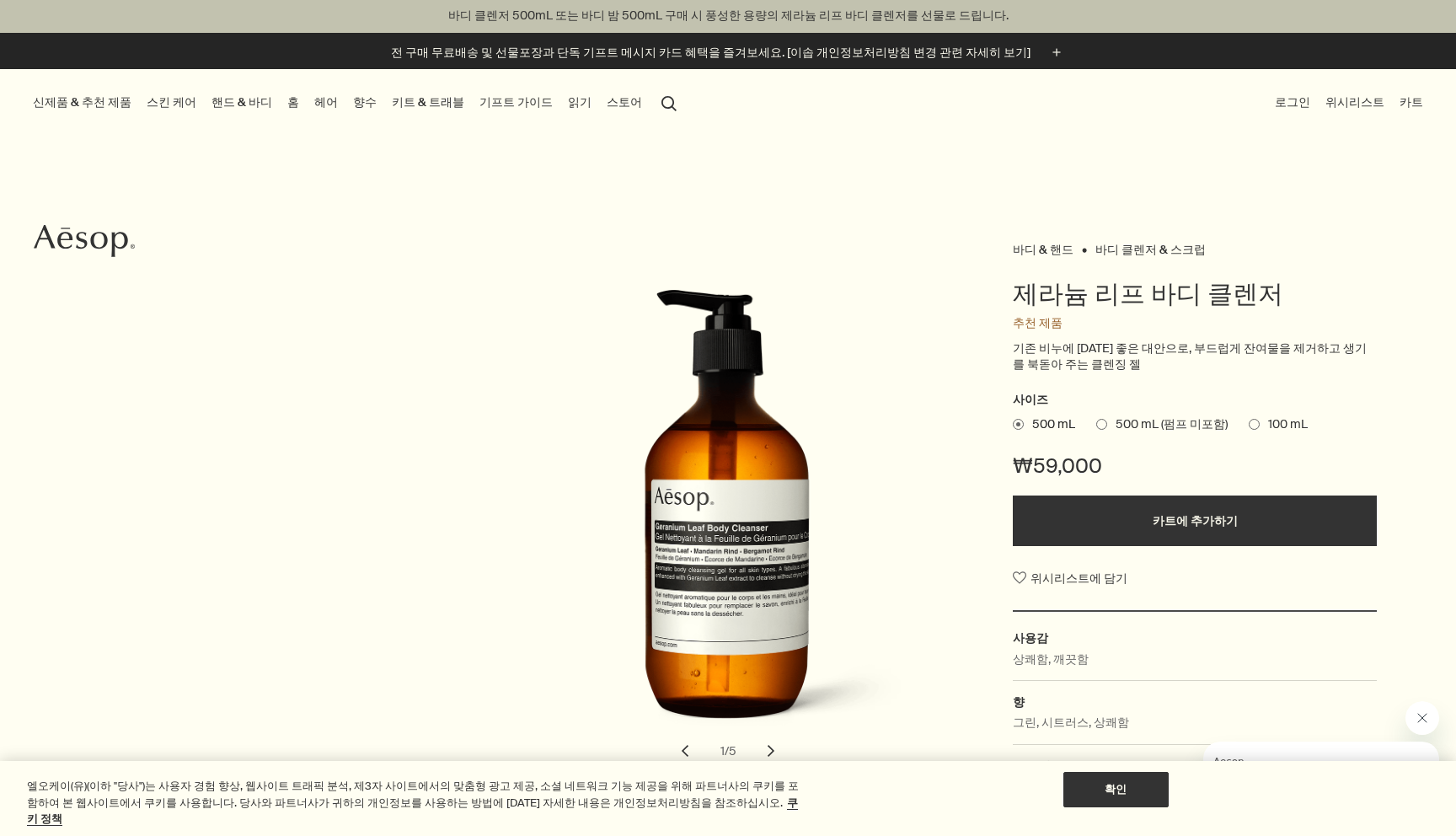
click at [154, 100] on link "스킨 케어" at bounding box center [171, 103] width 57 height 23
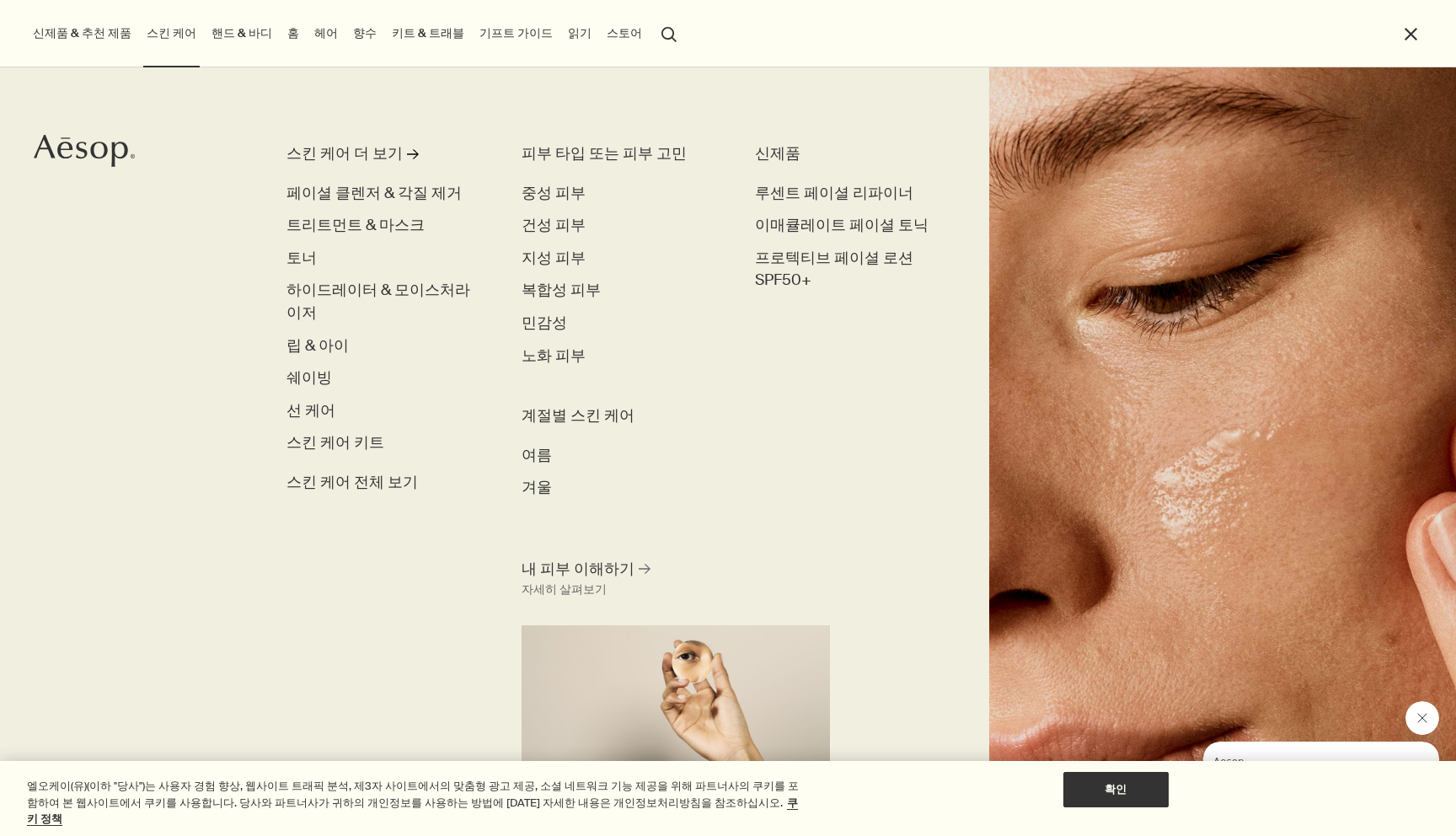
drag, startPoint x: 615, startPoint y: 156, endPoint x: 348, endPoint y: 120, distance: 269.4
click at [615, 156] on h3 "피부 타입 또는 피부 고민" at bounding box center [616, 155] width 190 height 23
click at [340, 146] on div "스킨 케어 더 보기" at bounding box center [345, 155] width 117 height 23
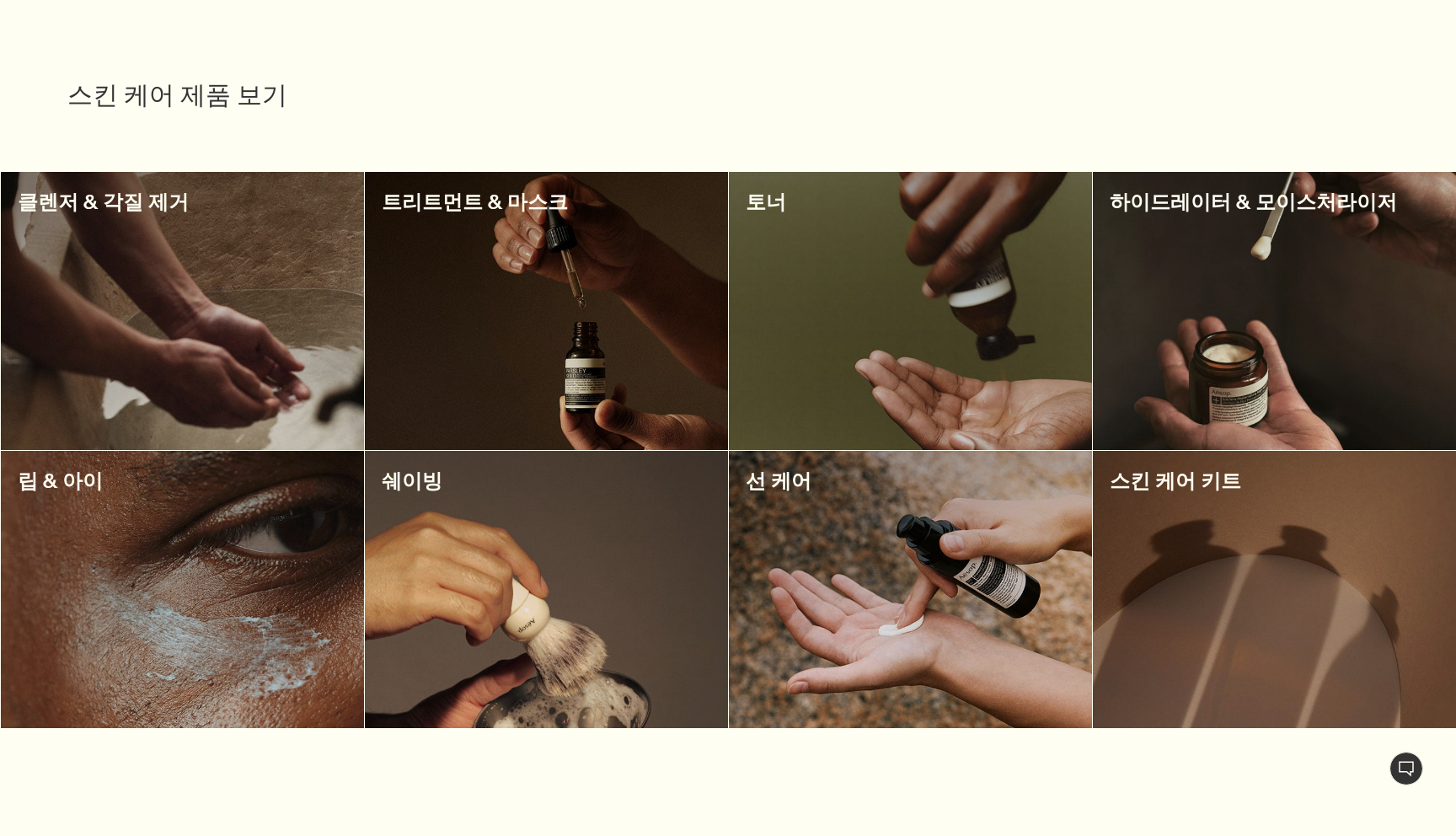
scroll to position [529, 0]
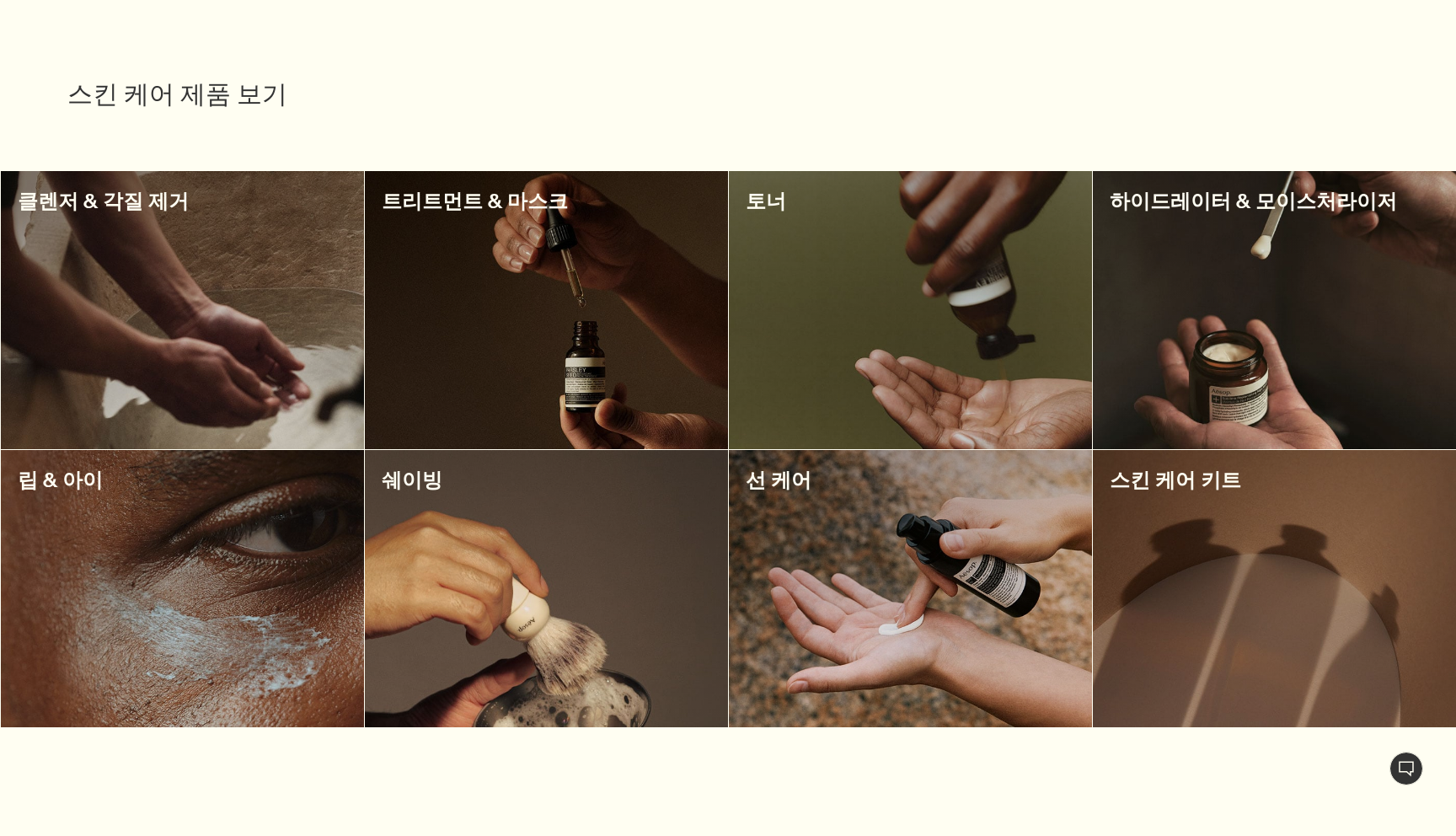
click at [436, 235] on div at bounding box center [546, 310] width 363 height 278
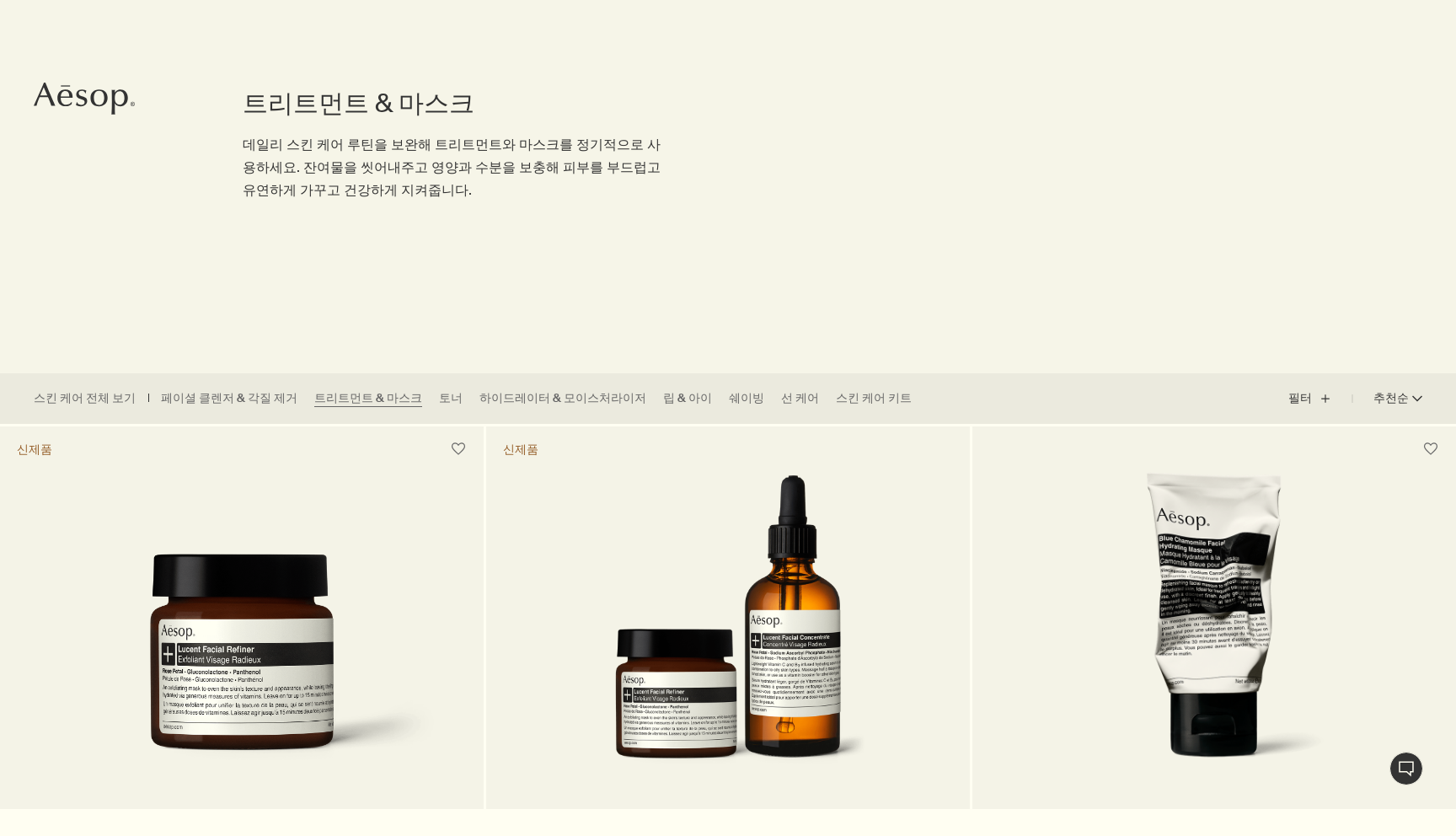
scroll to position [149, 0]
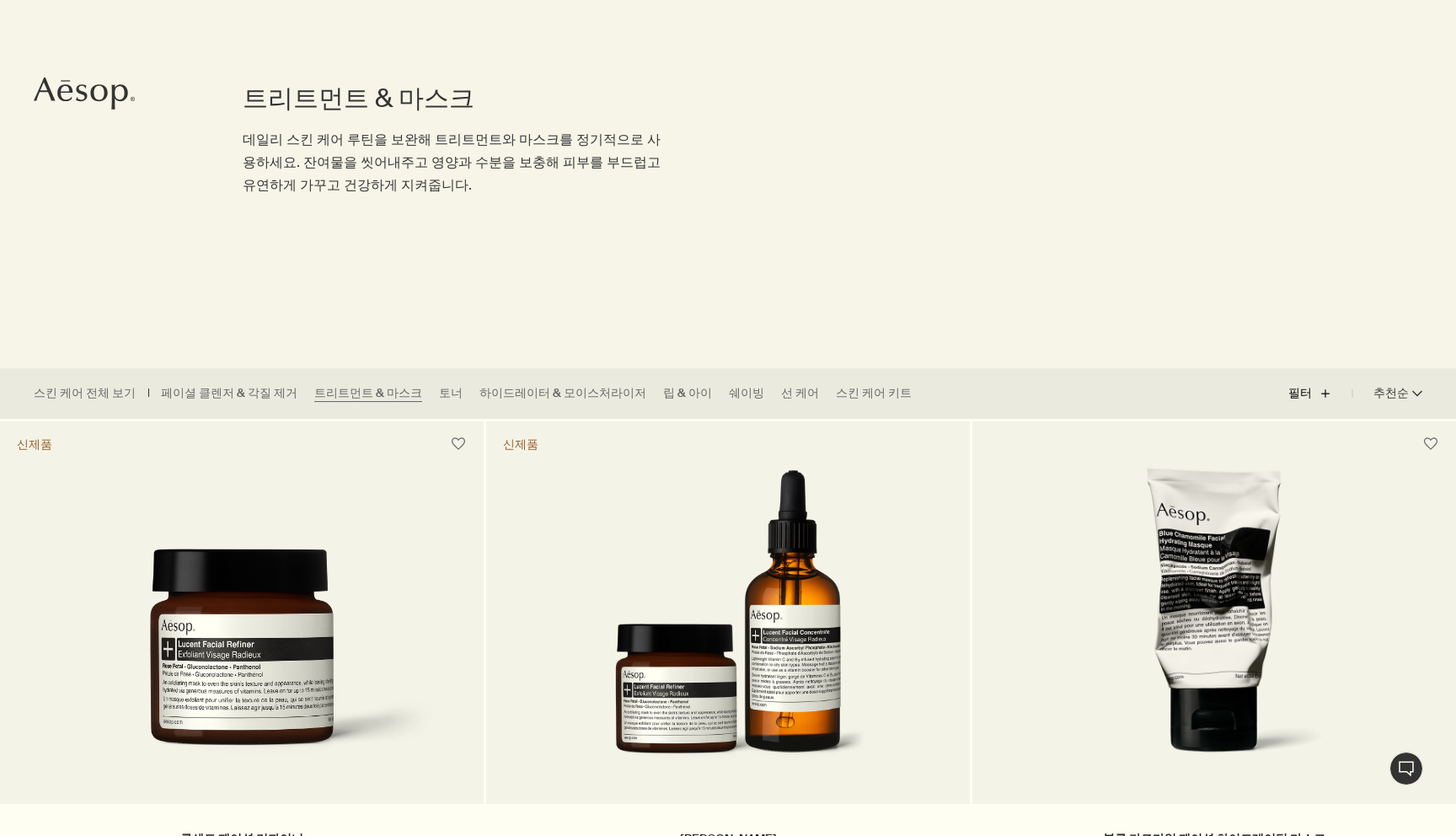
click at [1315, 382] on button "필터 plus" at bounding box center [1320, 393] width 64 height 41
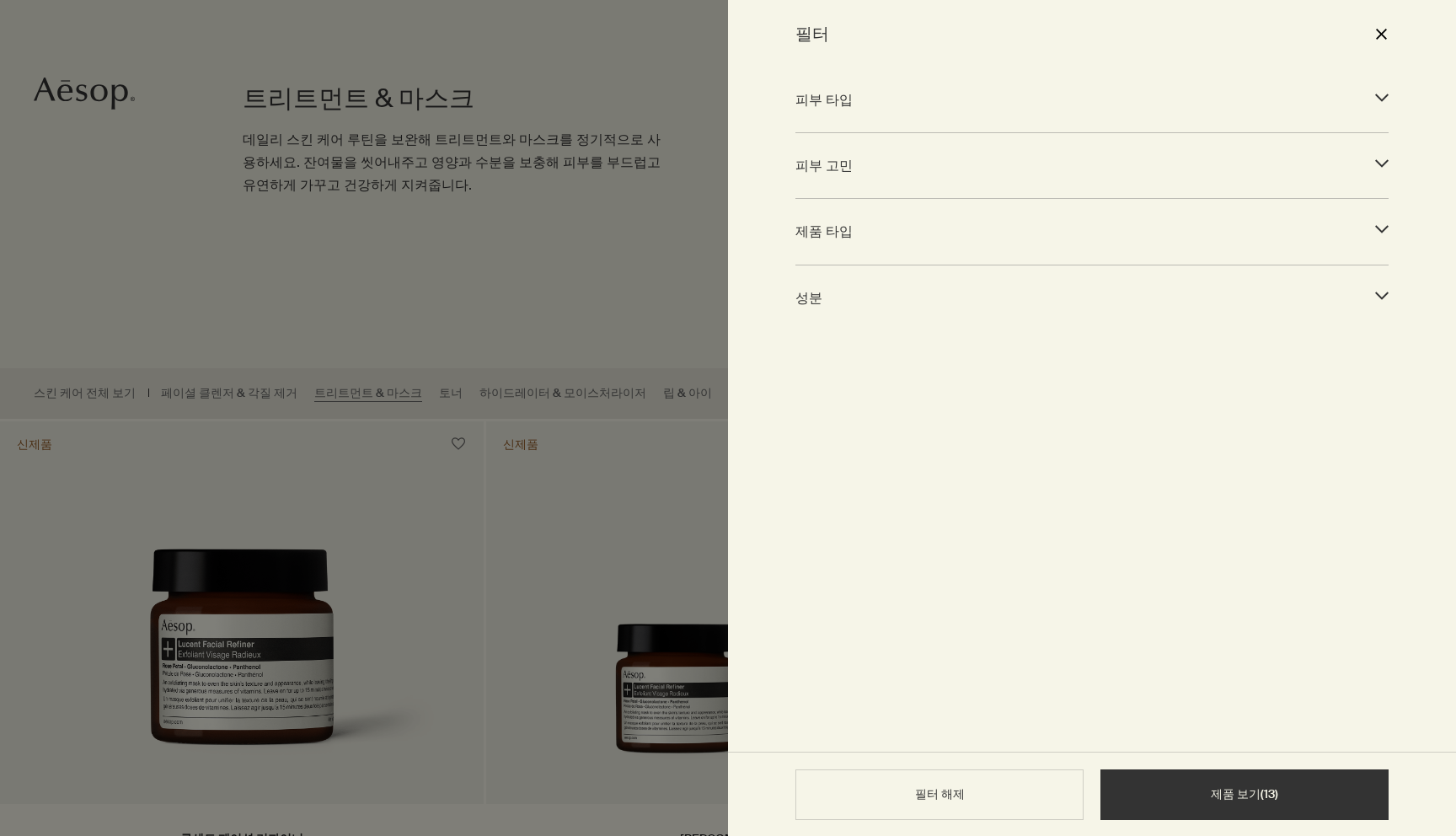
click at [945, 118] on div "피부 타입 downArrow" at bounding box center [1091, 100] width 593 height 45
drag, startPoint x: 949, startPoint y: 232, endPoint x: 949, endPoint y: 250, distance: 18.0
click at [949, 232] on span "피부 고민" at bounding box center [1076, 239] width 563 height 23
click at [849, 62] on div "필터 close" at bounding box center [1092, 34] width 728 height 67
click at [875, 115] on div "피부 타입 downArrow" at bounding box center [1091, 100] width 593 height 45
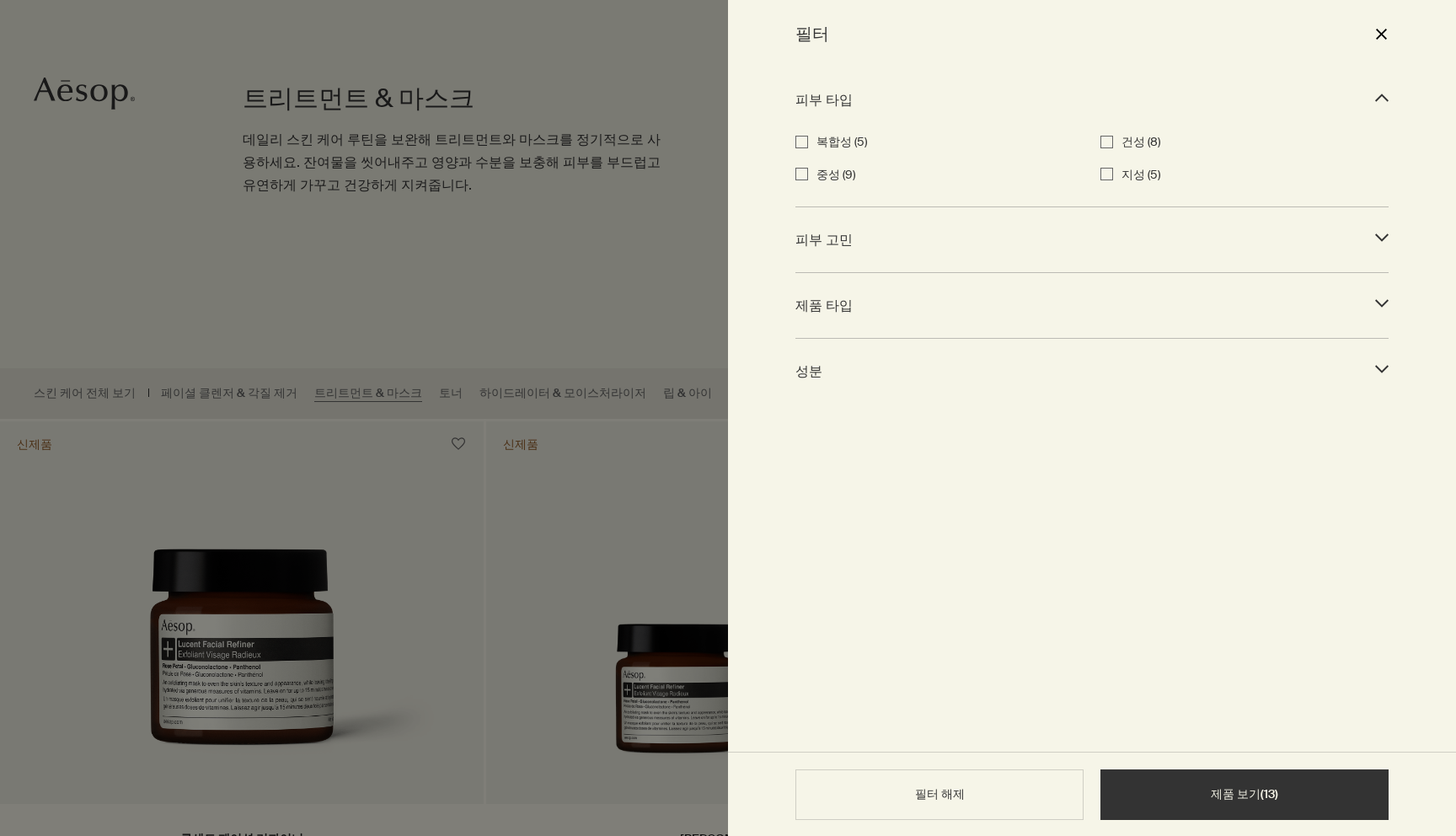
click at [818, 156] on ul "복합성 (5) 건성 (8) 중성 (9) 지성 (5)" at bounding box center [1091, 159] width 593 height 53
click at [818, 150] on label "복합성 (5)" at bounding box center [950, 142] width 267 height 20
click at [808, 148] on input "복합성 (5)" at bounding box center [801, 142] width 12 height 12
checkbox input "true"
click at [830, 280] on div "제품 타입 downArrow 크림 (0) 젤 (1) 오일 (2) 클레이 (2) 세럼 (0)" at bounding box center [1091, 306] width 593 height 65
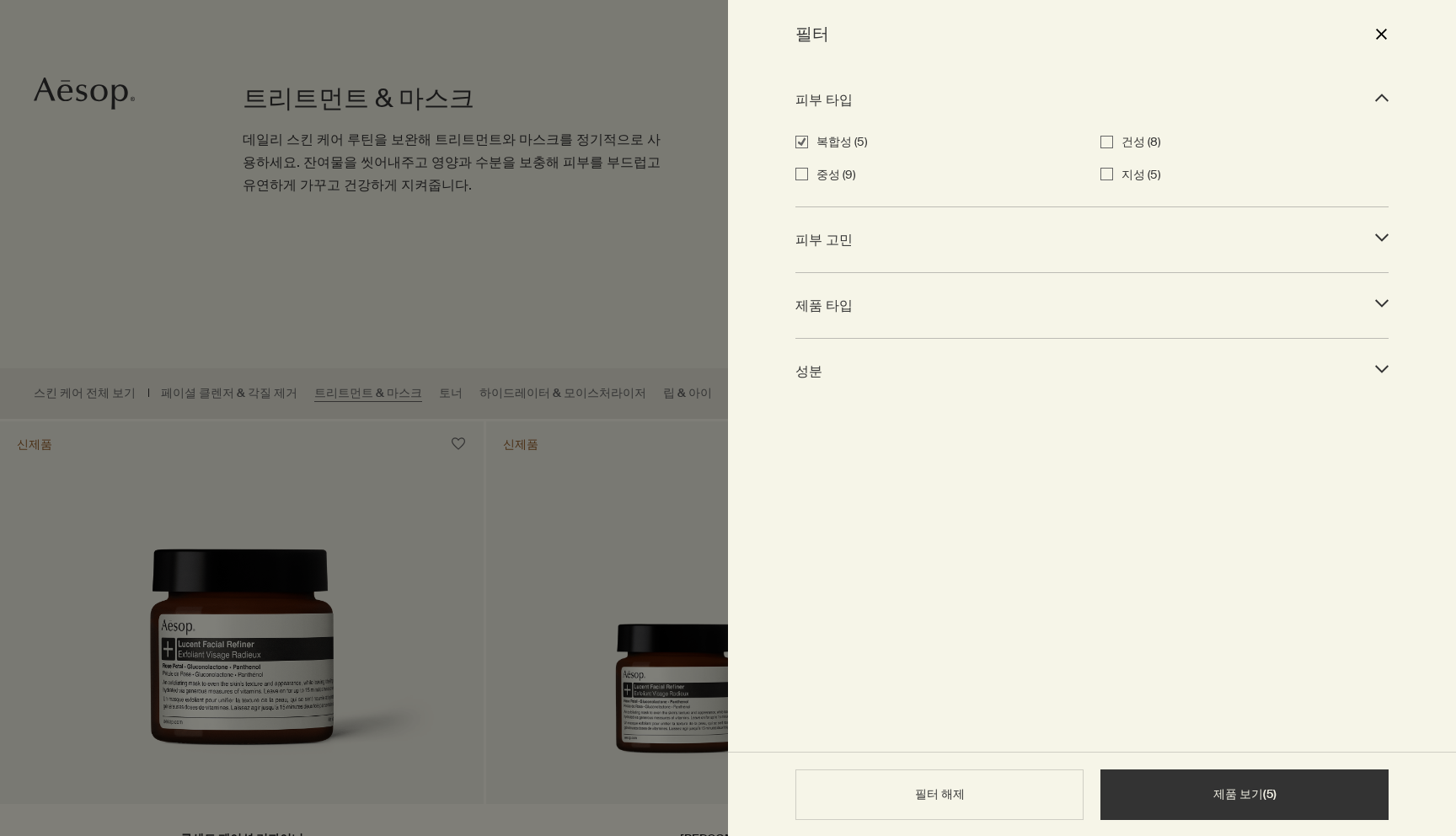
click at [829, 246] on span "피부 고민" at bounding box center [1076, 239] width 563 height 23
click at [829, 249] on ul "노화 (3) 수분 부족 (2) 민감성 (1)" at bounding box center [1091, 245] width 593 height 53
click at [828, 264] on label "민감성 (1)" at bounding box center [950, 261] width 267 height 20
click at [808, 264] on input "민감성 (1)" at bounding box center [801, 260] width 12 height 12
checkbox input "true"
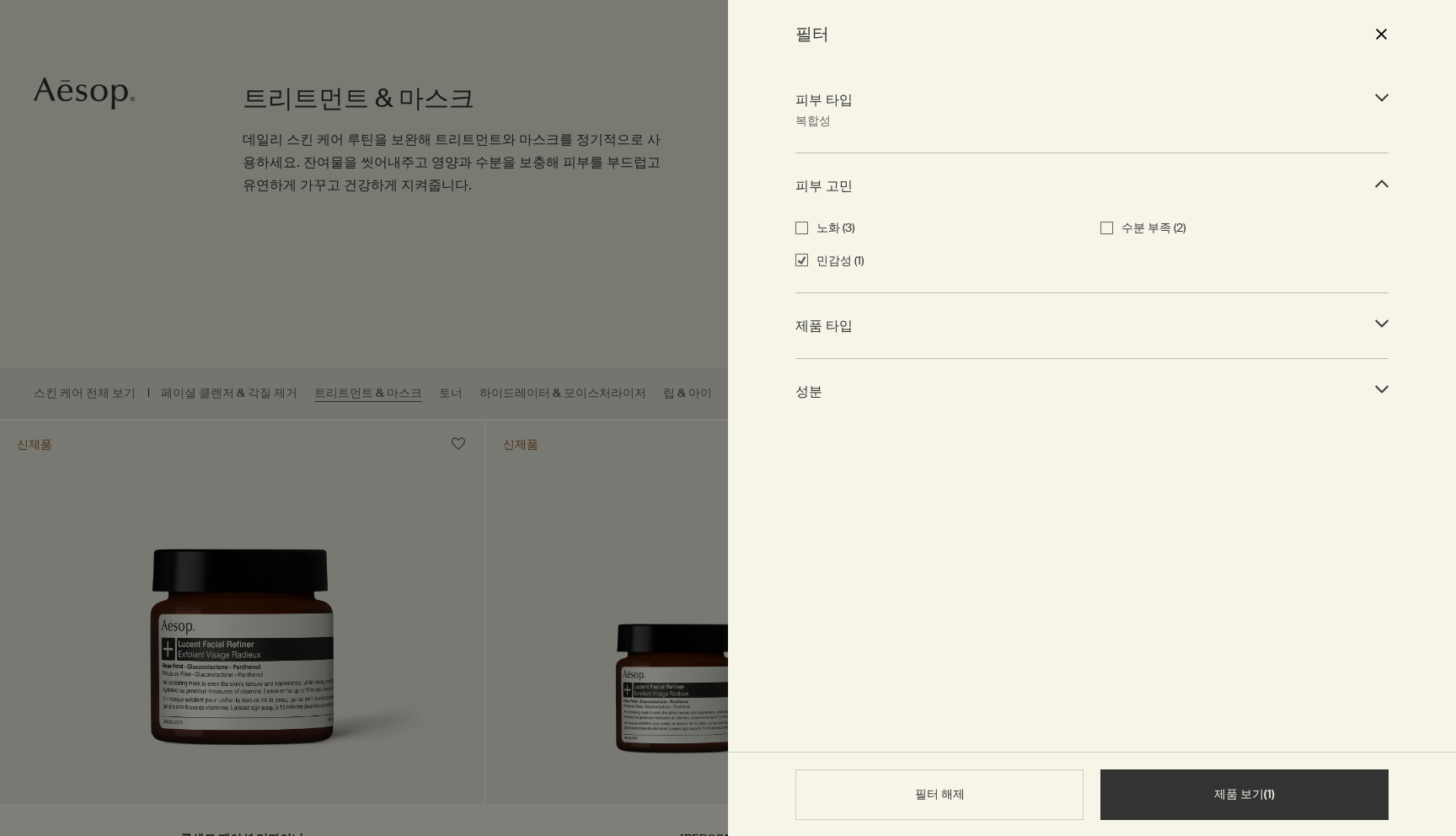
click at [842, 331] on span "제품 타입" at bounding box center [1076, 326] width 563 height 23
click at [832, 361] on ul "크림 (0) 젤 (0) 오일 (1) 클레이 (0) 세럼 (0)" at bounding box center [1091, 346] width 593 height 85
click at [832, 401] on div "제품 타입 downArrow 크림 (0) 젤 (0) 오일 (1) 클레이 (0) 세럼 (0)" at bounding box center [1091, 325] width 593 height 172
click at [823, 342] on label "오일 (1)" at bounding box center [950, 346] width 267 height 20
click at [808, 342] on input "오일 (1)" at bounding box center [801, 346] width 12 height 12
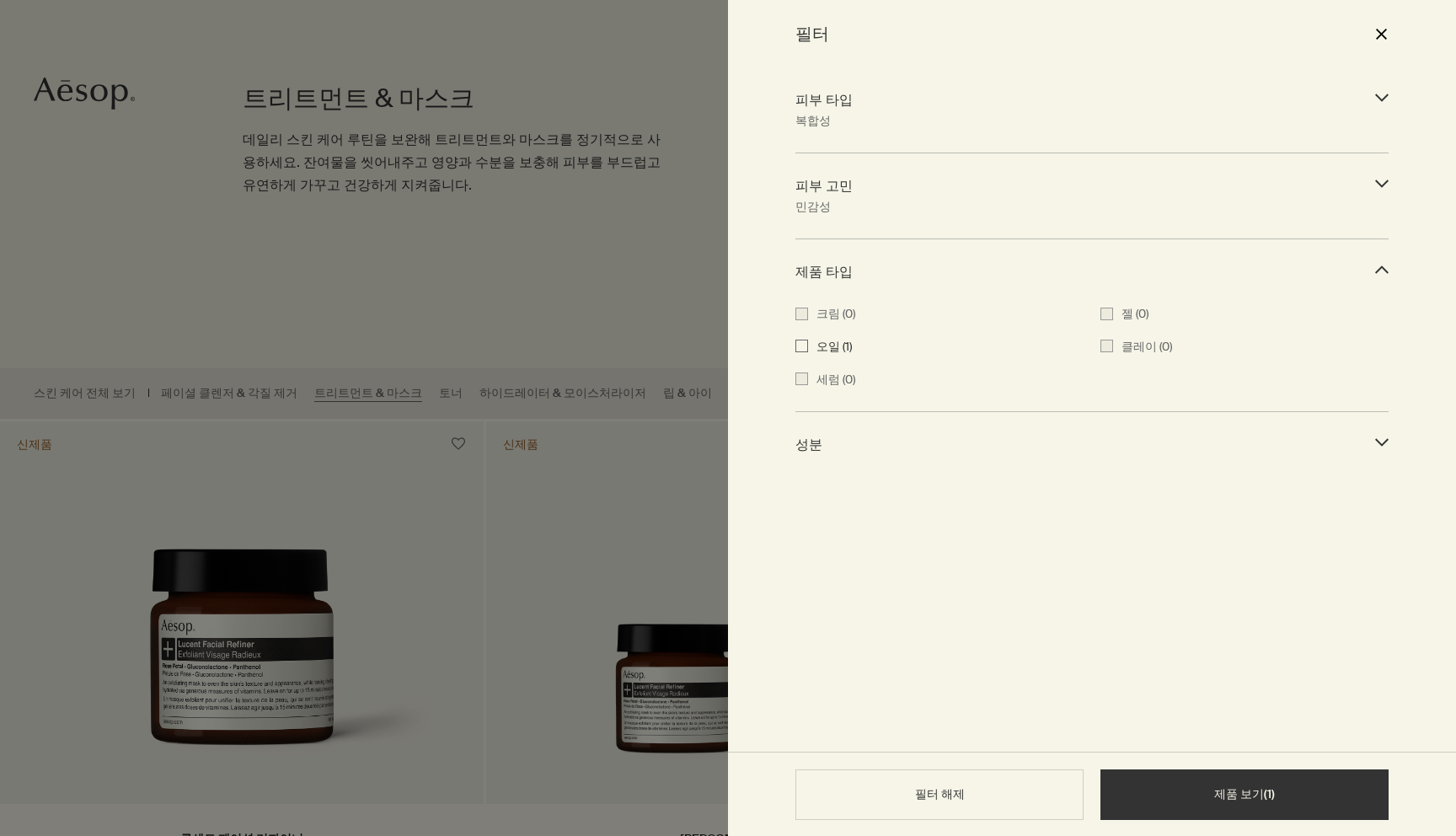
checkbox input "true"
click at [817, 444] on span "성분" at bounding box center [1076, 445] width 563 height 23
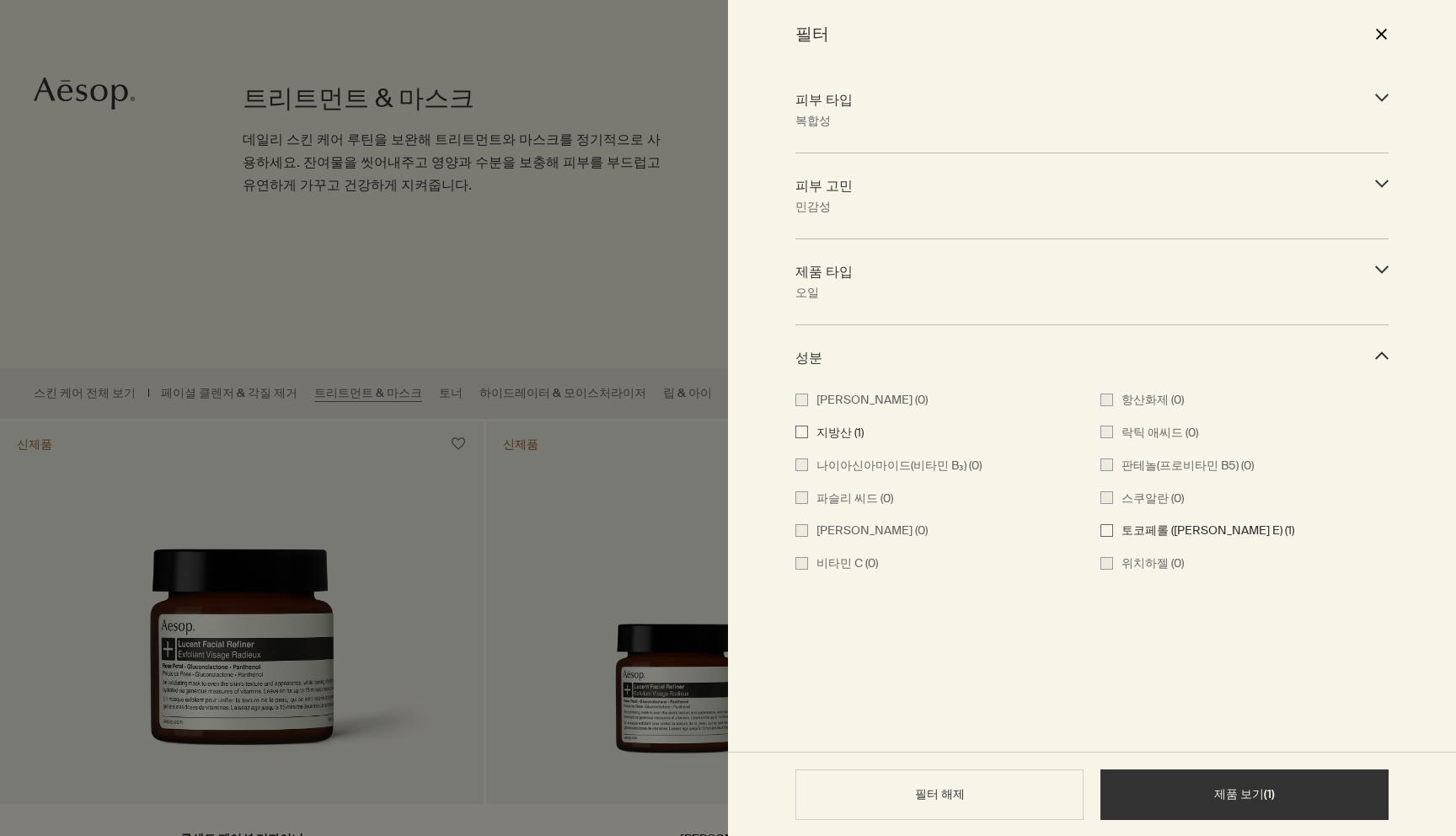
click at [838, 444] on ul "알로에 베라 (0) 항산화제 (0) 지방산 (1) 락틱 애씨드 (0) 나이아신아마이드(비타민 B₃) (0) 판테놀(프로비타민 B5) (0) 파…" at bounding box center [1091, 482] width 593 height 184
click at [845, 428] on label "지방산 (1)" at bounding box center [950, 433] width 267 height 20
click at [808, 428] on input "지방산 (1)" at bounding box center [801, 432] width 12 height 12
checkbox input "true"
click at [1242, 804] on button "제품 보기 ( 1 )" at bounding box center [1244, 794] width 288 height 50
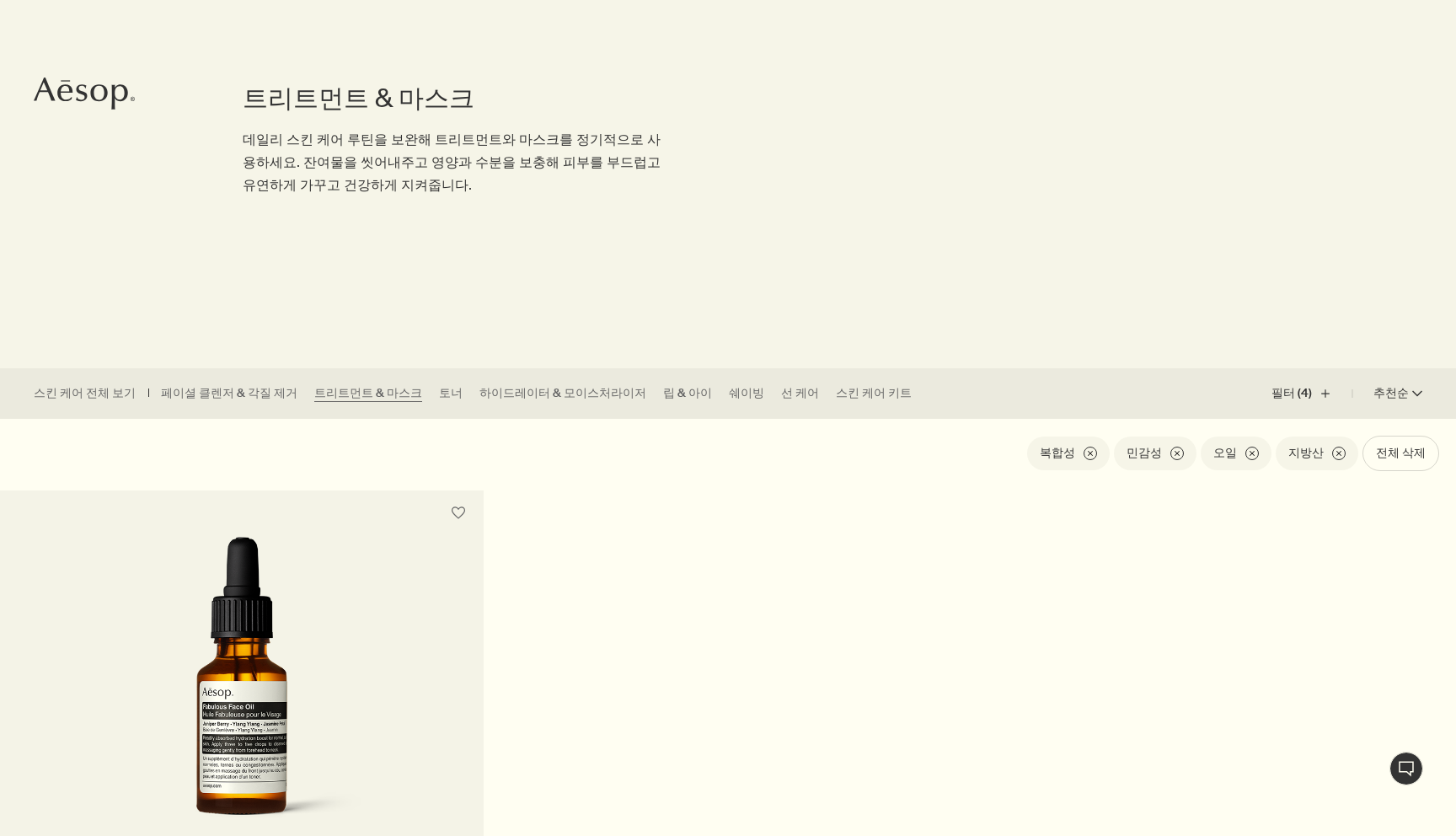
click at [527, 340] on div "트리트먼트 & 마스크 데일리 스킨 케어 루틴을 보완해 트리트먼트와 마스크를 정기적으로 사용하세요. 잔여물을 씻어내주고 영양과 수분을 보충해 피…" at bounding box center [451, 179] width 418 height 379
click at [504, 388] on link "하이드레이터 & 모이스처라이저" at bounding box center [563, 393] width 167 height 17
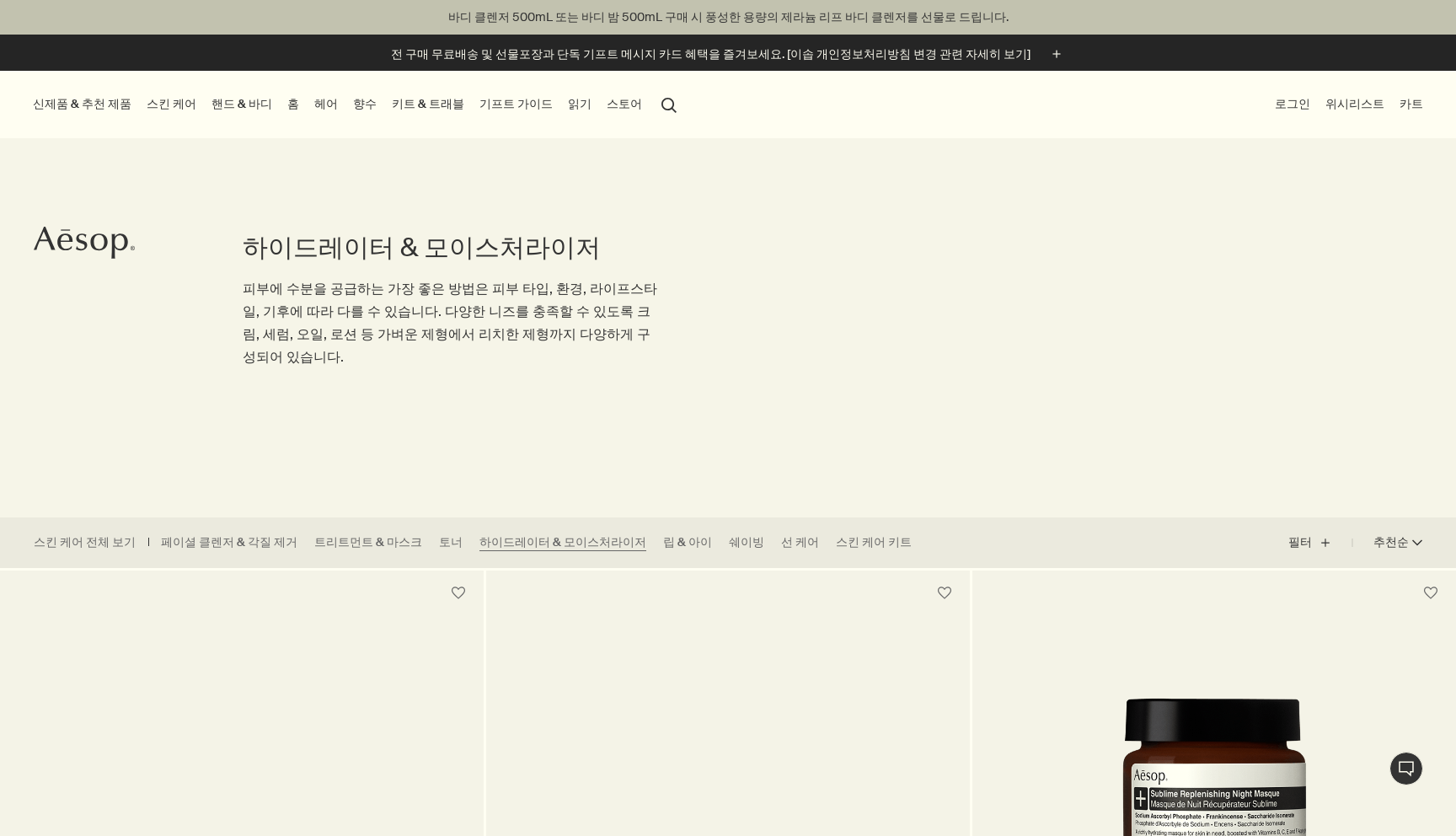
click at [209, 105] on link "핸드 & 바디" at bounding box center [242, 104] width 67 height 23
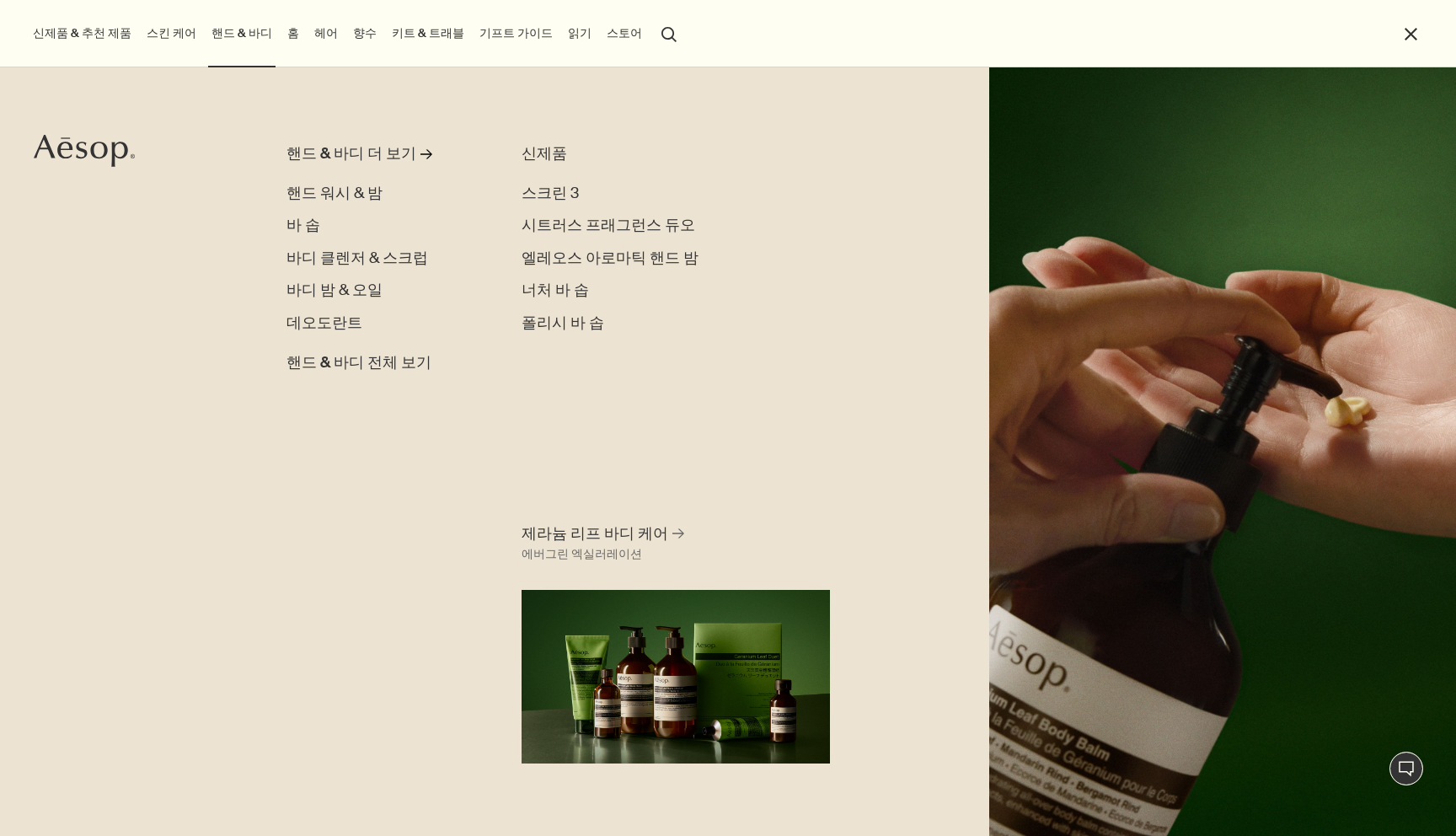
click at [166, 102] on div "핸드 & 바디 더 보기 rightArrow 핸드 워시 & 밤 바 솝 바디 클렌저 & 스크럽 바디 밤 & 오일 데오도란트 핸드 & 바디 전체 보…" at bounding box center [728, 452] width 1456 height 769
click at [160, 27] on link "스킨 케어" at bounding box center [171, 34] width 57 height 23
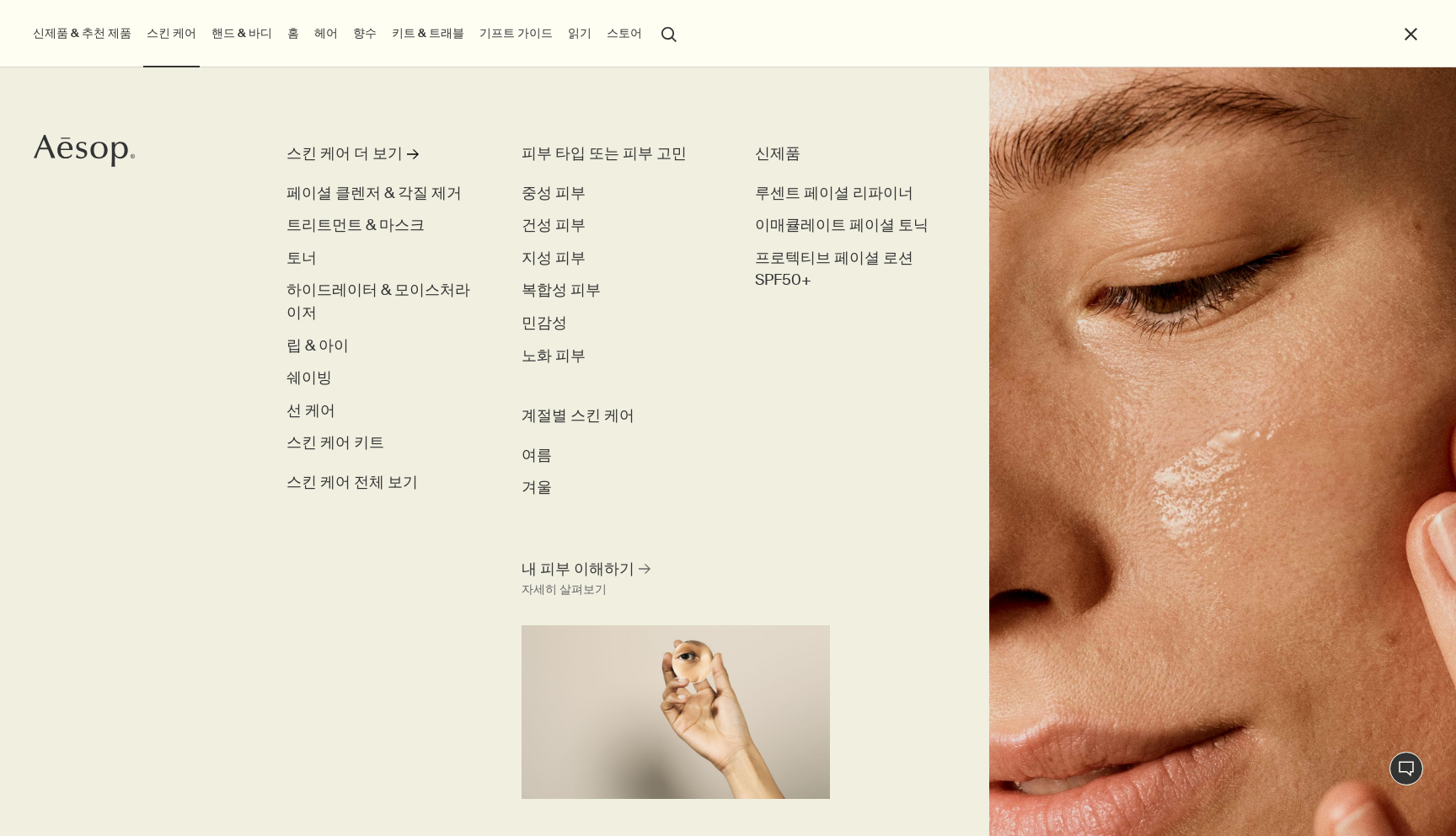
click at [565, 149] on h3 "피부 타입 또는 피부 고민" at bounding box center [616, 155] width 190 height 23
click at [565, 158] on h3 "피부 타입 또는 피부 고민" at bounding box center [616, 155] width 190 height 23
click at [561, 181] on div "피부 타입 또는 피부 고민 중성 피부 건성 피부 지성 피부 복합성 피부 민감성 노화 피부 계절별 스킨 케어 여름 겨울" at bounding box center [638, 340] width 233 height 394
click at [554, 194] on span "중성 피부" at bounding box center [553, 194] width 64 height 19
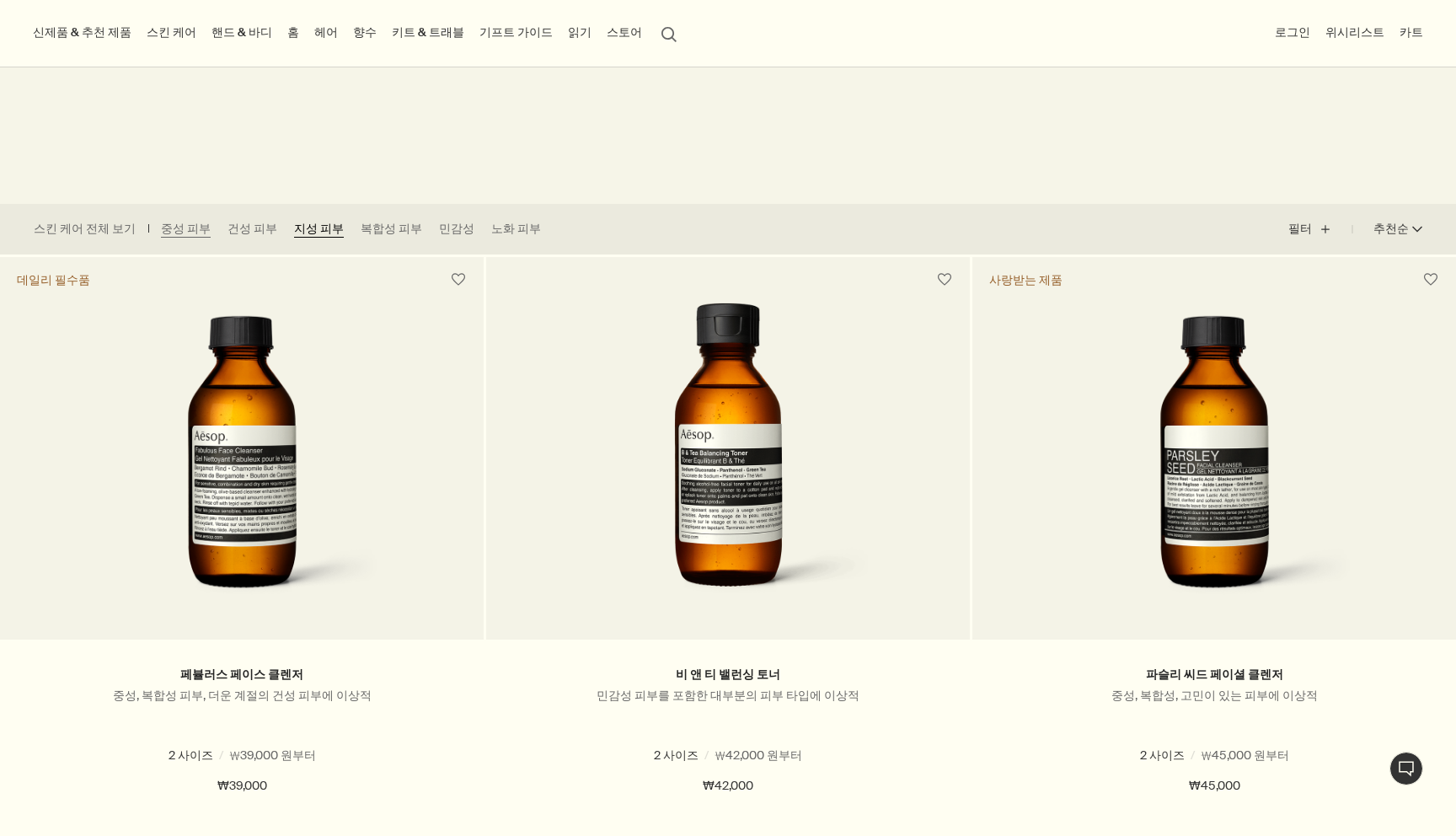
click at [313, 224] on ul "스킨 케어 전체 보기 중성 피부 건성 피부 지성 피부 복합성 피부 민감성 노화 피부" at bounding box center [292, 229] width 583 height 50
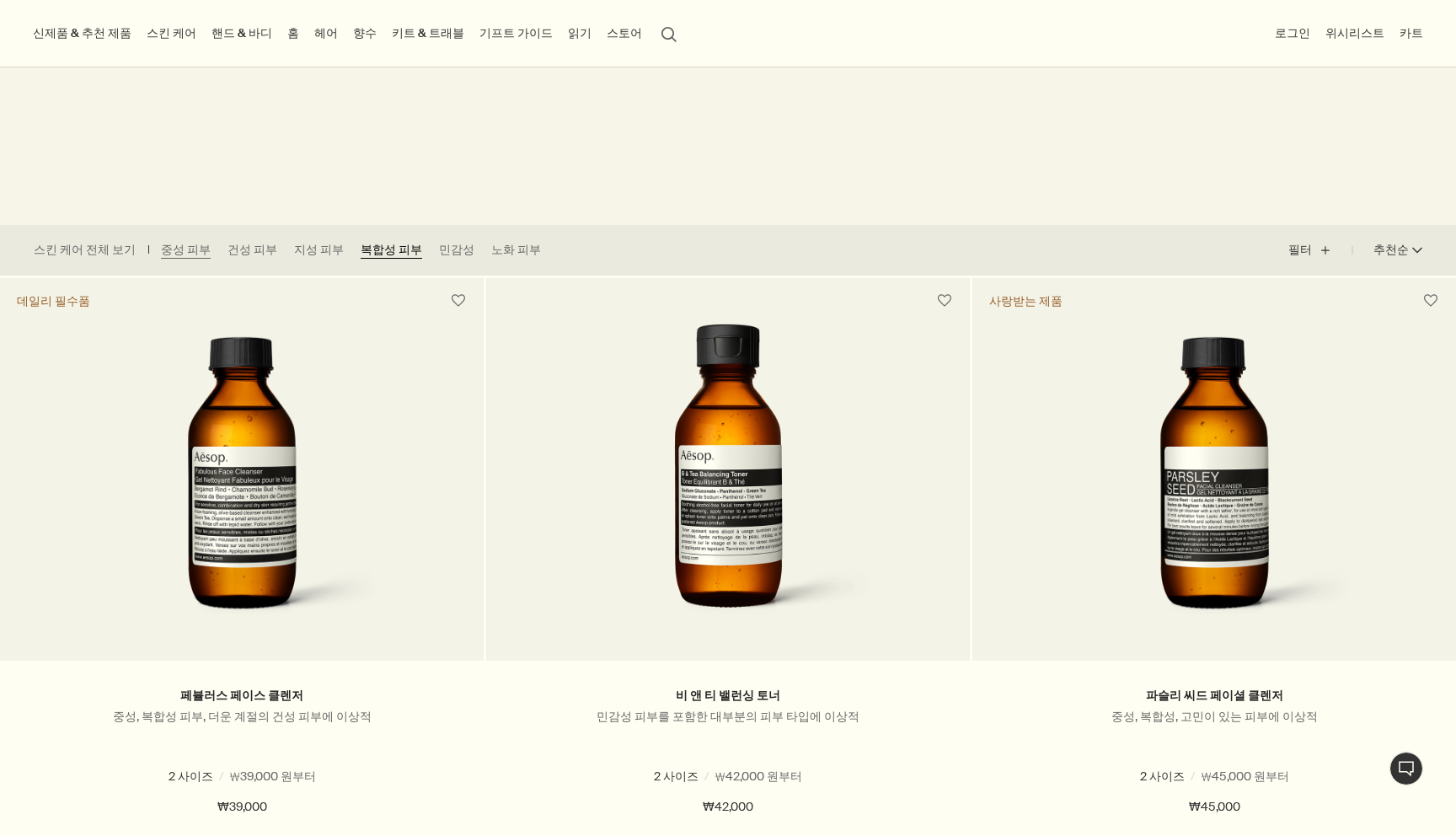
click at [360, 247] on link "복합성 피부" at bounding box center [391, 250] width 62 height 17
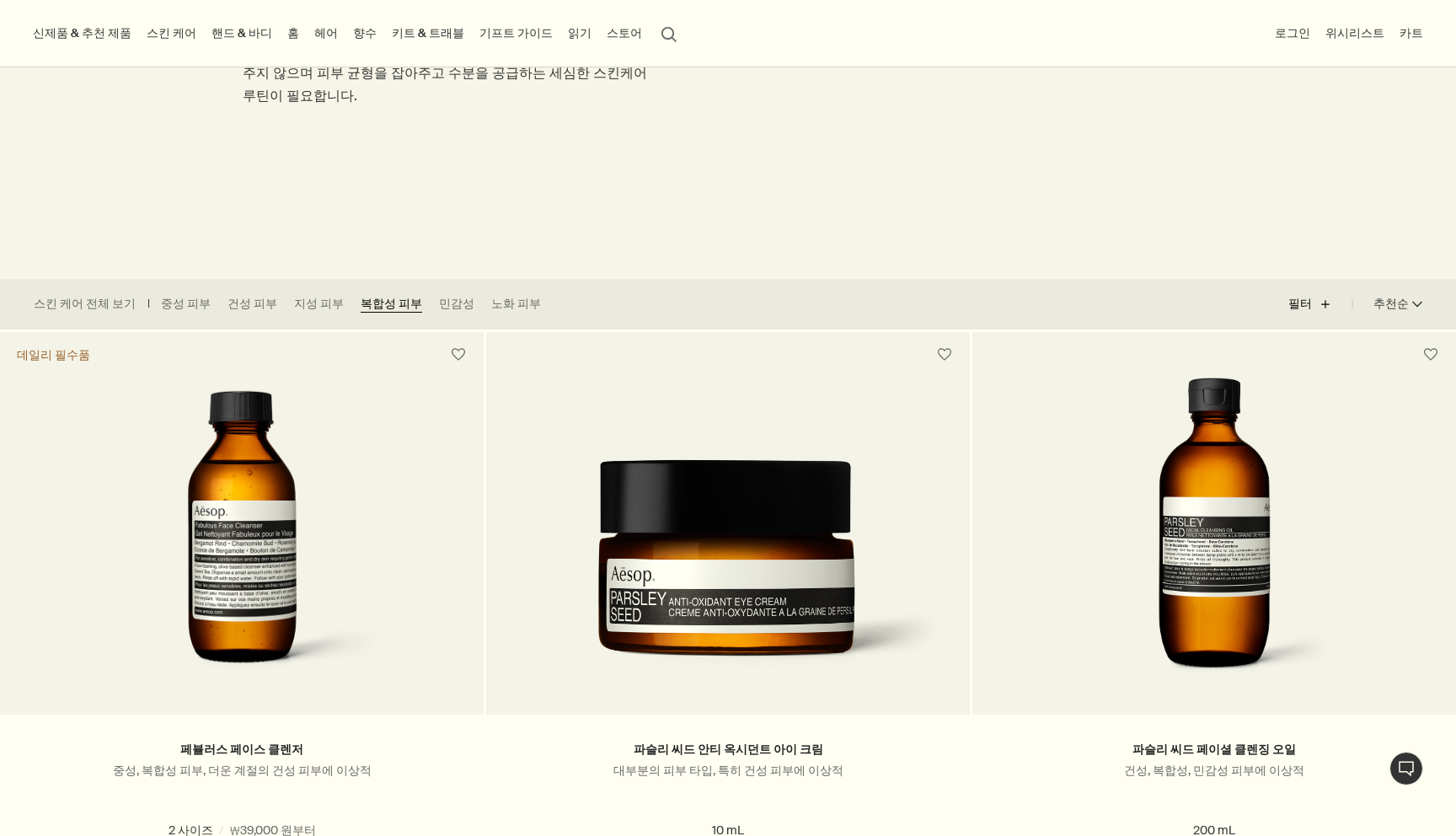
scroll to position [238, 0]
click at [1324, 295] on button "필터 plus" at bounding box center [1320, 305] width 64 height 41
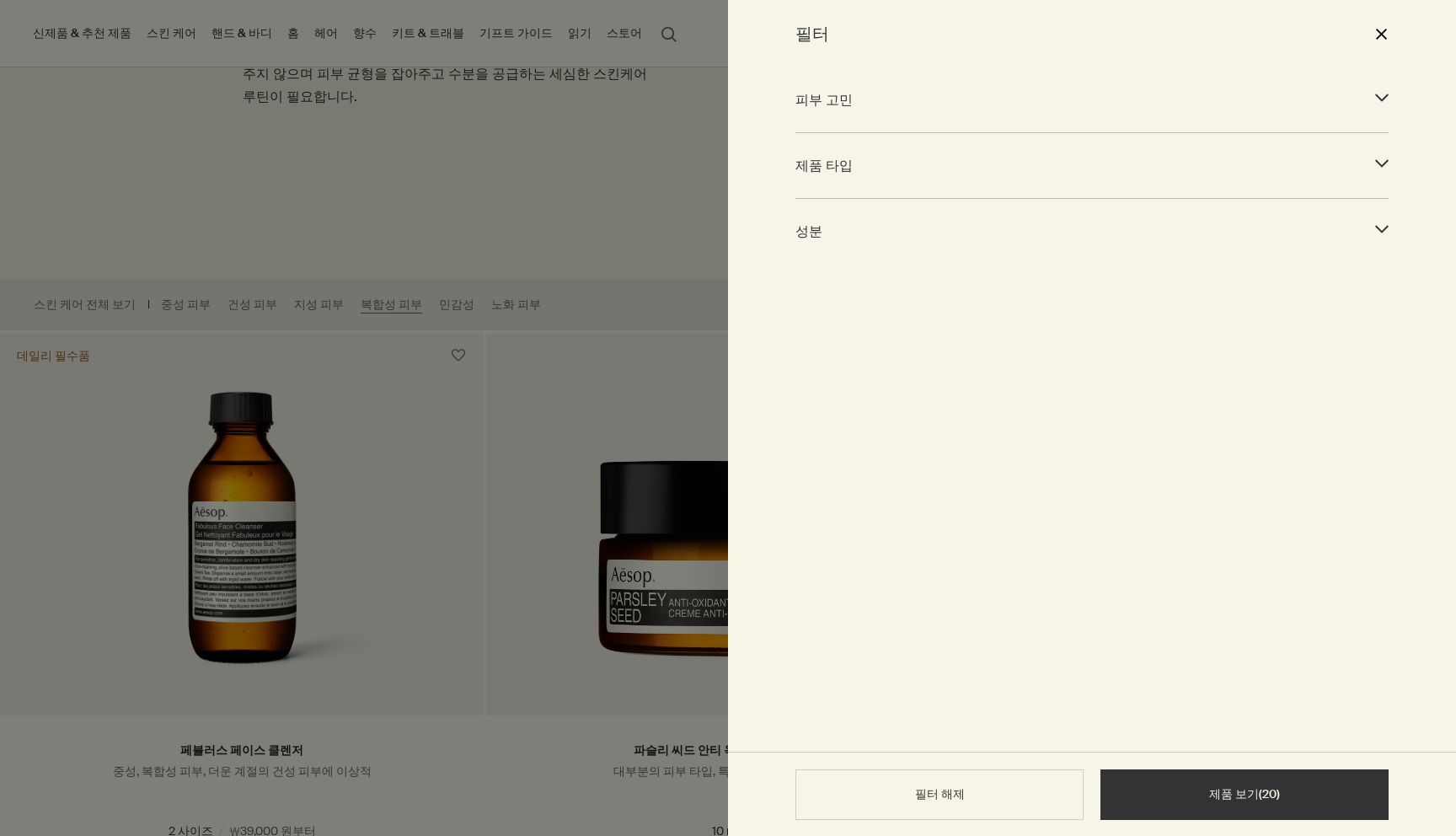
click at [833, 160] on span "제품 타입" at bounding box center [1076, 165] width 563 height 23
click at [845, 104] on span "피부 고민" at bounding box center [1076, 100] width 563 height 23
click at [483, 152] on div at bounding box center [728, 418] width 1456 height 836
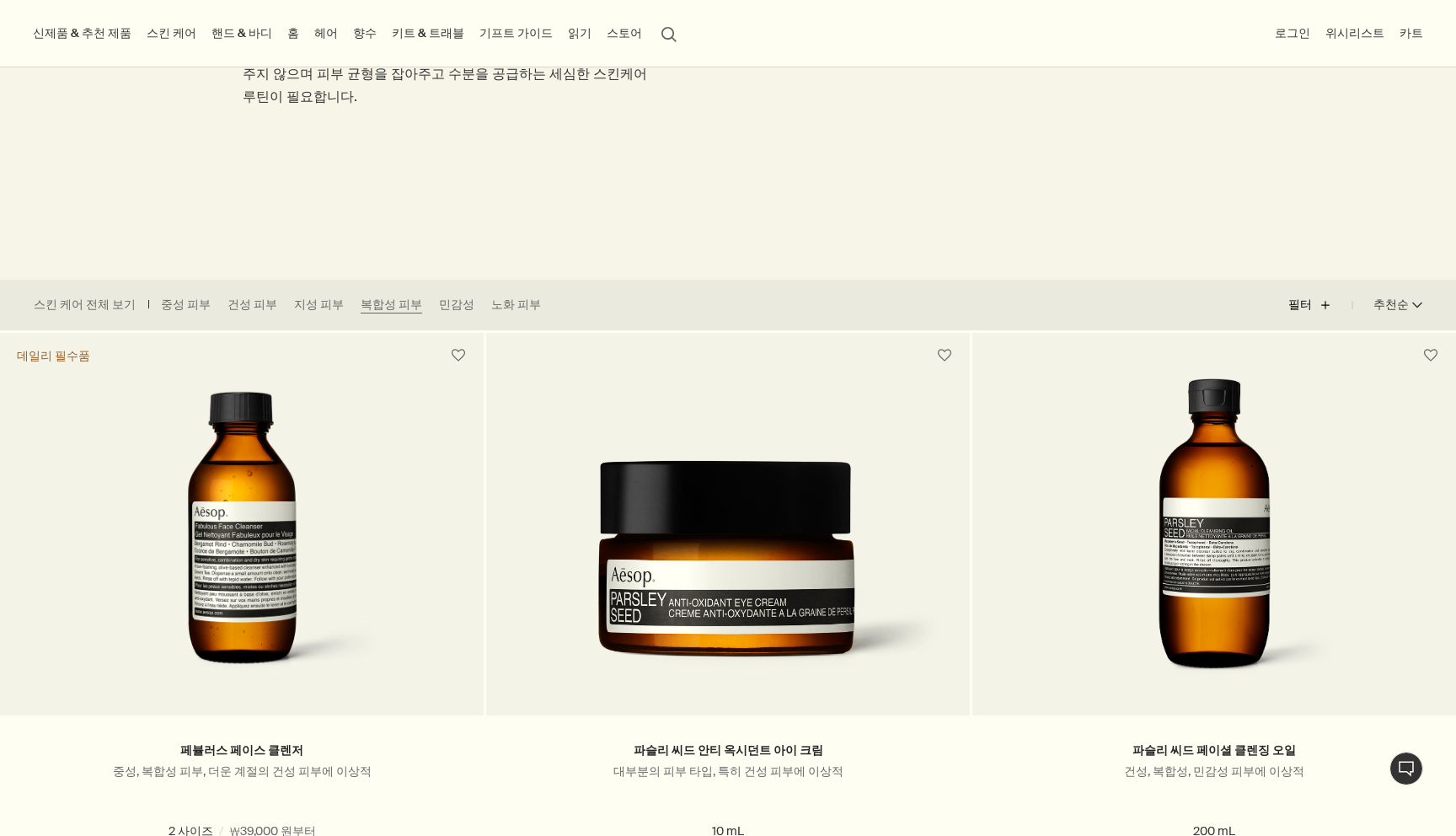
scroll to position [0, 0]
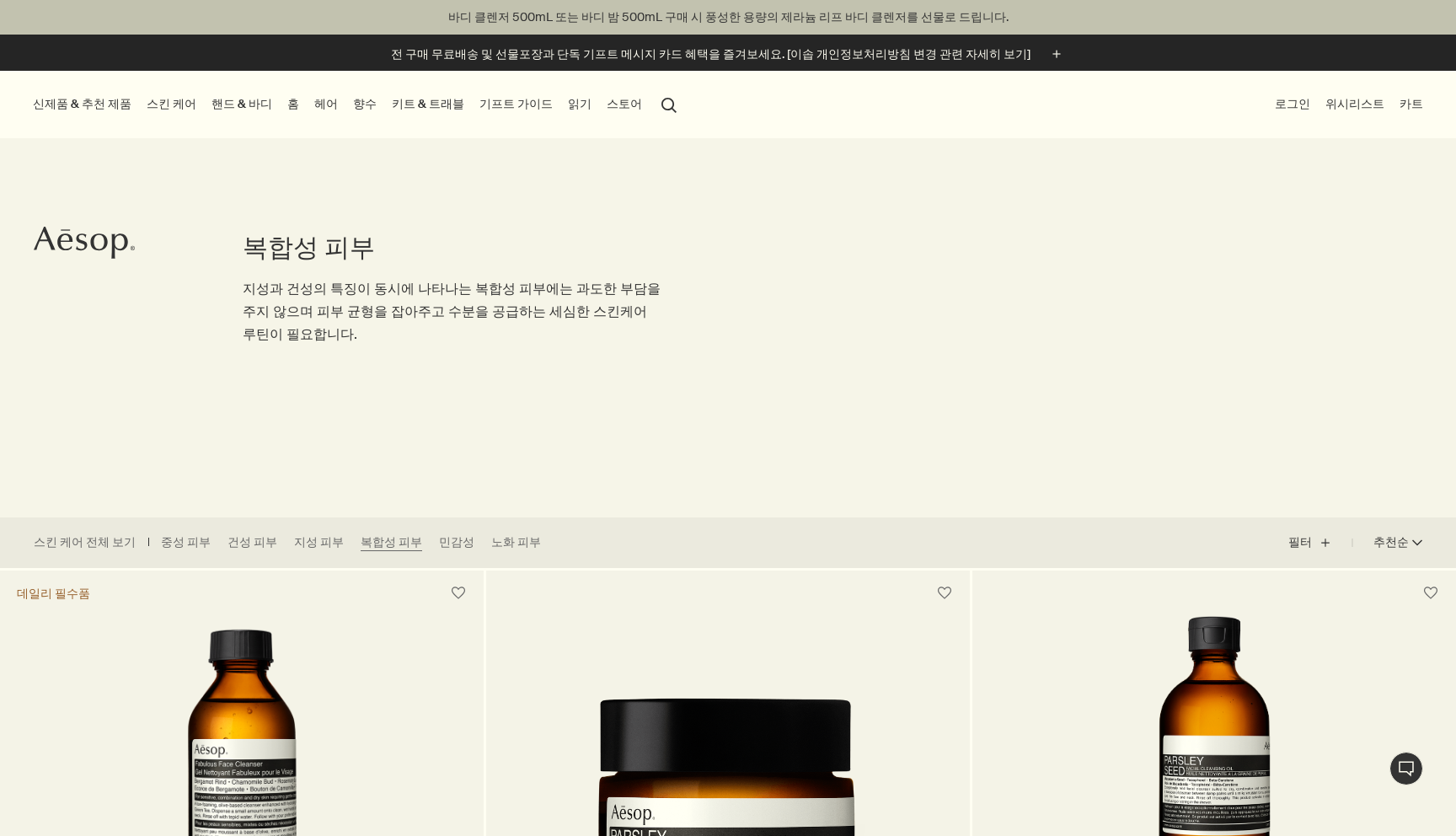
click at [170, 99] on link "스킨 케어" at bounding box center [171, 104] width 57 height 23
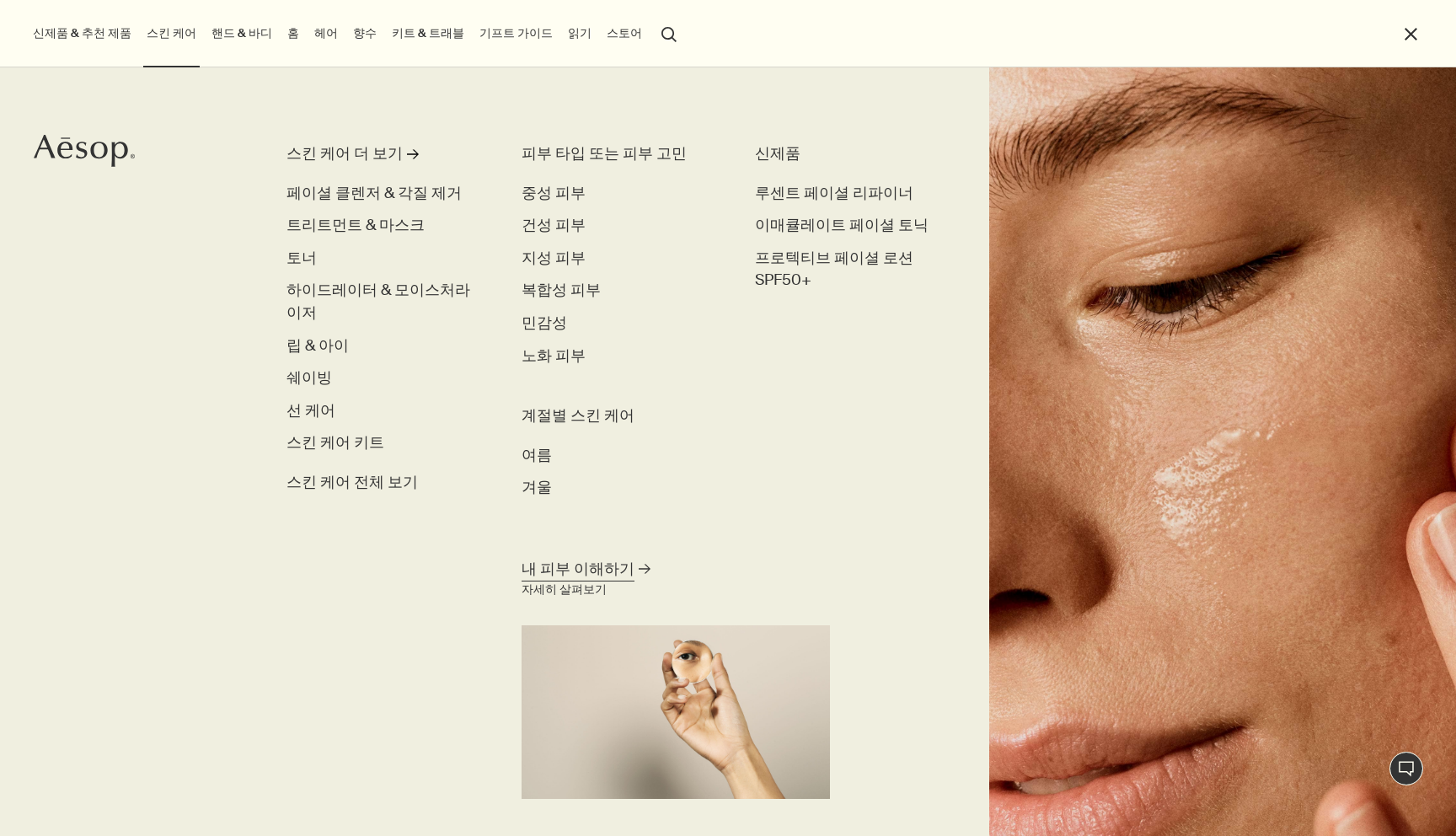
click at [595, 586] on div "자세히 살펴보기" at bounding box center [564, 589] width 85 height 20
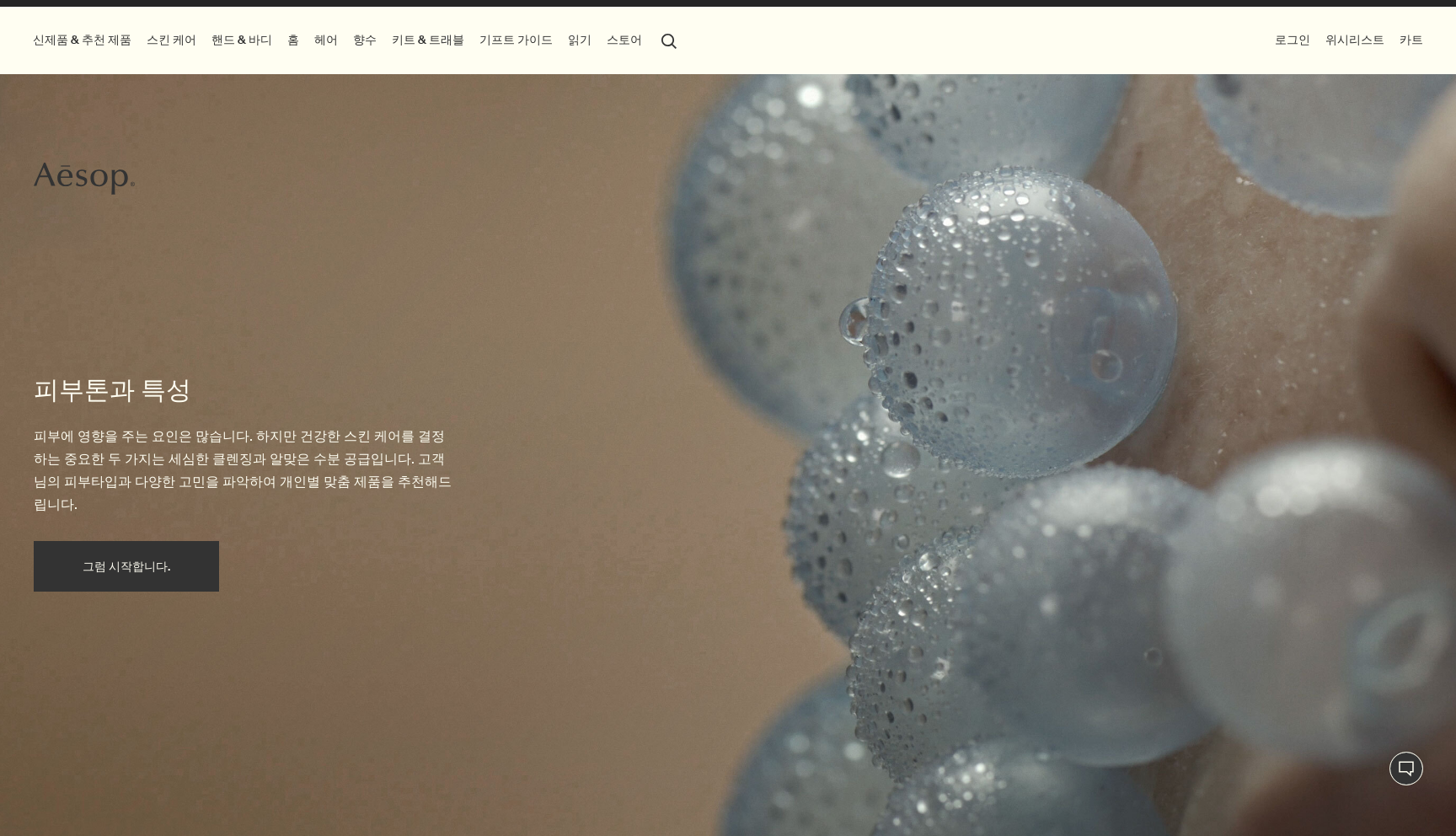
click at [174, 556] on button "그럼 시작합니다." at bounding box center [126, 566] width 186 height 50
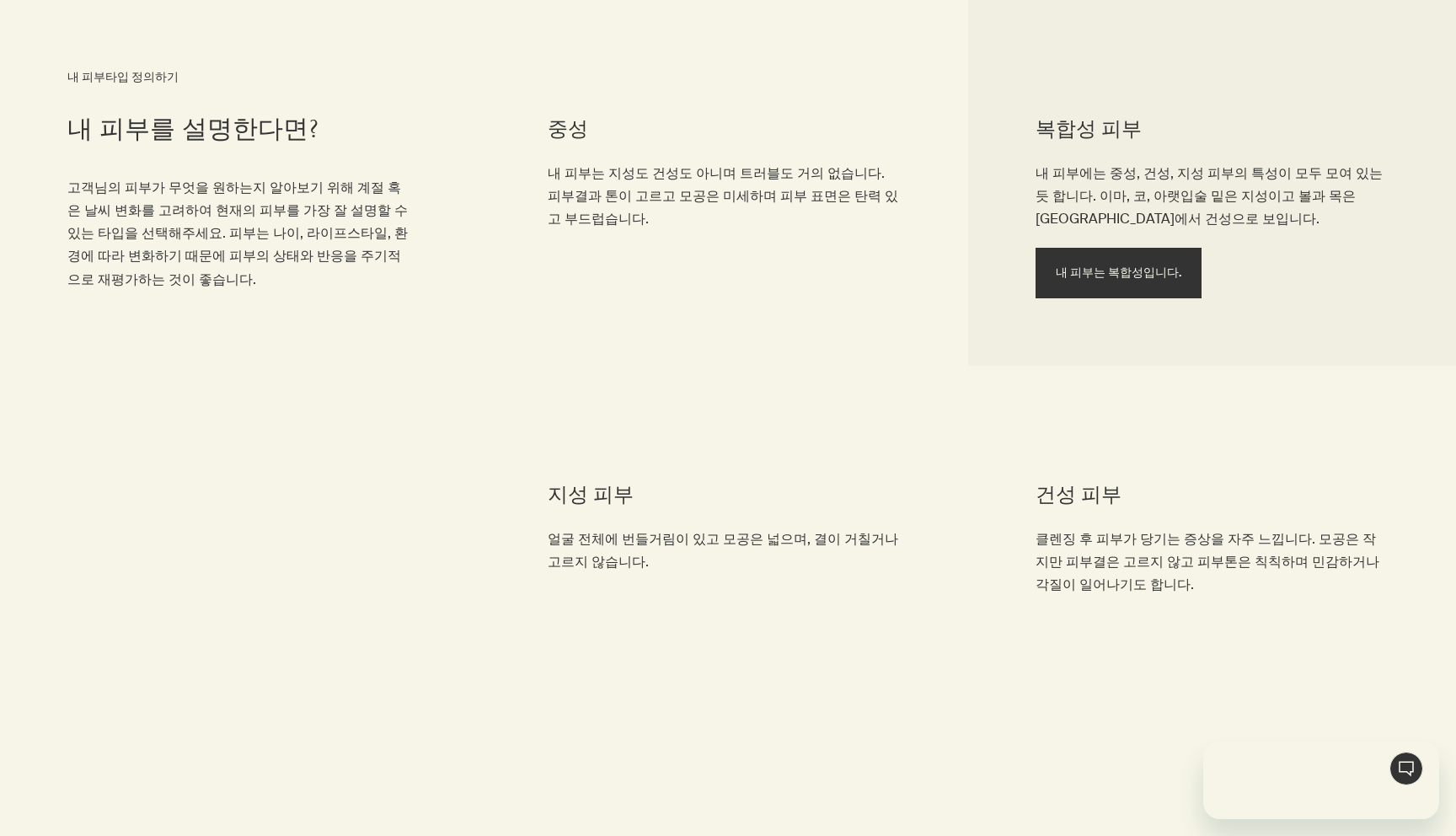
click at [1168, 296] on button "내 피부는 복합성입니다." at bounding box center [1119, 272] width 166 height 50
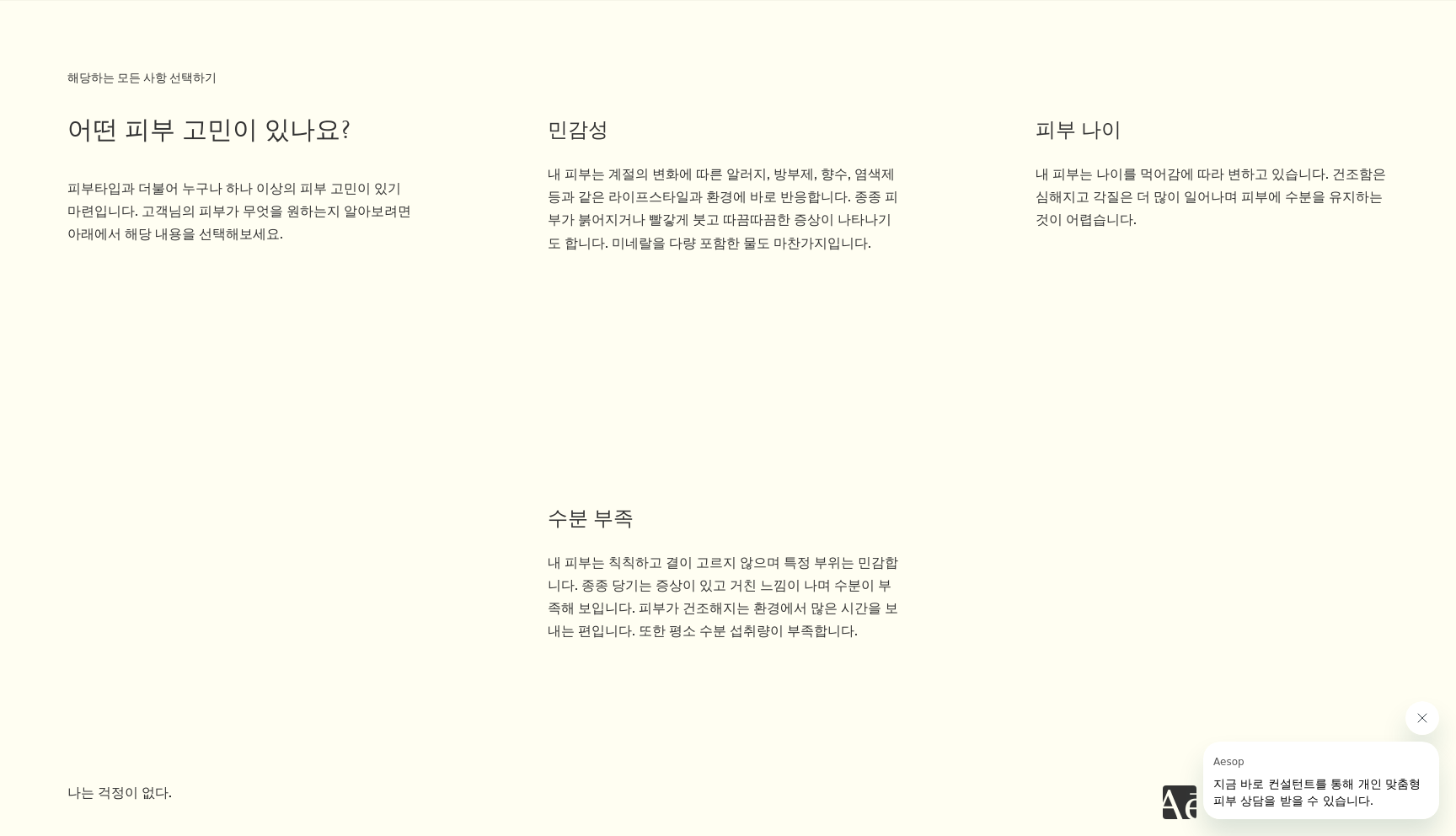
scroll to position [1743, 0]
click at [1316, 777] on span "지금 바로 컨설턴트를 통해 개인 맞춤형 피부 상담을 받을 수 있습니다." at bounding box center [1316, 792] width 208 height 30
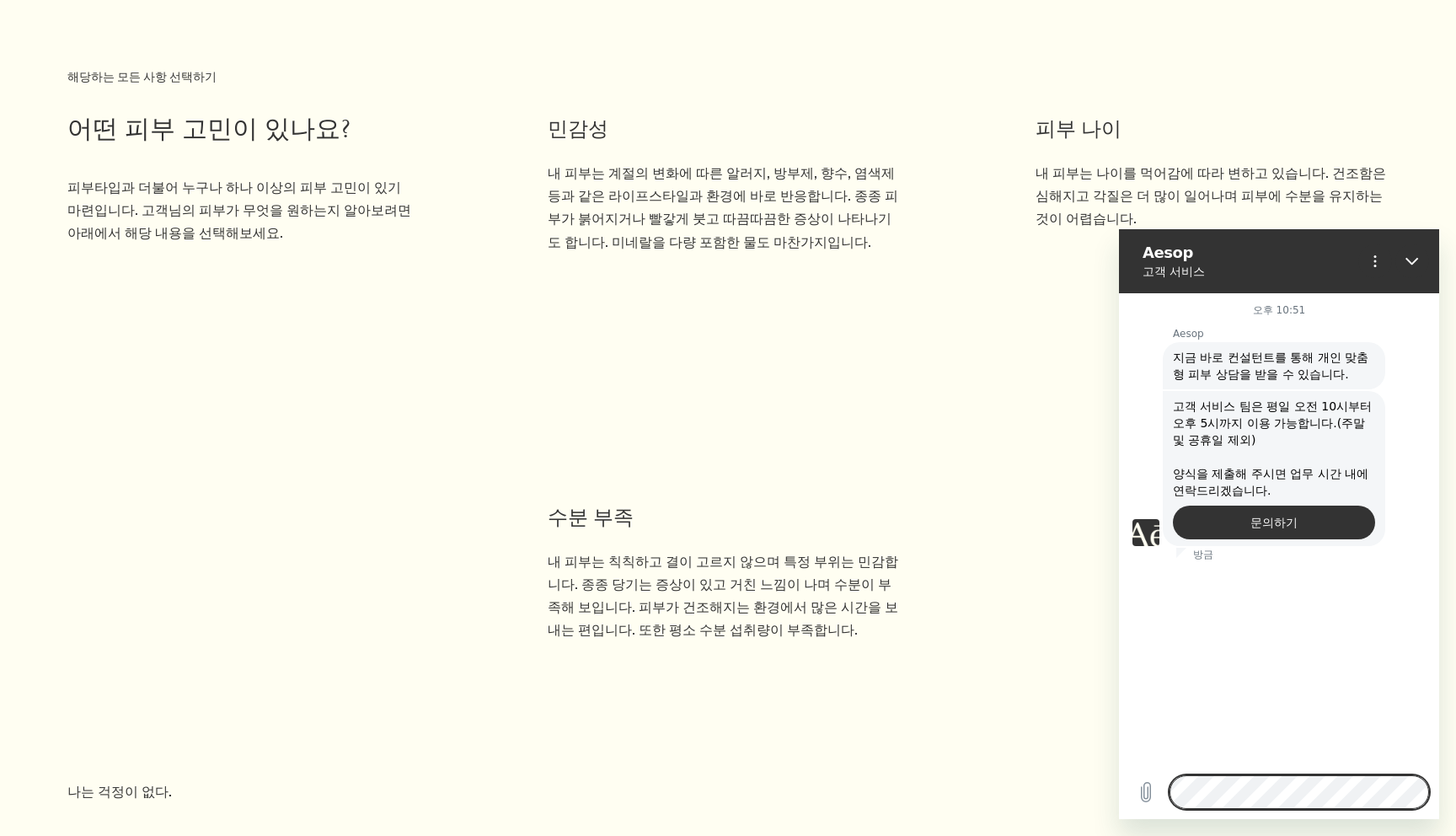
scroll to position [1741, 0]
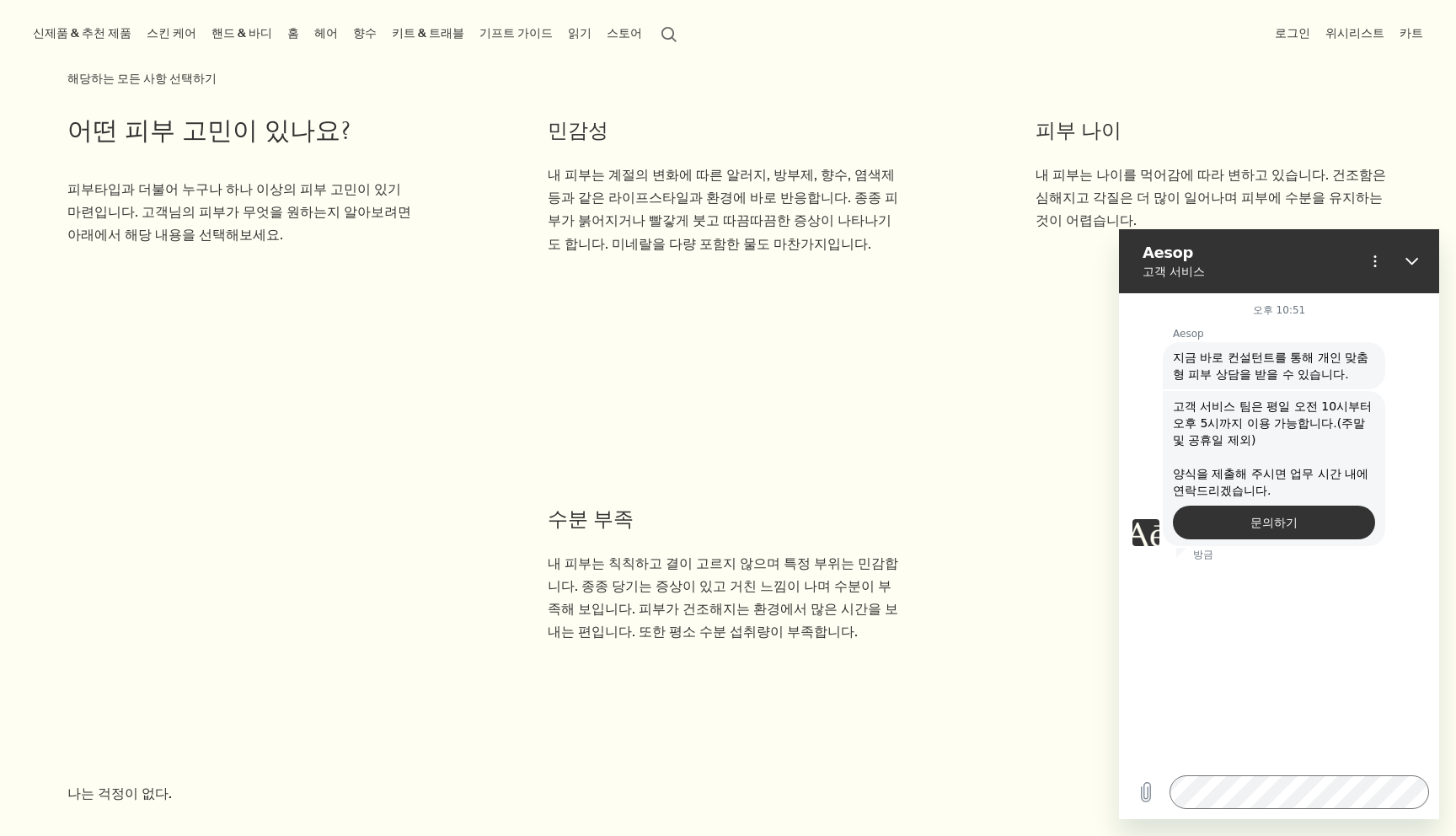
click at [1392, 248] on div at bounding box center [1390, 262] width 78 height 34
click at [1399, 251] on button "닫기" at bounding box center [1412, 262] width 34 height 34
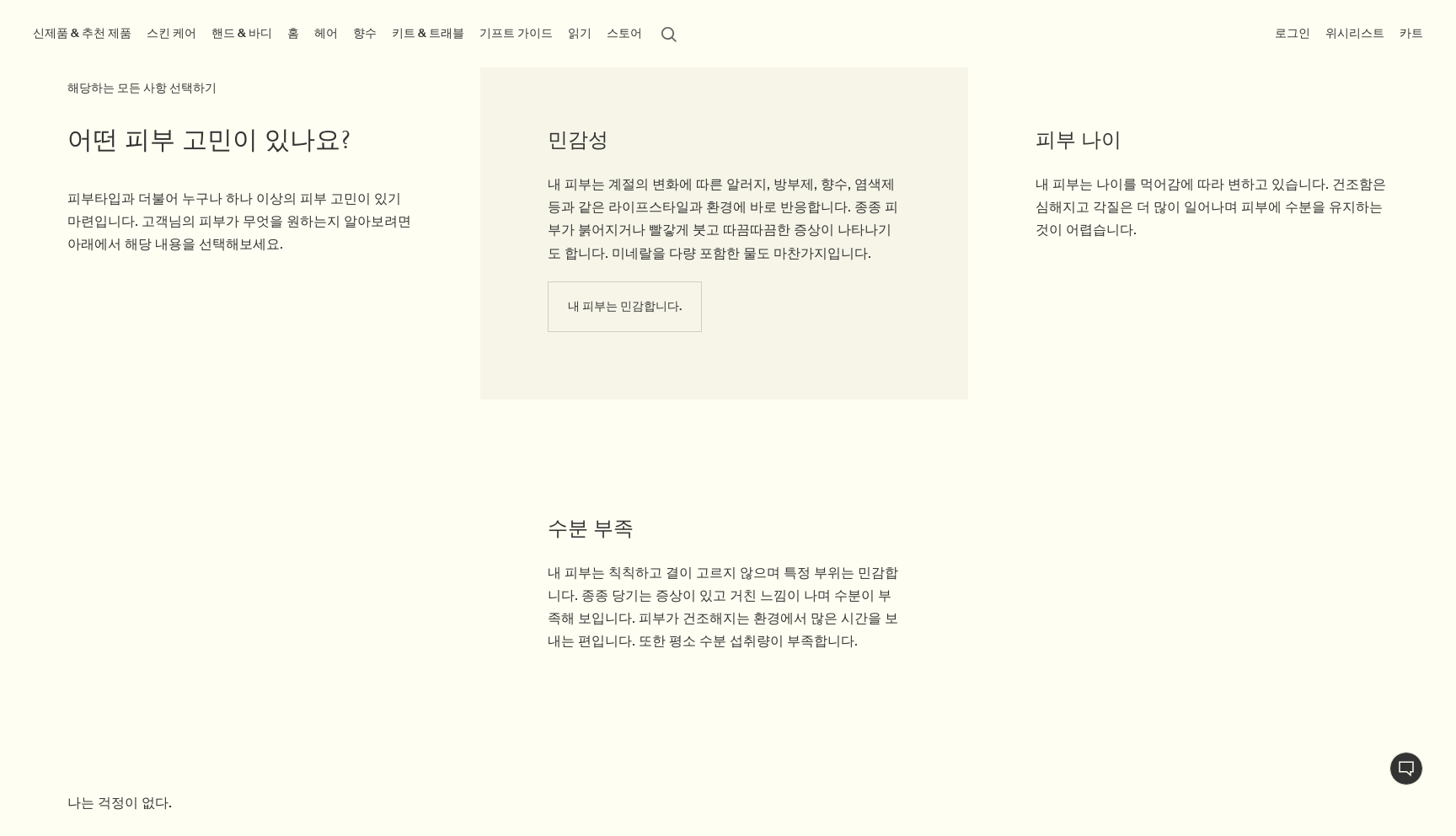
scroll to position [1730, 0]
click at [807, 281] on li "민감성 내 피부는 계절의 변화에 따른 알러지, 방부제, 향수, 염색제 등과 같은 라이프스타일과 환경에 바로 반응합니다. 종종 피부가 붉어지거나…" at bounding box center [724, 206] width 488 height 389
click at [660, 325] on button "내 피부는 민감합니다." at bounding box center [625, 307] width 154 height 50
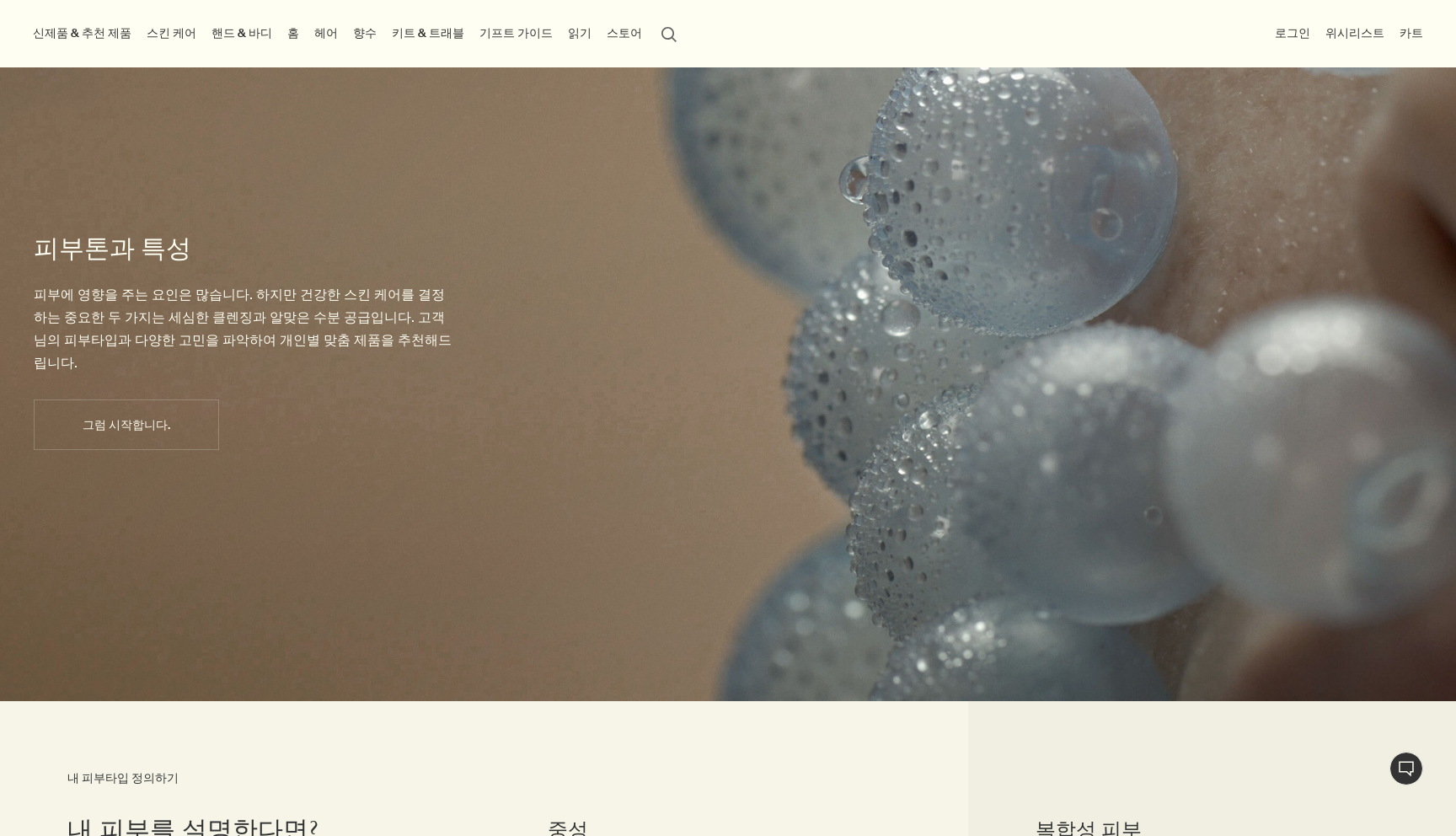
scroll to position [203, 0]
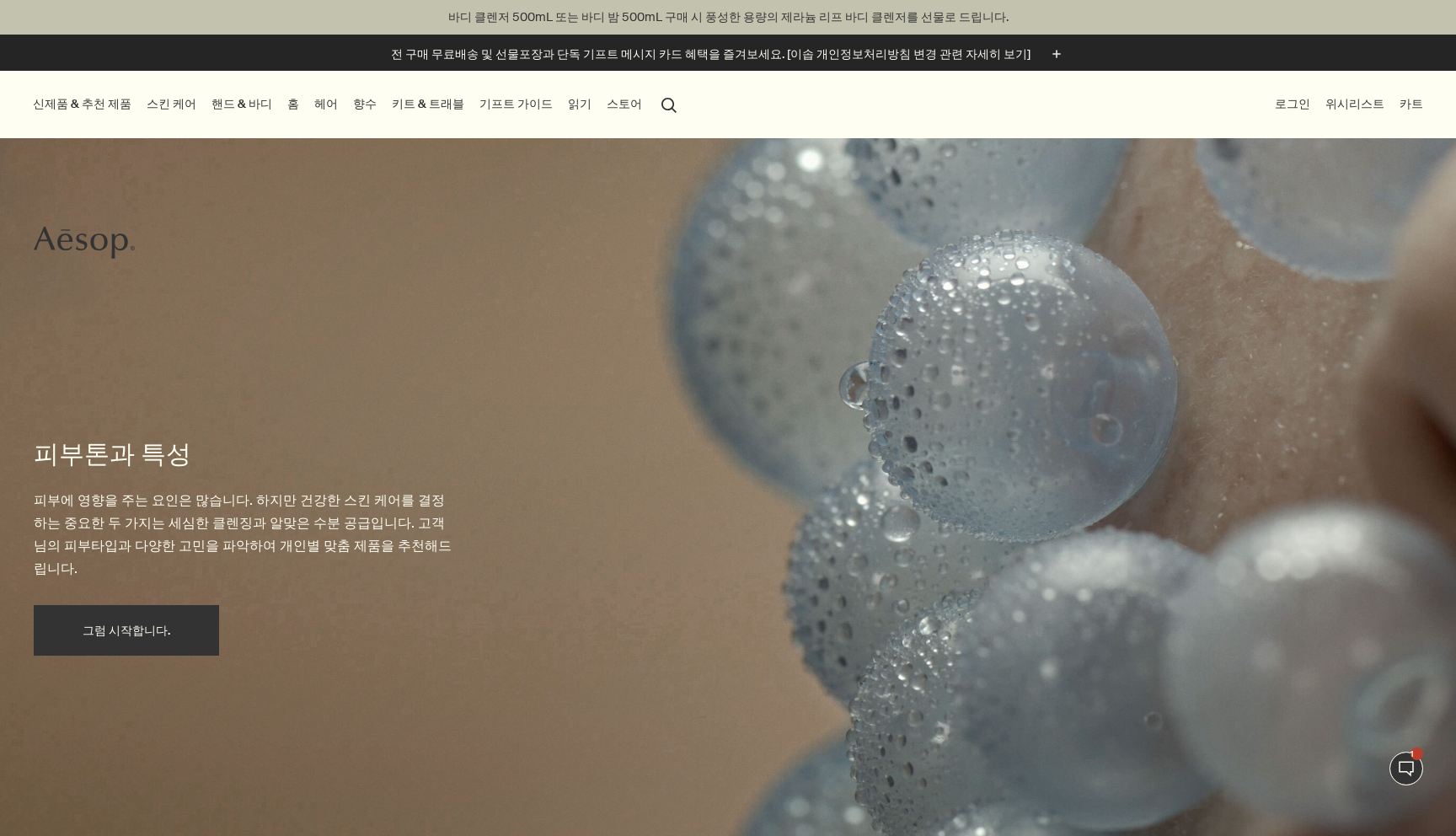
click at [146, 617] on button "그럼 시작합니다." at bounding box center [126, 630] width 186 height 50
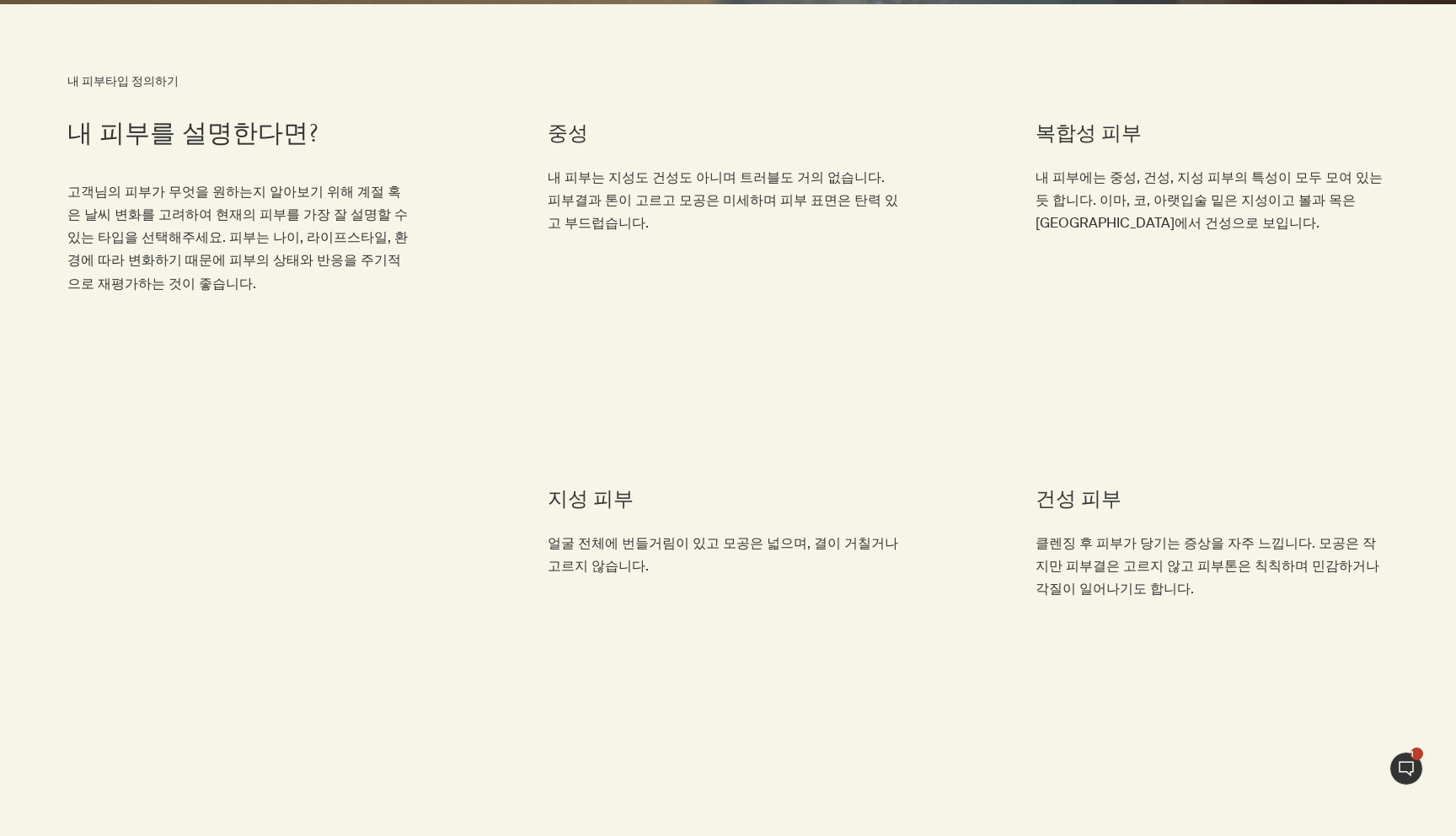
scroll to position [907, 0]
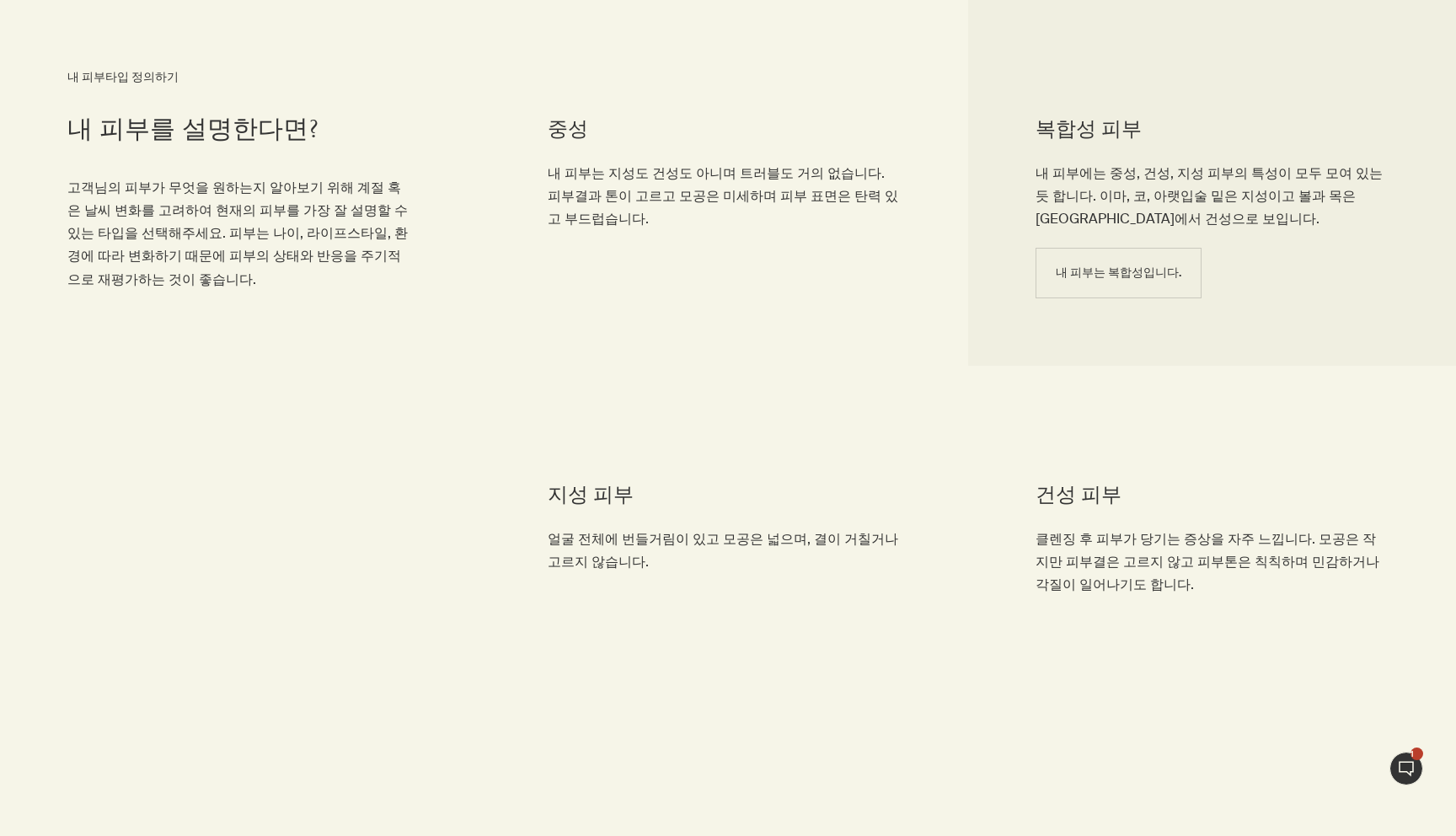
click at [1022, 172] on li "복합성 피부 내 피부에는 중성, 건성, 지성 피부의 특성이 모두 모여 있는 듯 합니다. 이마, 코, 아랫입술 밑은 지성이고 볼과 목은 [GEO…" at bounding box center [1212, 183] width 488 height 366
click at [1141, 270] on span "내 피부는 복합성입니다." at bounding box center [1119, 272] width 125 height 12
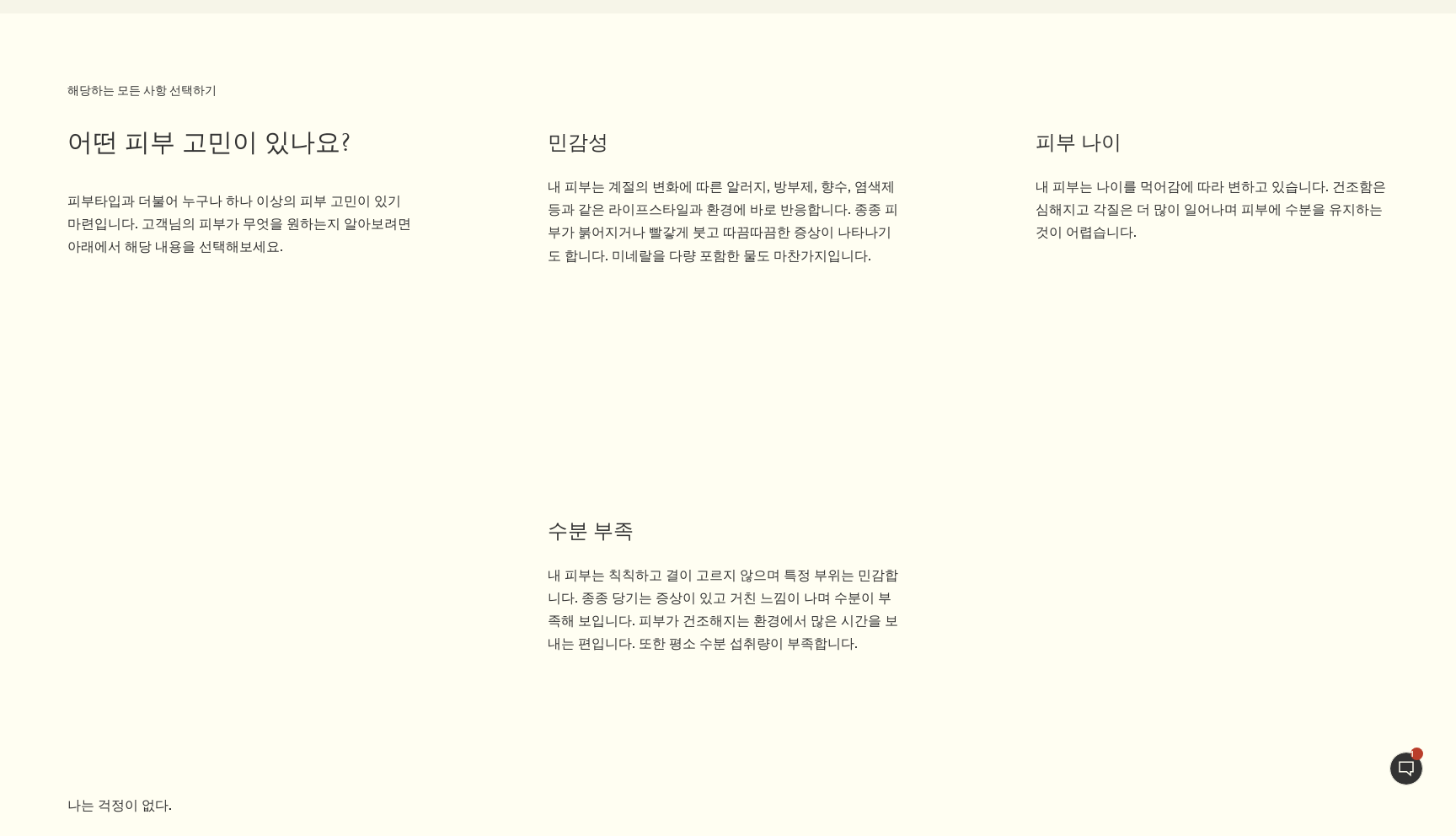
scroll to position [1743, 0]
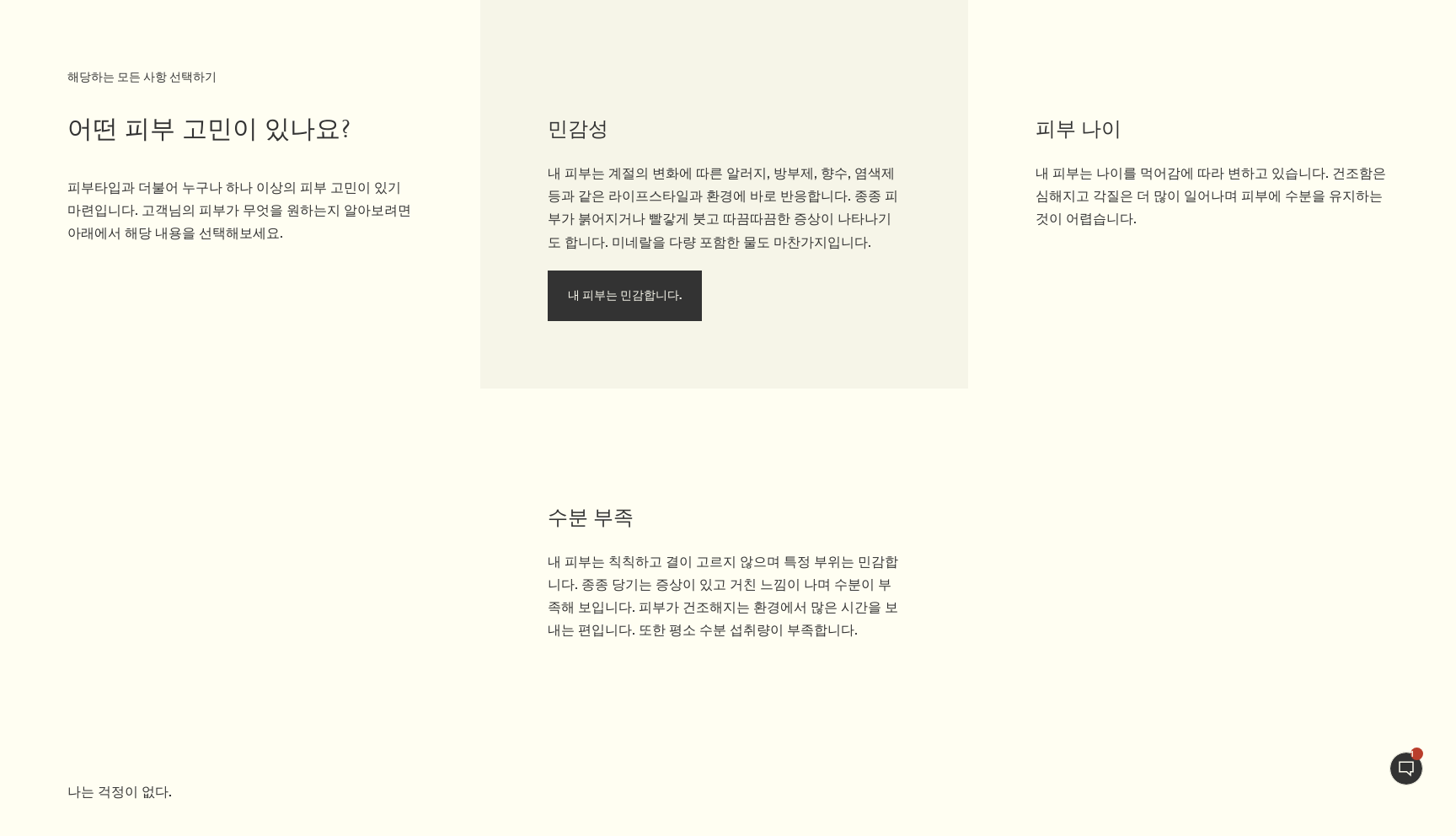
click at [655, 293] on span "내 피부는 민감합니다." at bounding box center [625, 295] width 114 height 12
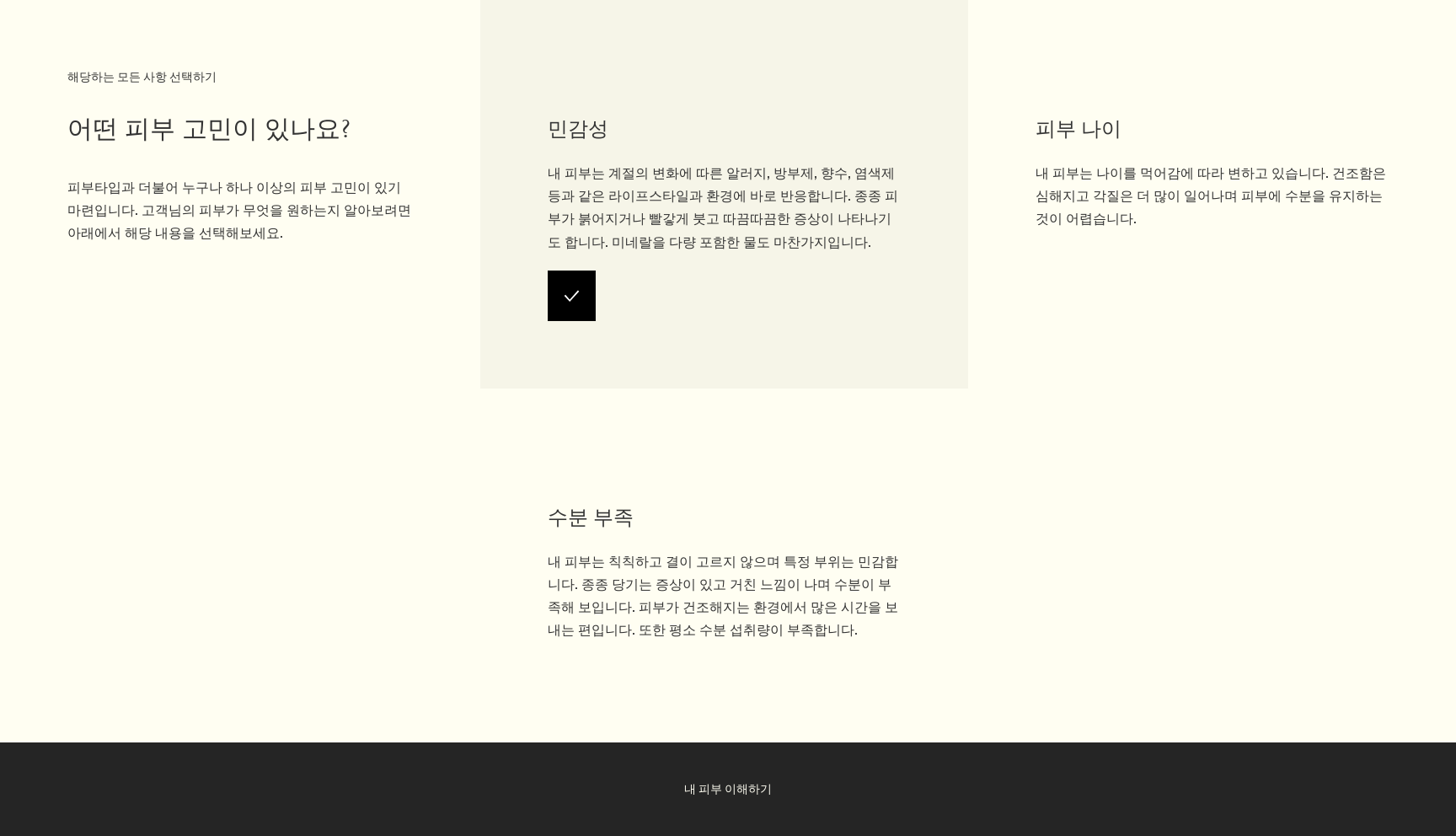
click at [742, 788] on button "내 피부 이해하기" at bounding box center [728, 789] width 1456 height 94
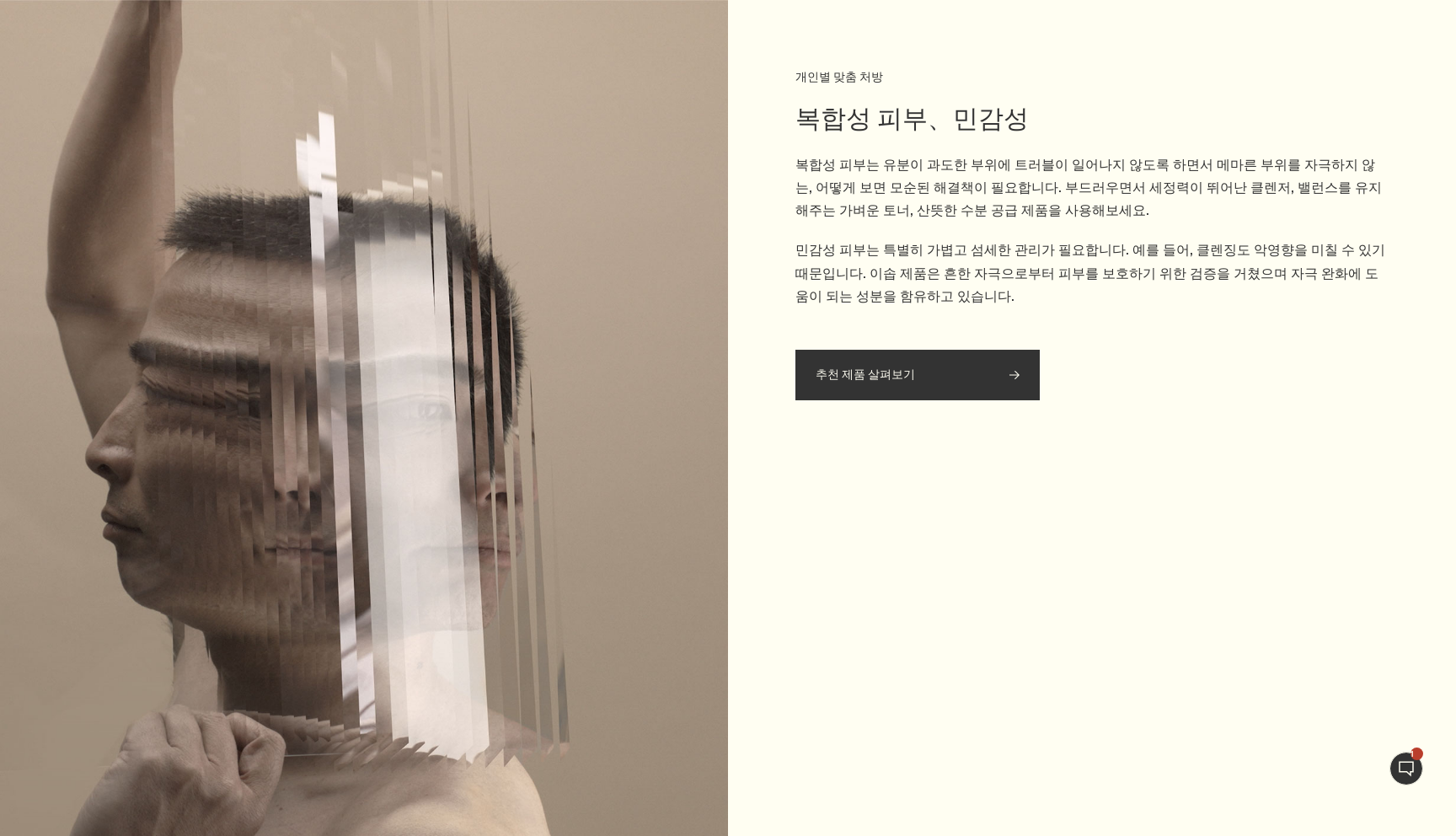
scroll to position [2671, 0]
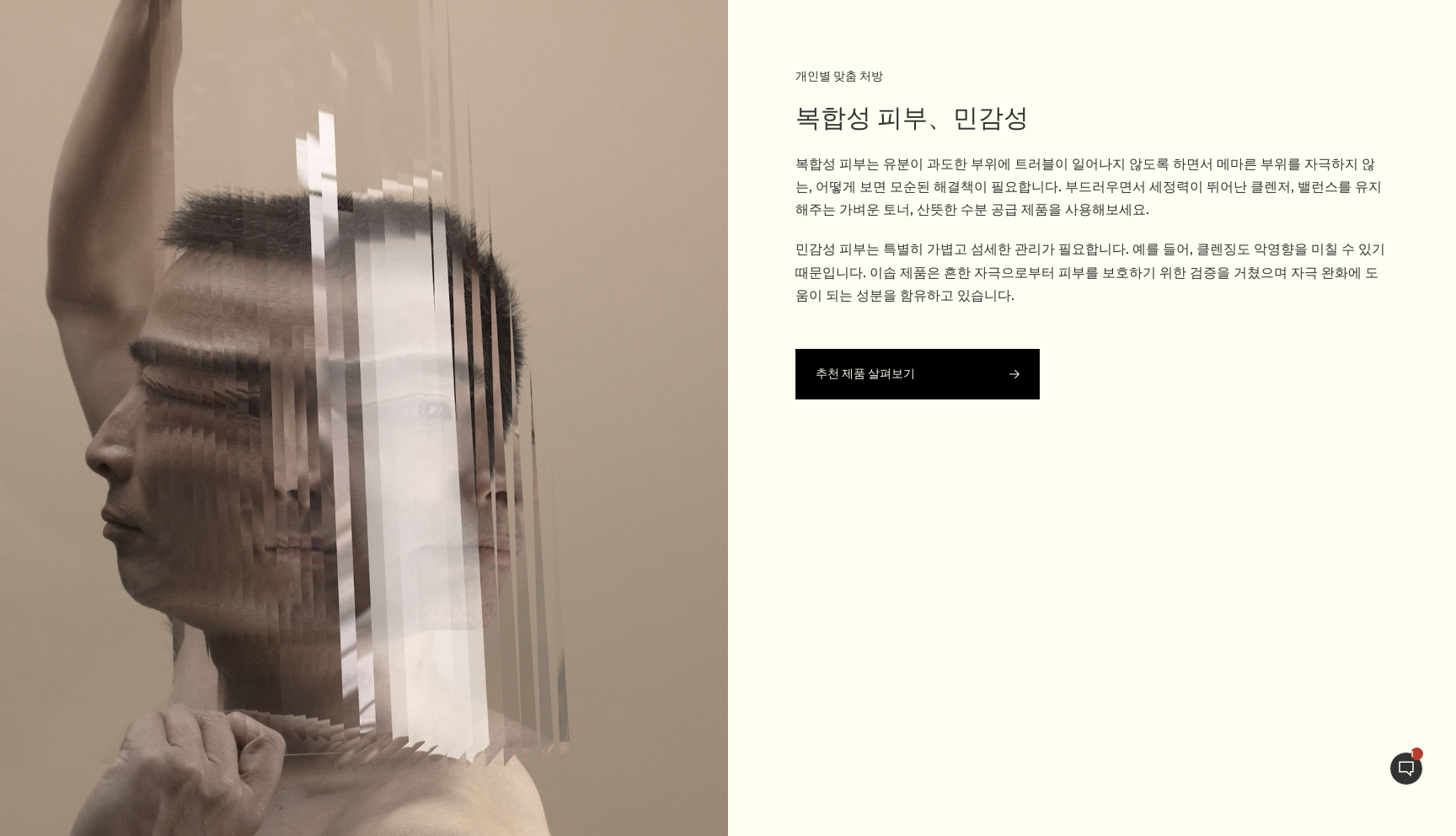
click at [949, 384] on span "추천 제품 살펴보기" at bounding box center [917, 374] width 204 height 49
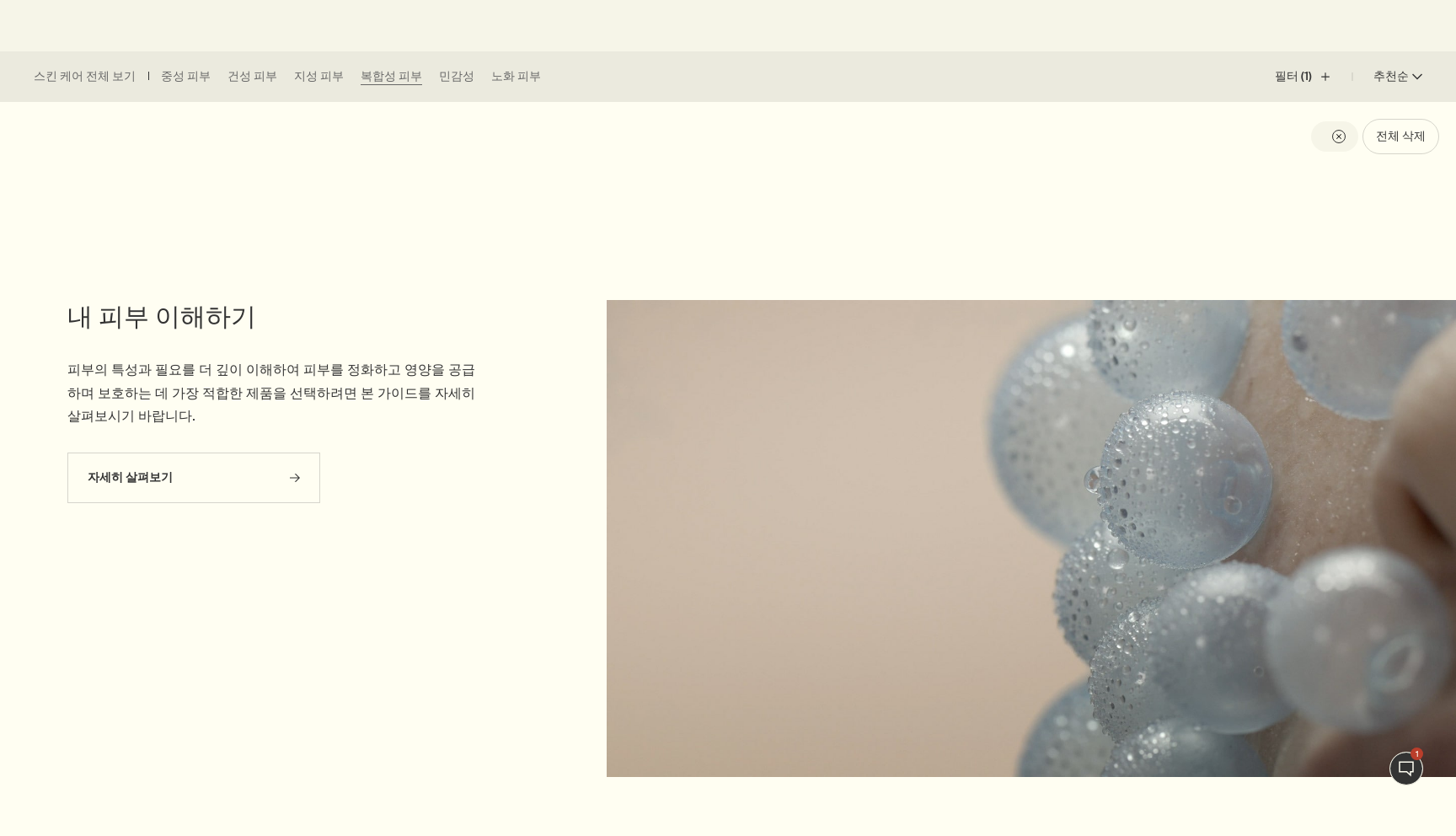
scroll to position [504, 0]
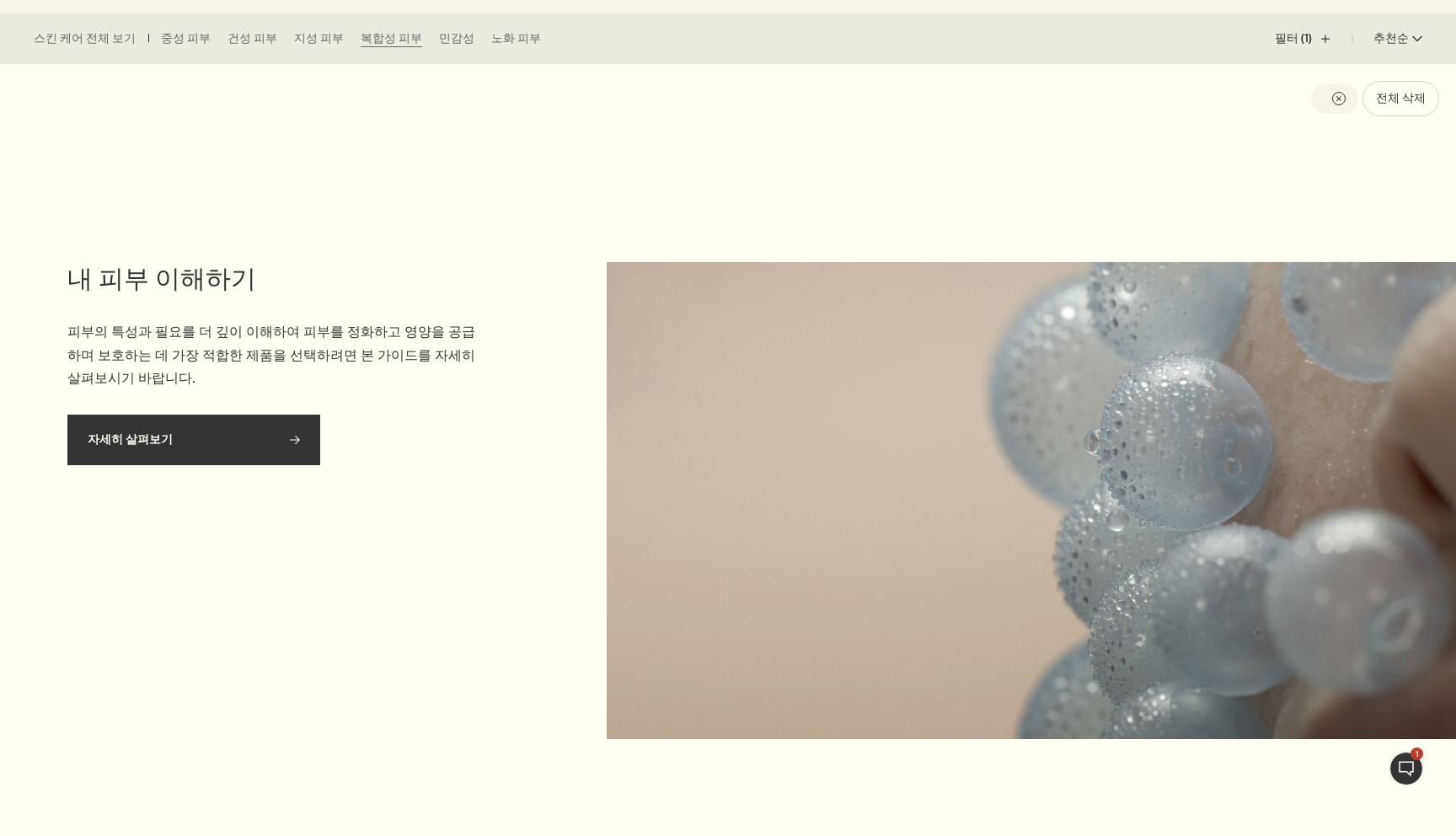
click at [271, 414] on link "자세히 살펴보기 rightArrow" at bounding box center [193, 439] width 253 height 50
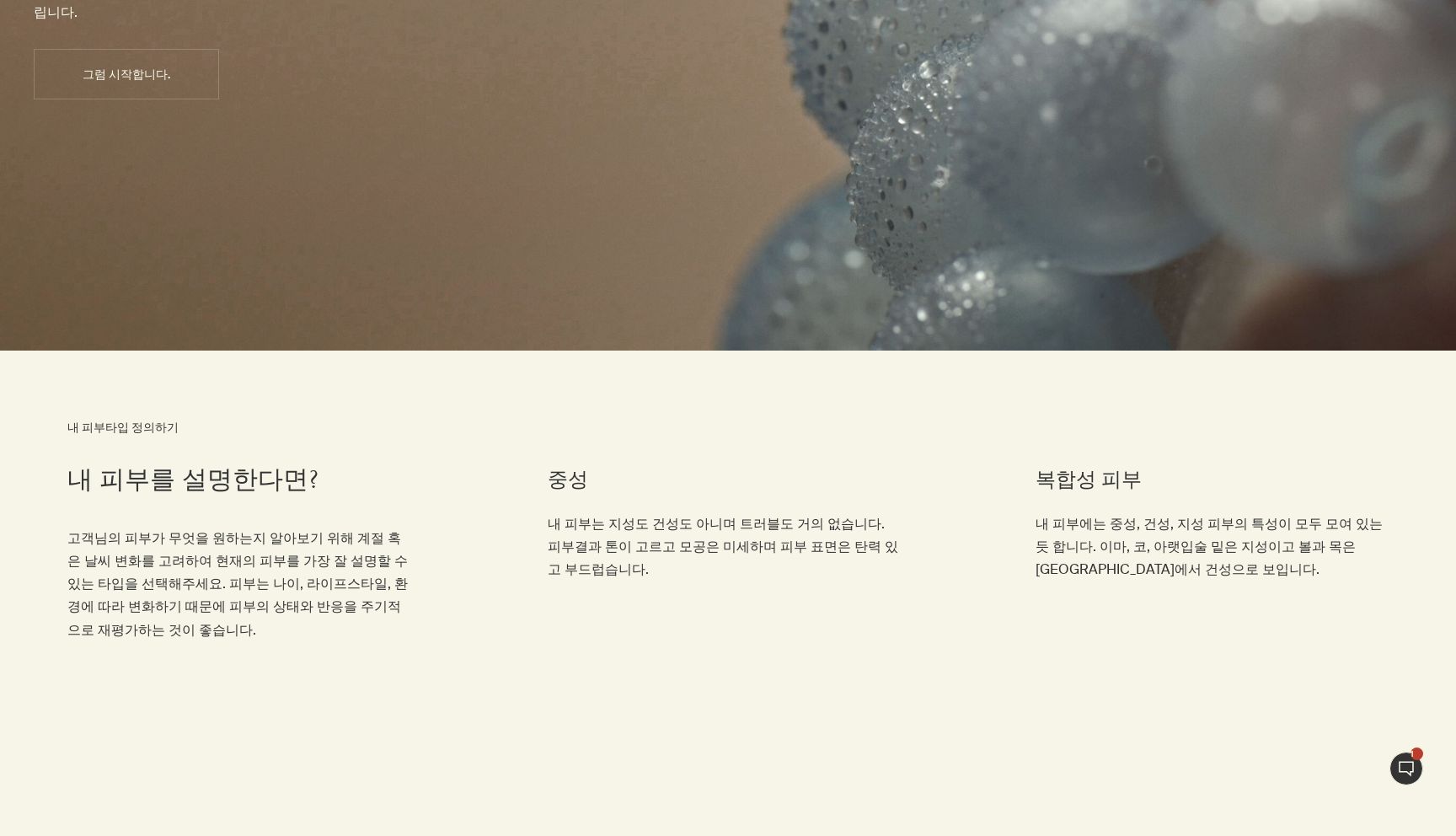
scroll to position [601, 0]
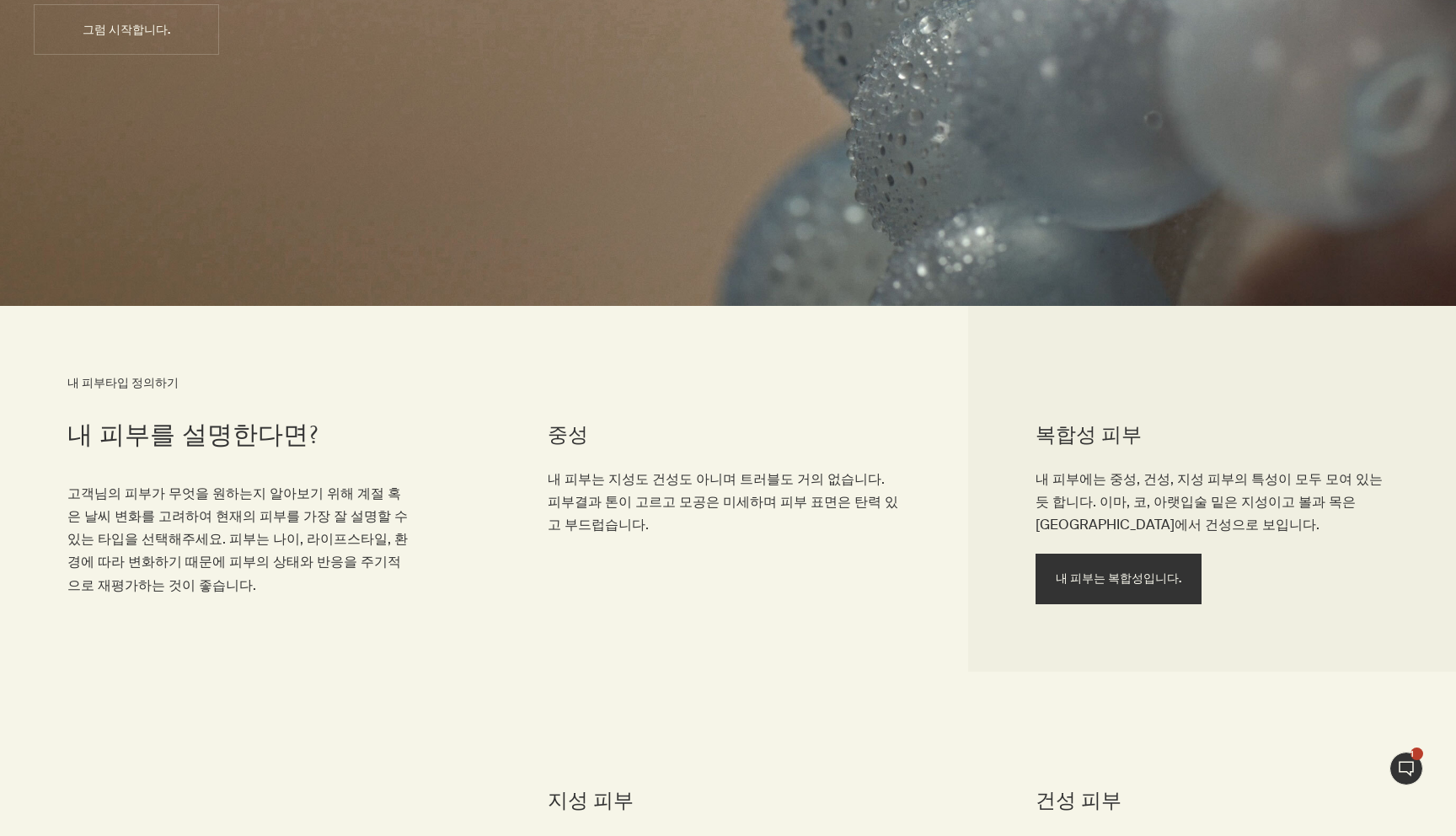
click at [1141, 570] on button "내 피부는 복합성입니다." at bounding box center [1119, 578] width 166 height 50
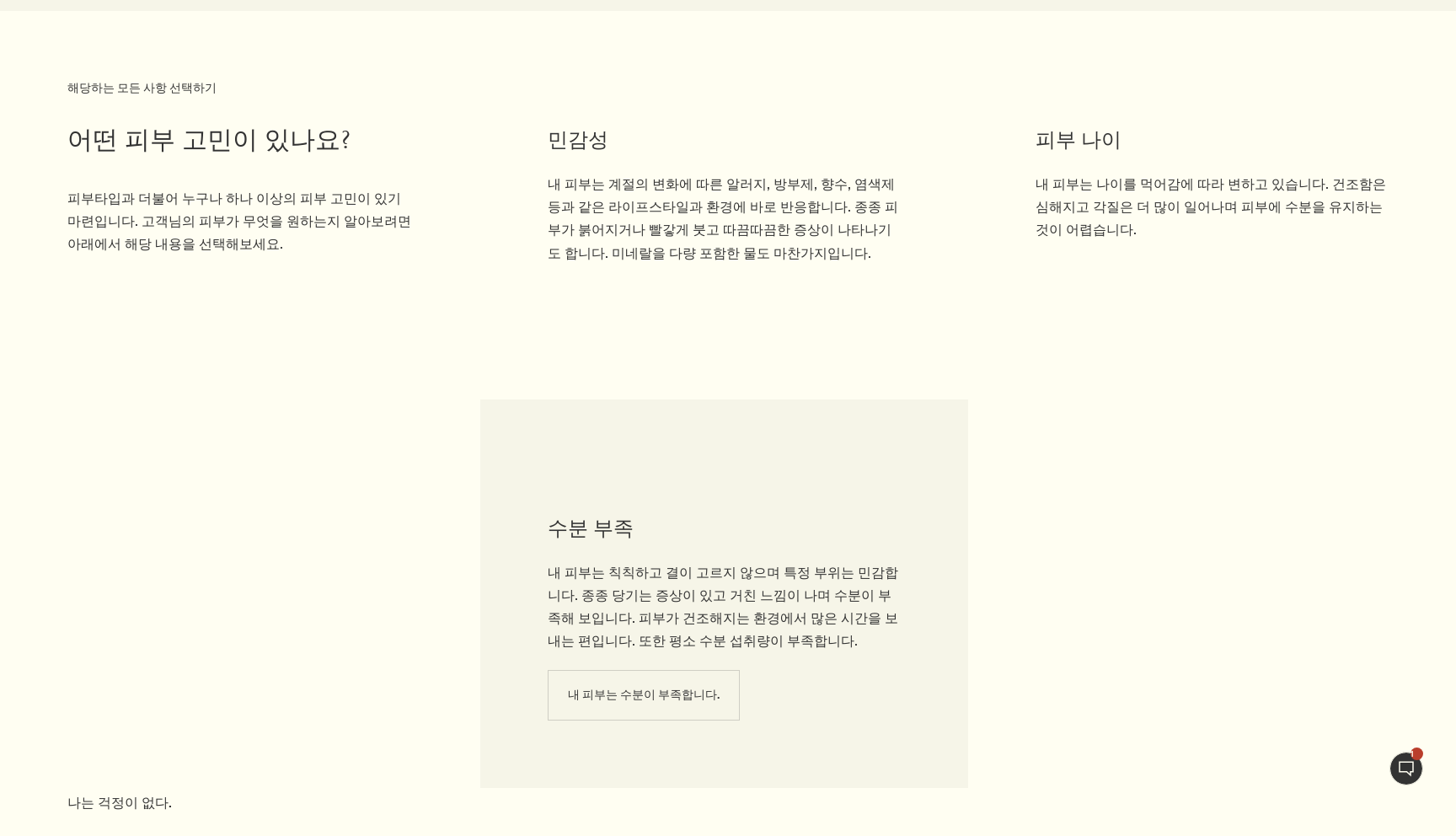
scroll to position [1743, 0]
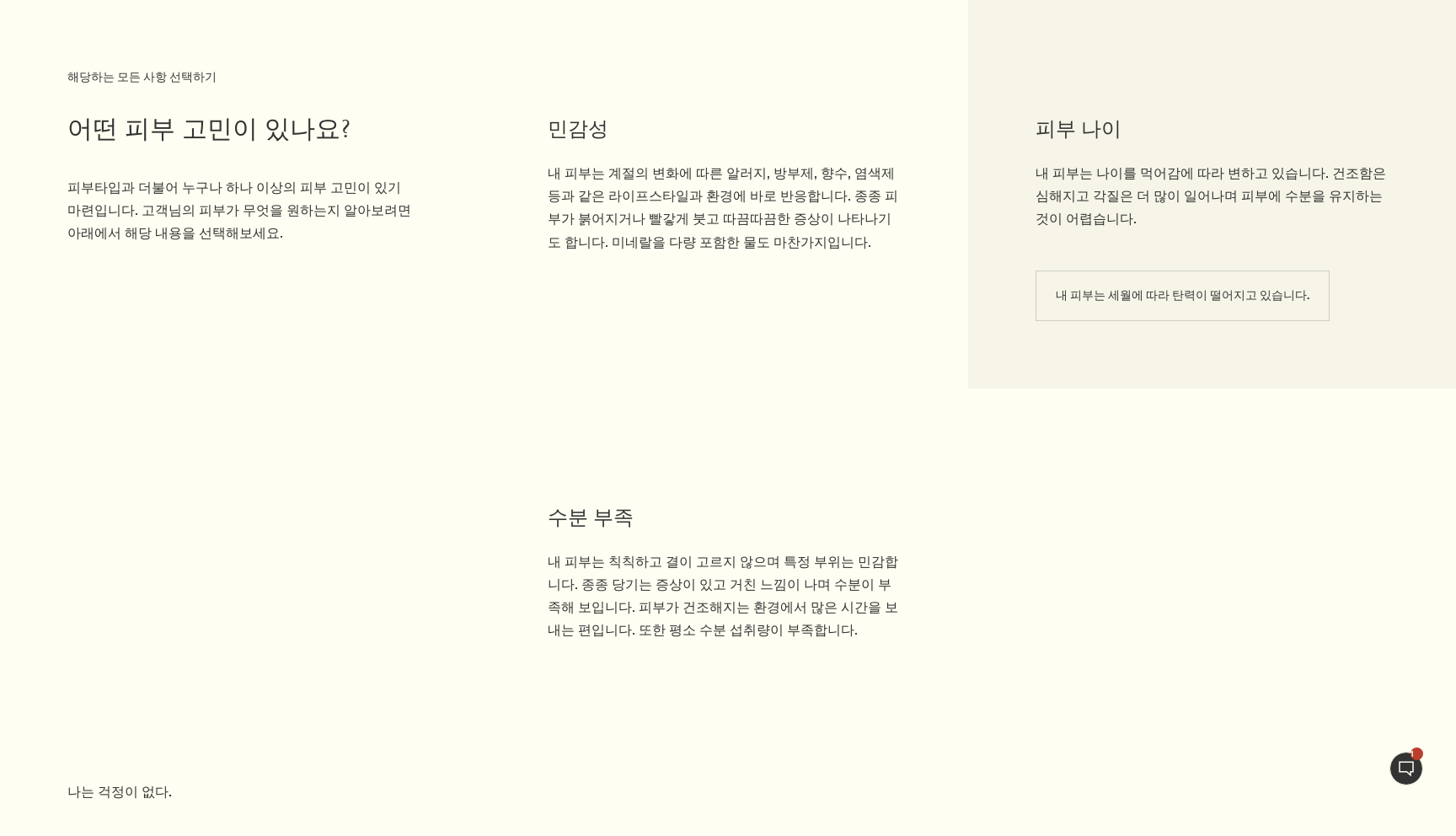
click at [1142, 339] on li "피부 나이 내 피부는 나이를 먹어감에 따라 변하고 있습니다. 건조함은 심해지고 각질은 더 많이 일어나며 피부에 수분을 유지하는 것이 어렵습니다…" at bounding box center [1212, 194] width 488 height 389
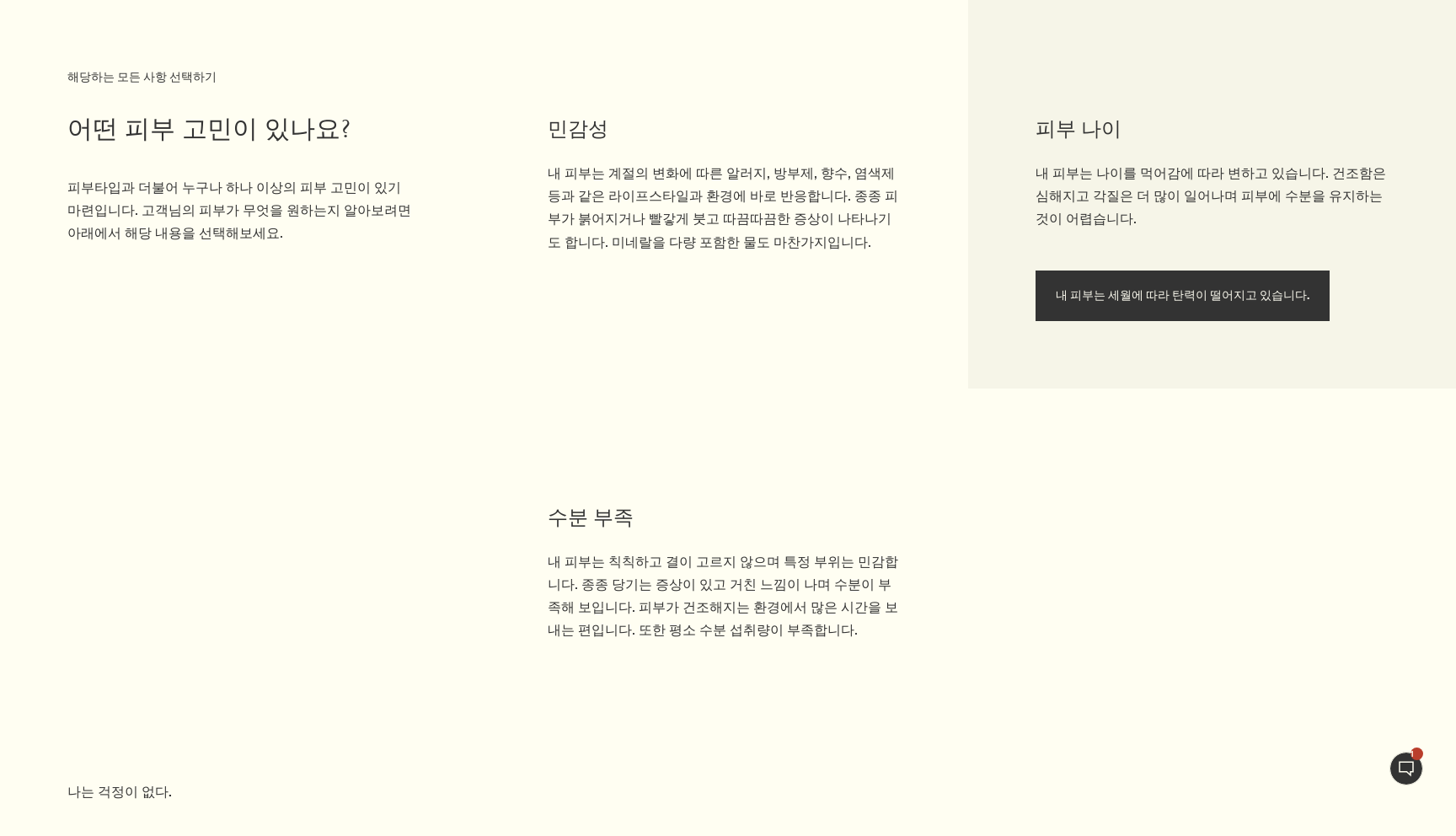
click at [1142, 297] on span "내 피부는 세월에 따라 탄력이 떨어지고 있습니다." at bounding box center [1182, 295] width 254 height 12
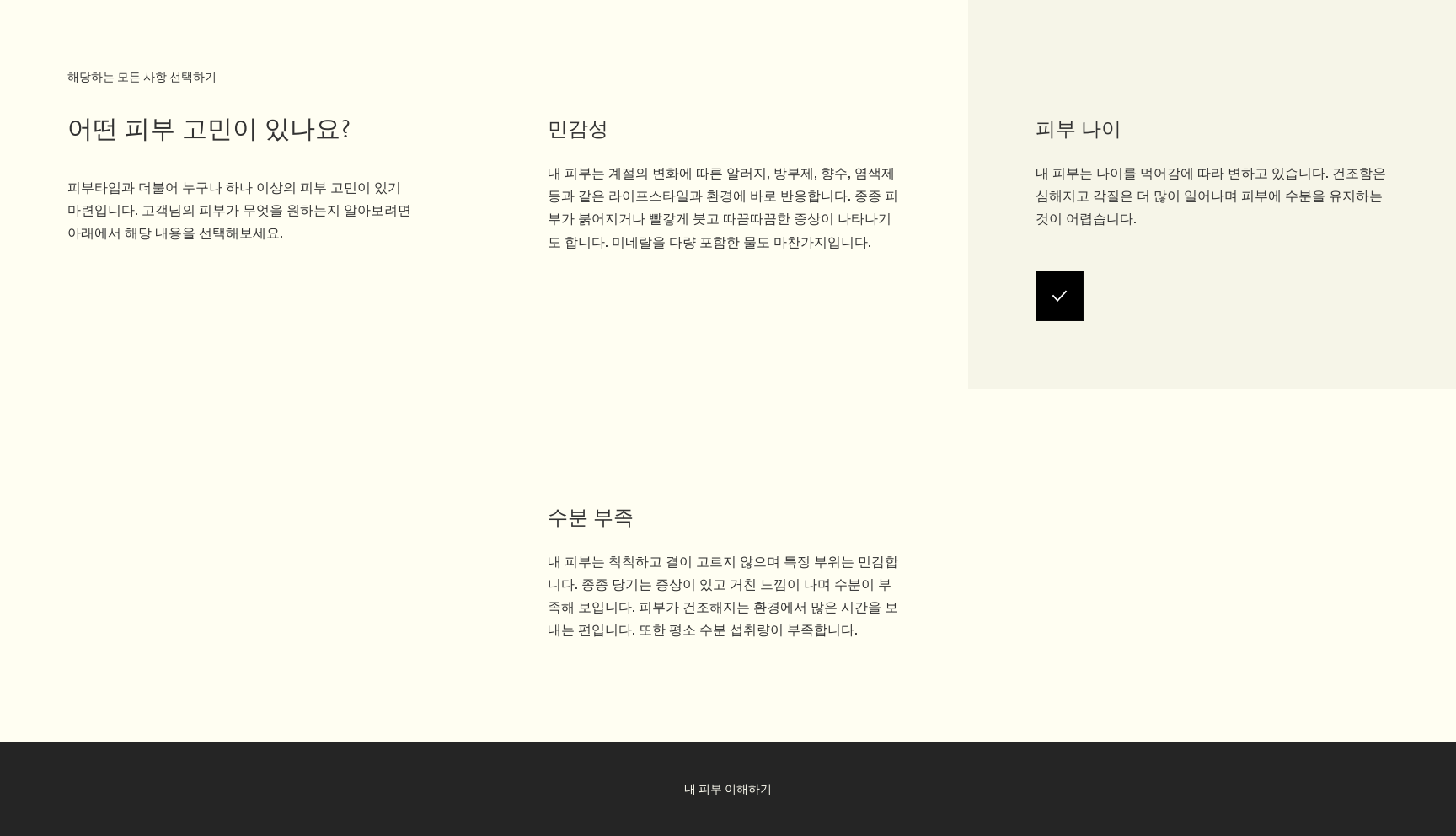
click at [732, 808] on button "내 피부 이해하기" at bounding box center [728, 789] width 1456 height 94
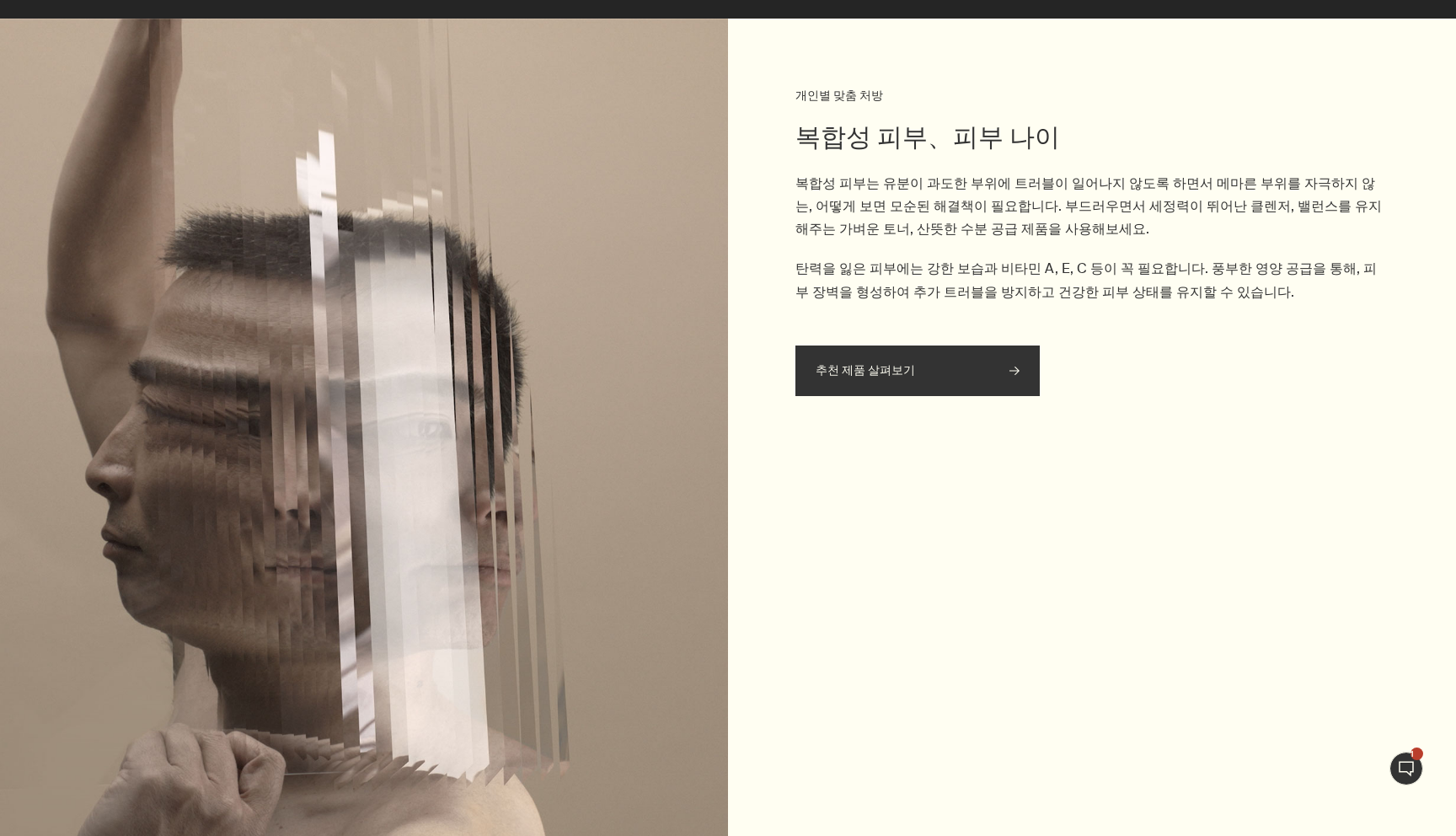
scroll to position [2671, 0]
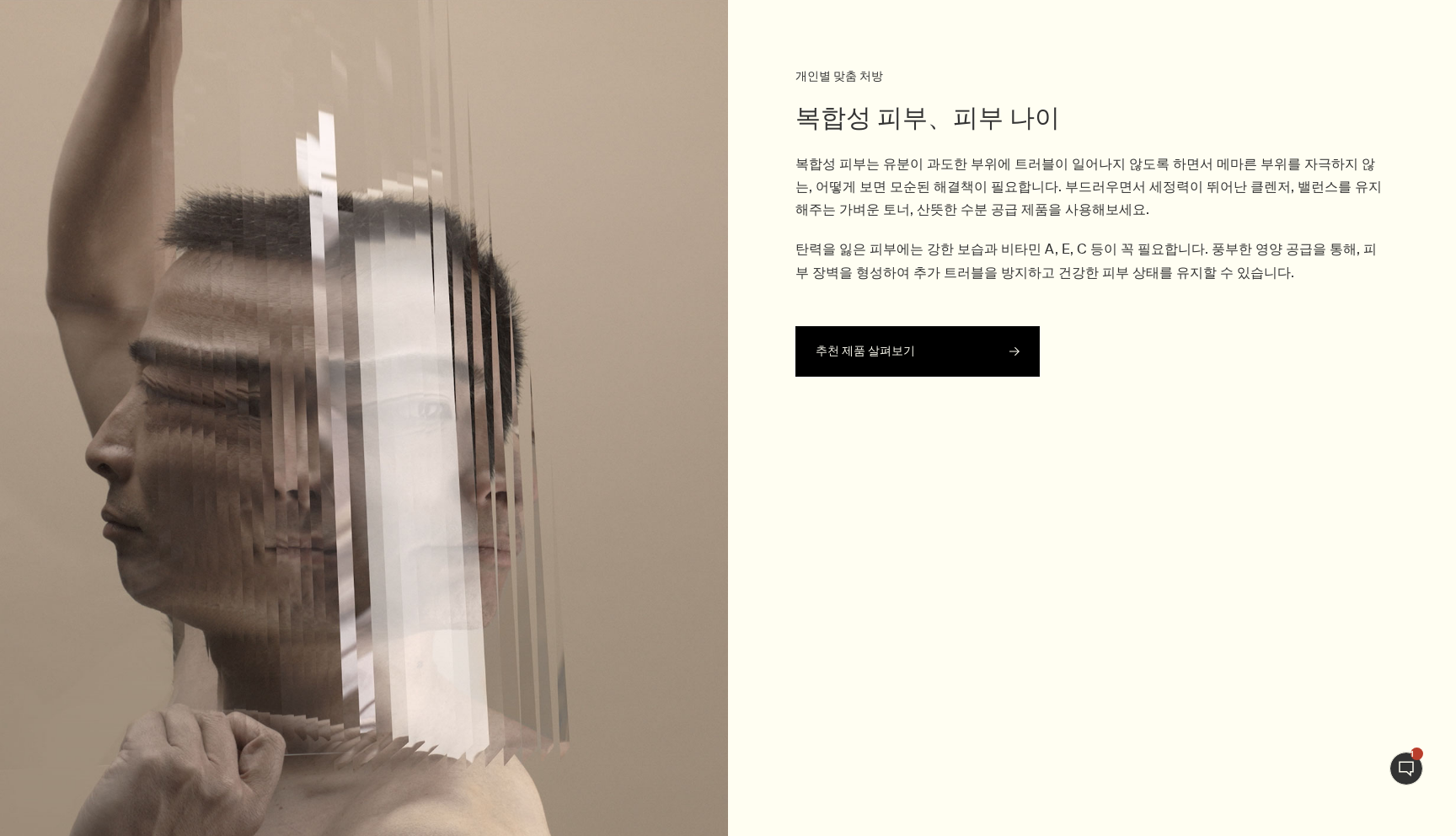
click at [942, 361] on span "추천 제품 살펴보기" at bounding box center [917, 351] width 204 height 49
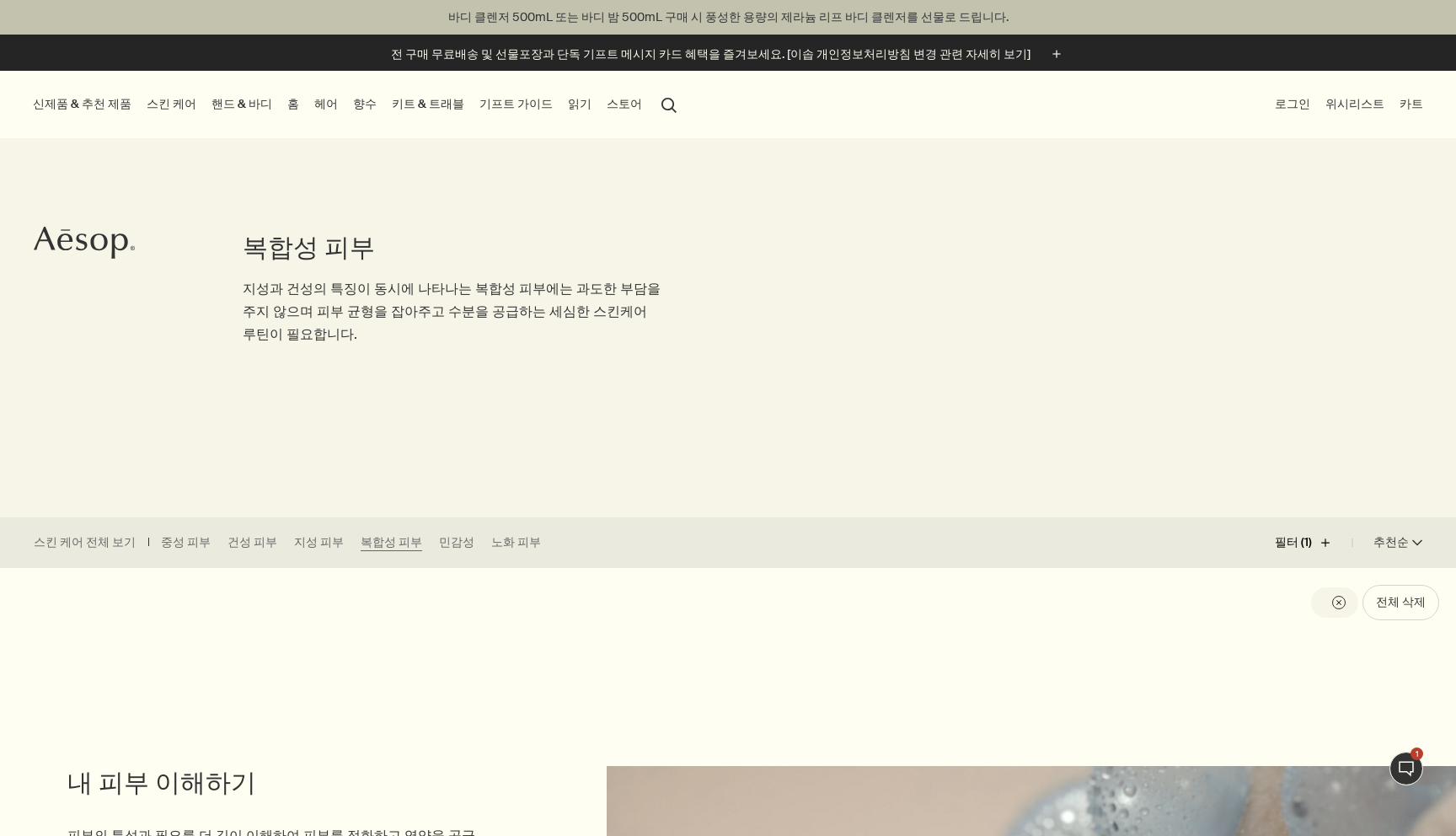
click at [1286, 546] on button "필터 (1) plus" at bounding box center [1314, 543] width 78 height 41
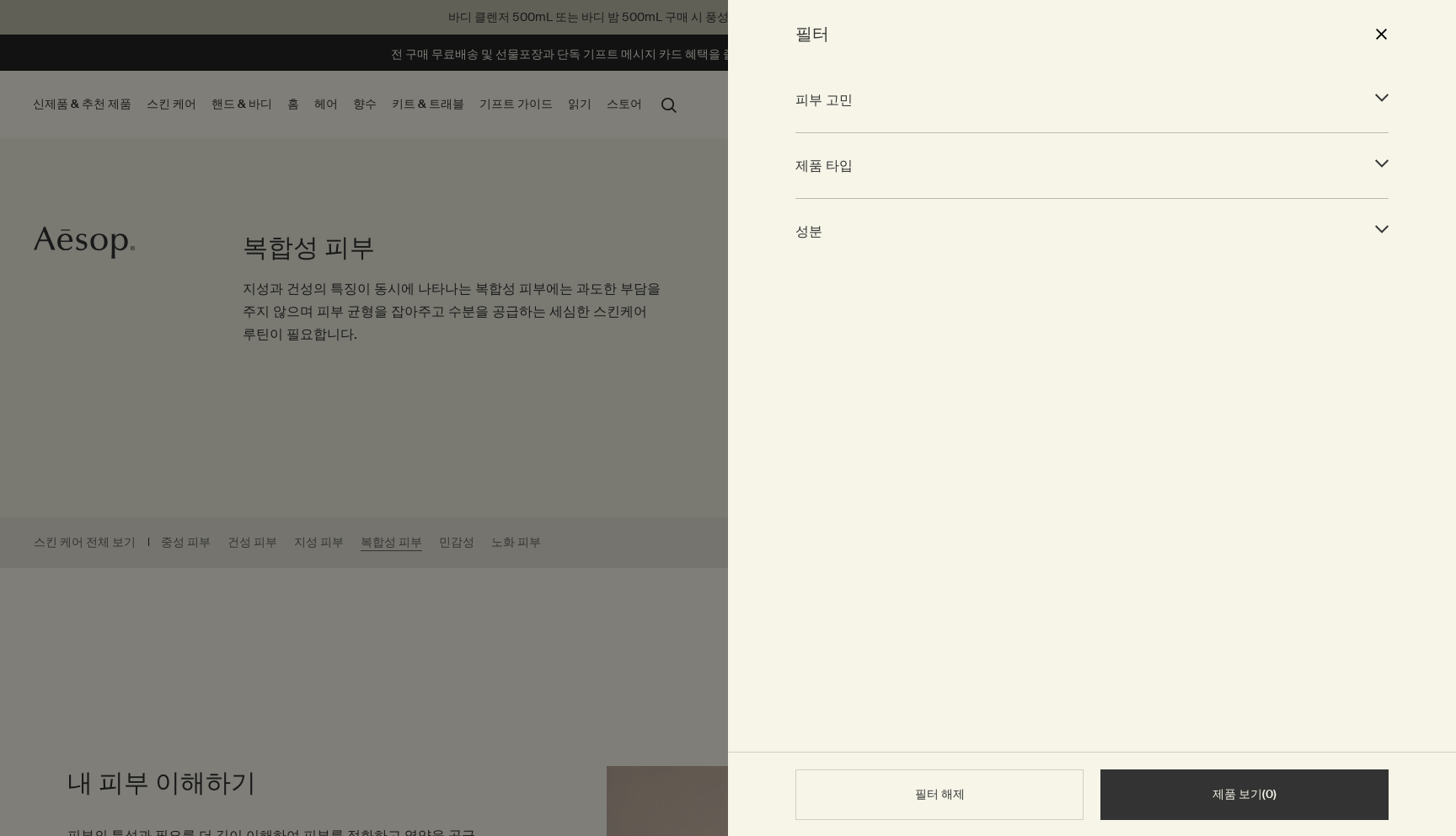
click at [532, 445] on div at bounding box center [728, 418] width 1456 height 836
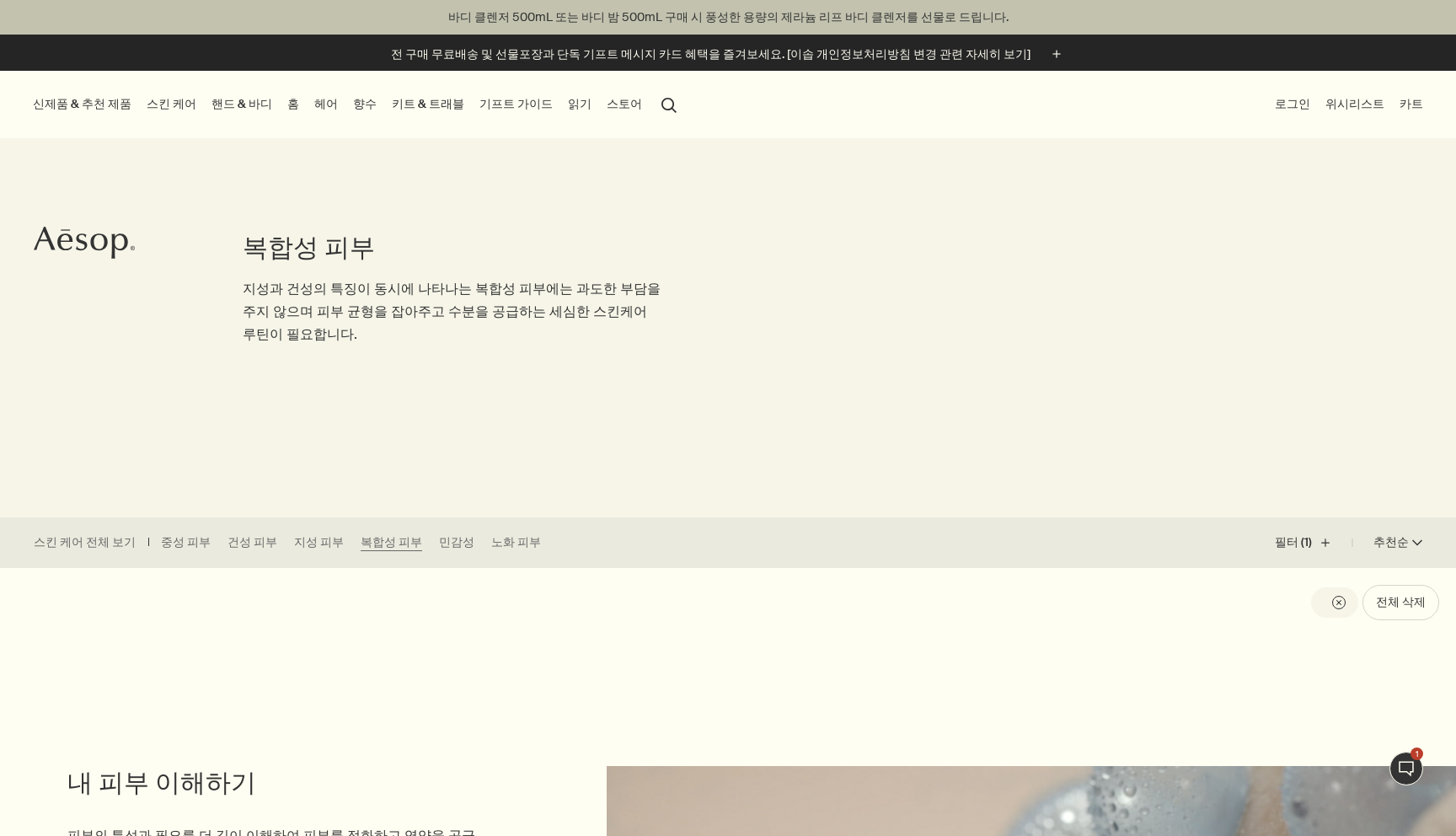
click at [168, 103] on link "스킨 케어" at bounding box center [171, 104] width 57 height 23
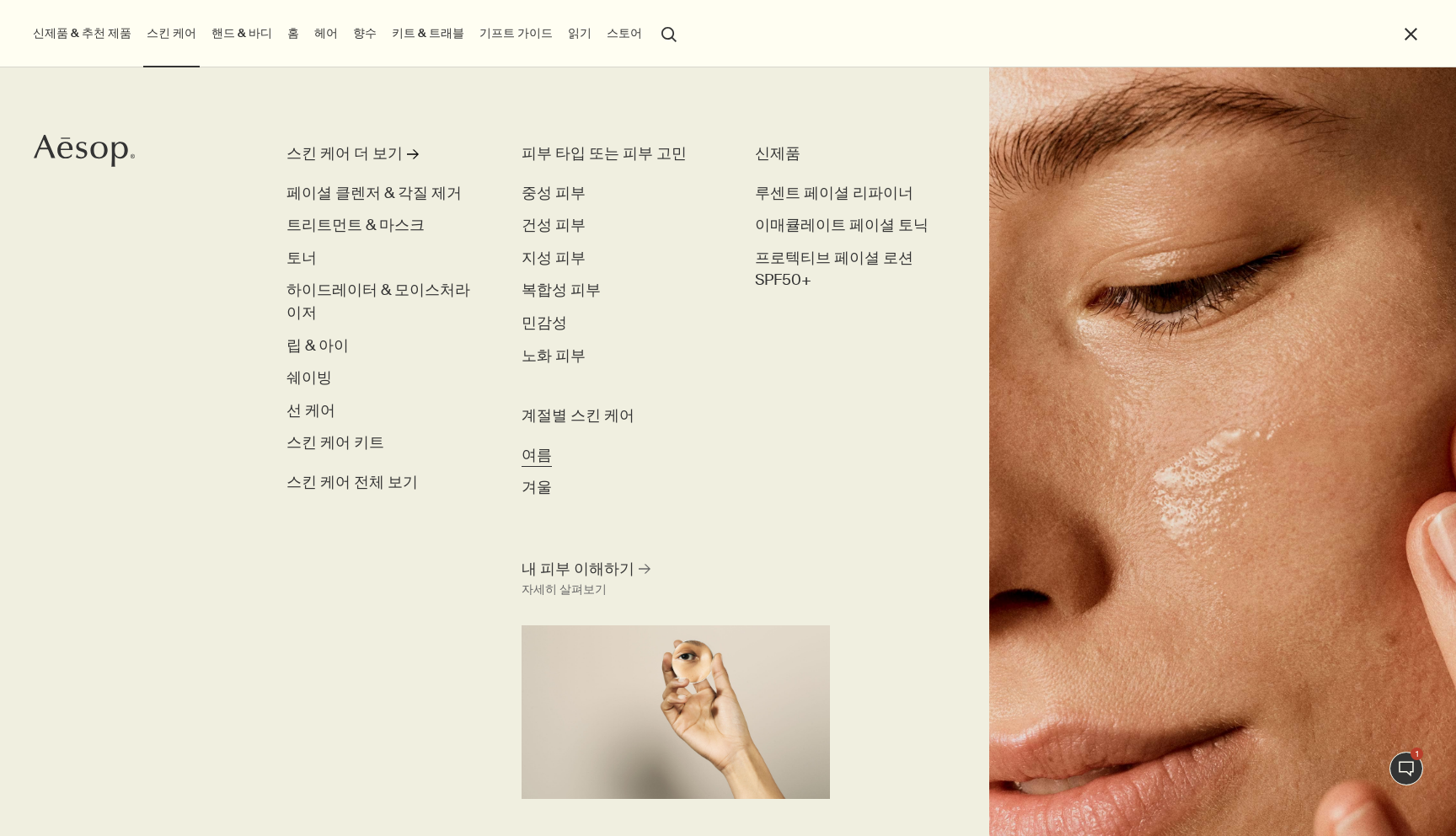
click at [544, 454] on span "여름" at bounding box center [536, 455] width 30 height 19
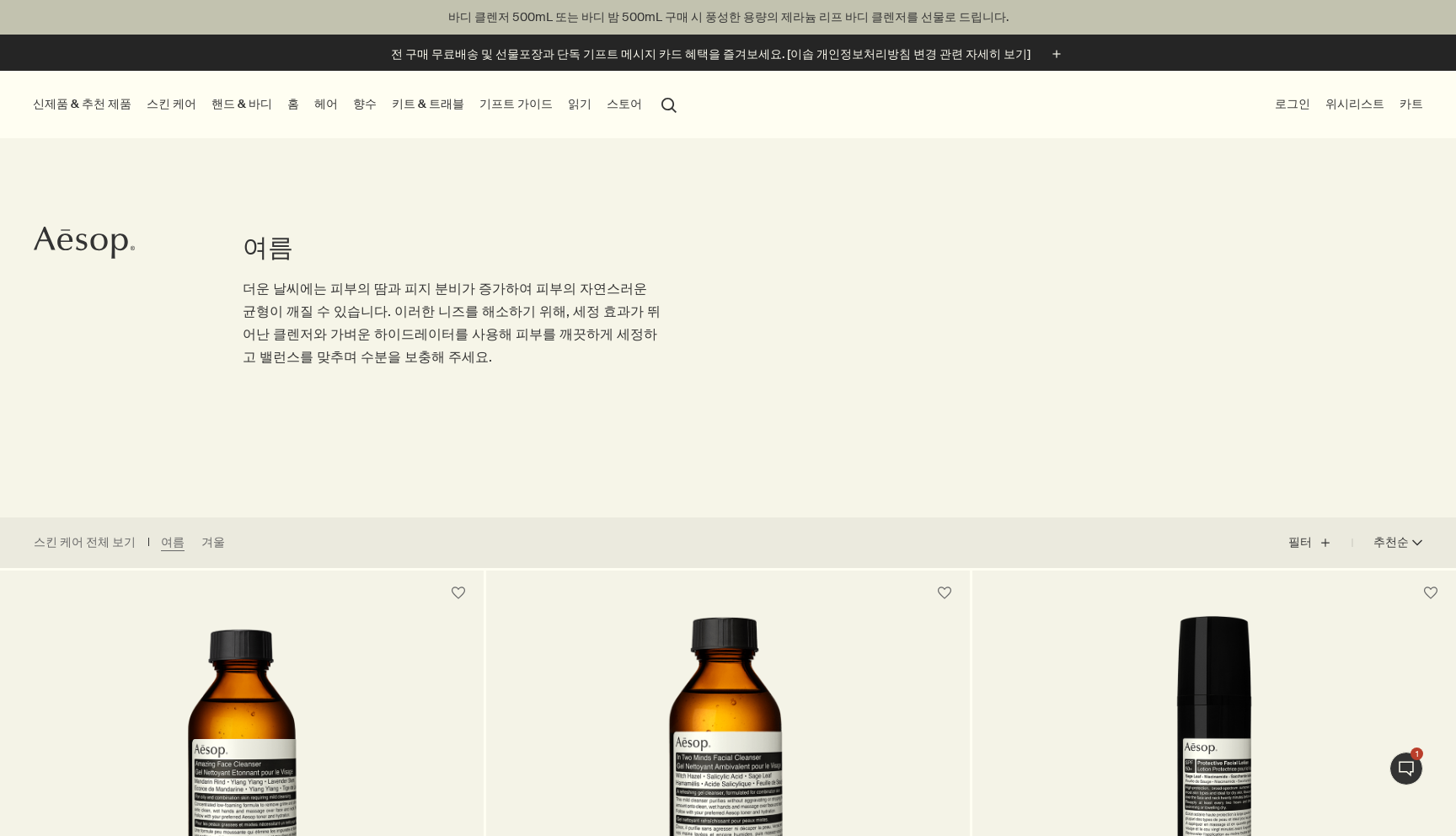
click at [169, 108] on link "스킨 케어" at bounding box center [171, 104] width 57 height 23
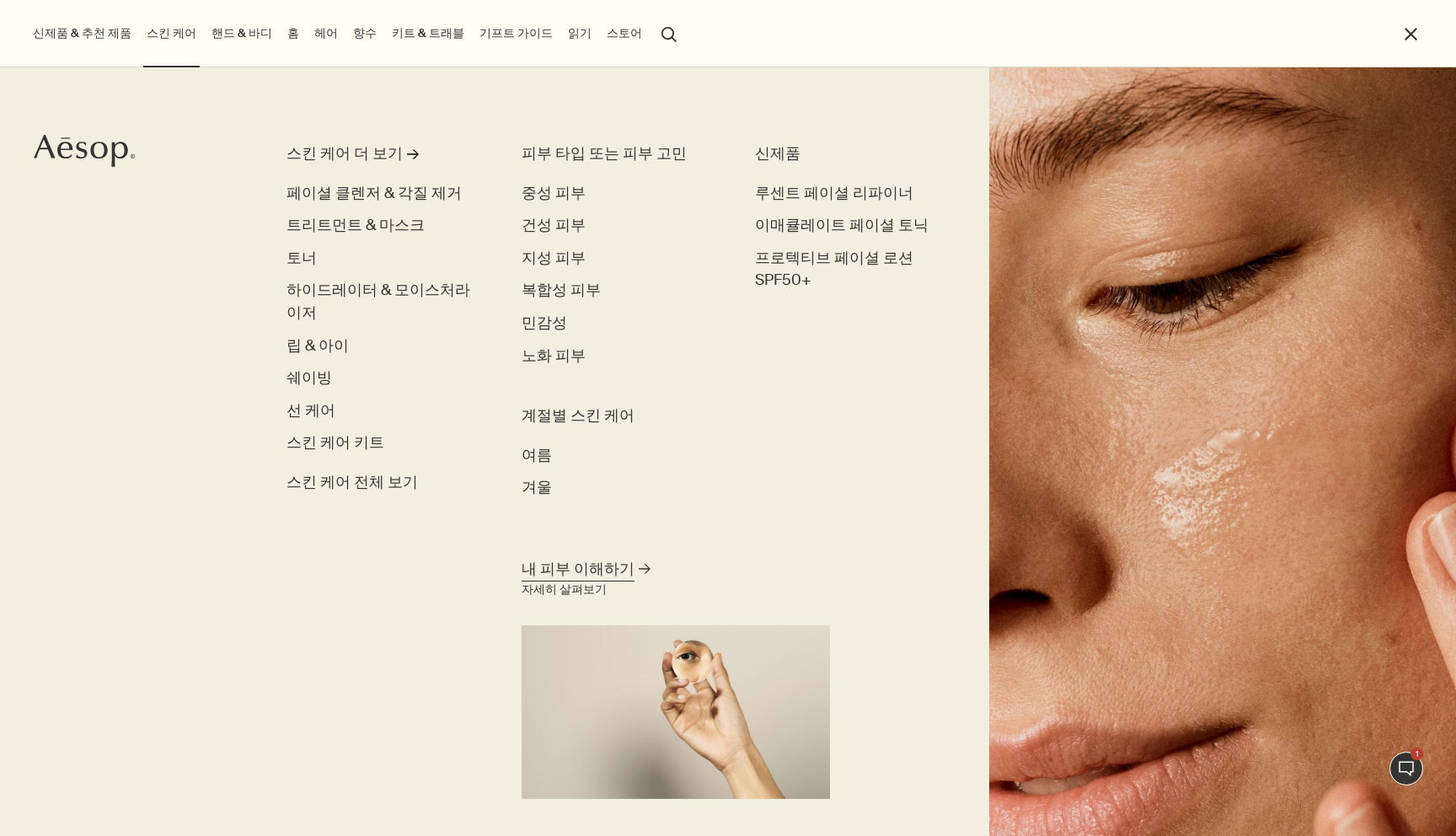
click at [622, 556] on link "내 피부 이해하기 rightArrow 자세히 살펴보기" at bounding box center [675, 676] width 317 height 245
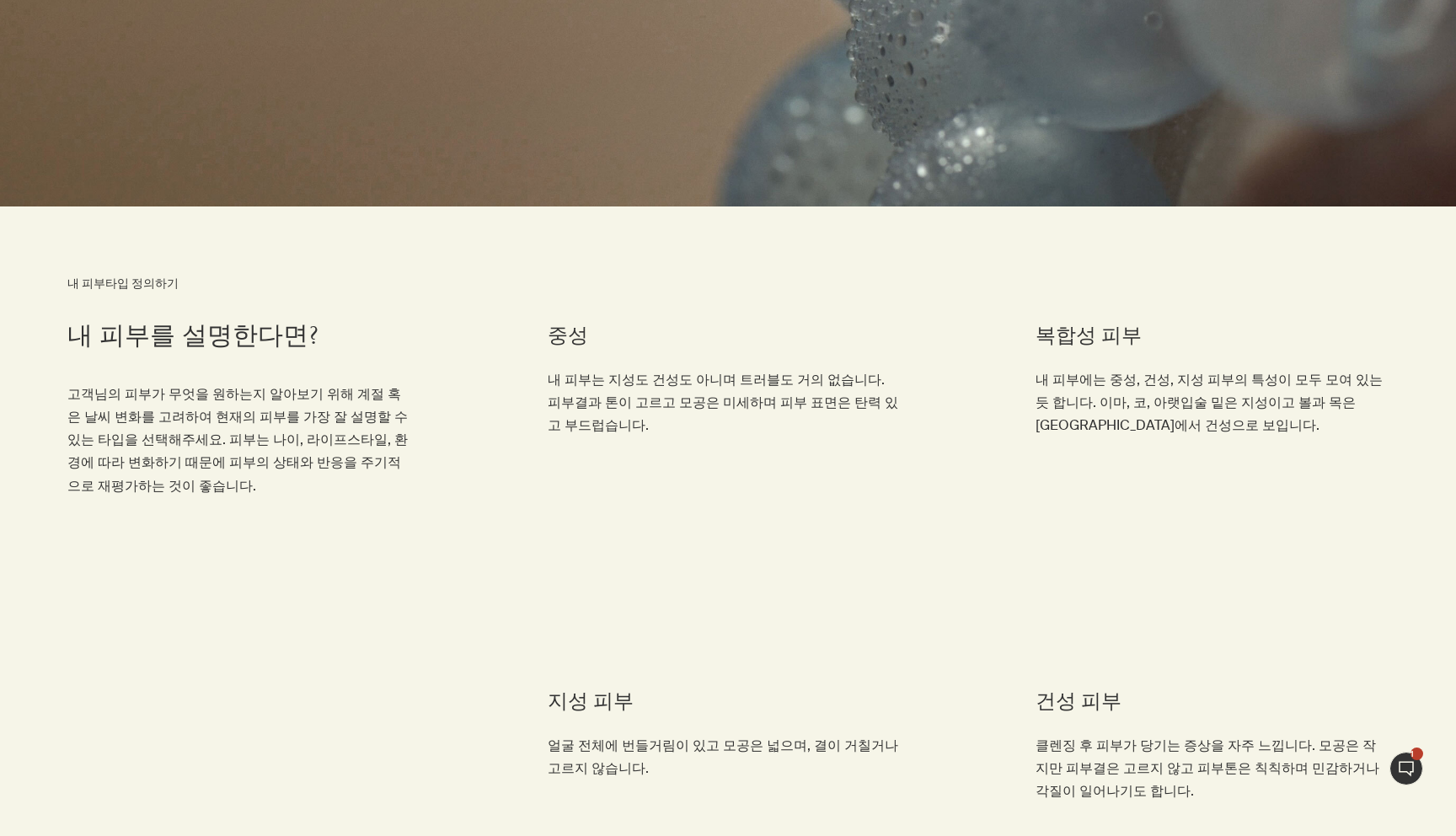
scroll to position [915, 0]
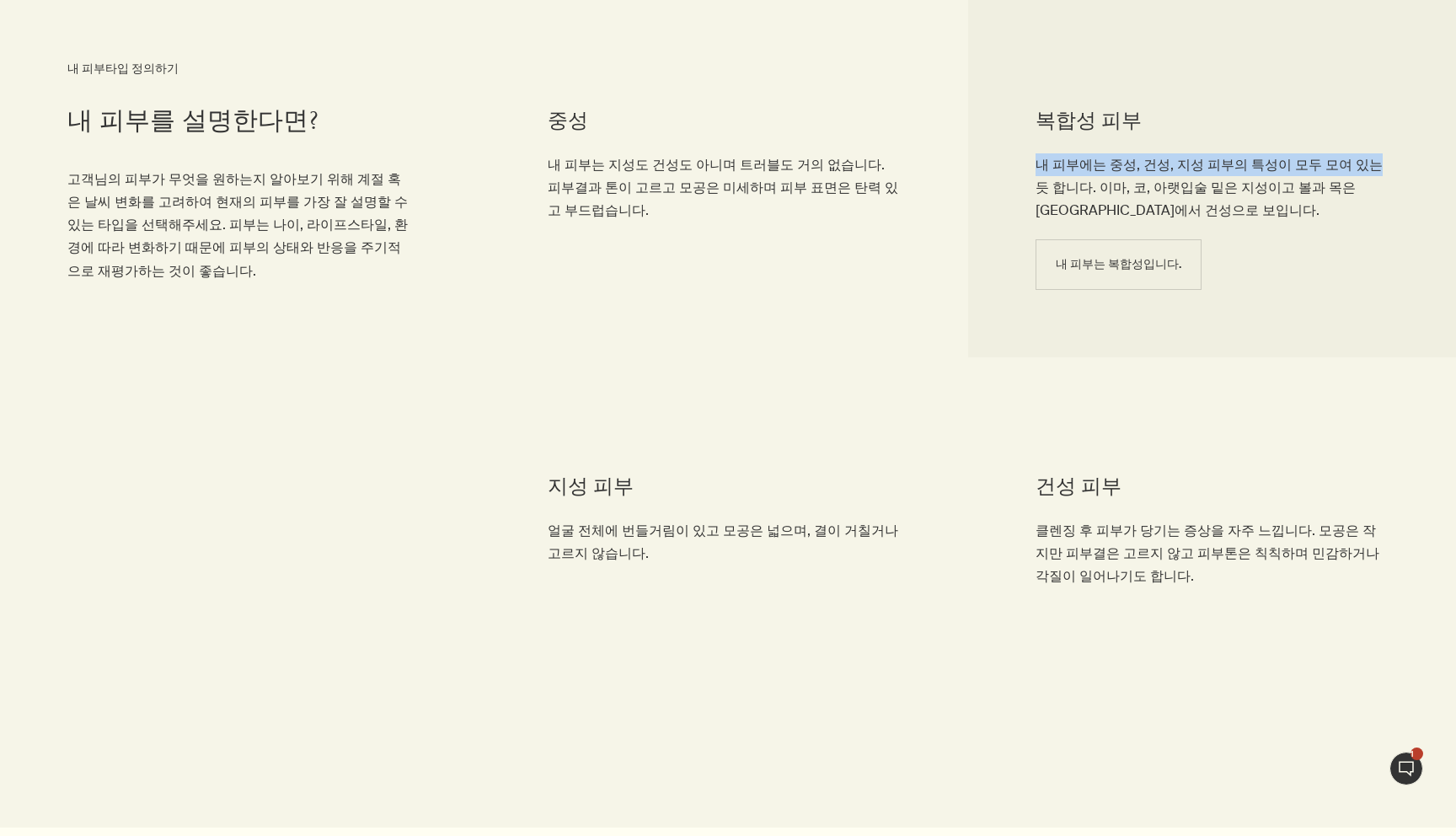
click at [1339, 149] on li "복합성 피부 내 피부에는 중성, 건성, 지성 피부의 특성이 모두 모여 있는 듯 합니다. 이마, 코, 아랫입술 밑은 지성이고 볼과 목은 [GEO…" at bounding box center [1212, 174] width 488 height 366
click at [1130, 266] on span "내 피부는 복합성입니다." at bounding box center [1119, 264] width 125 height 12
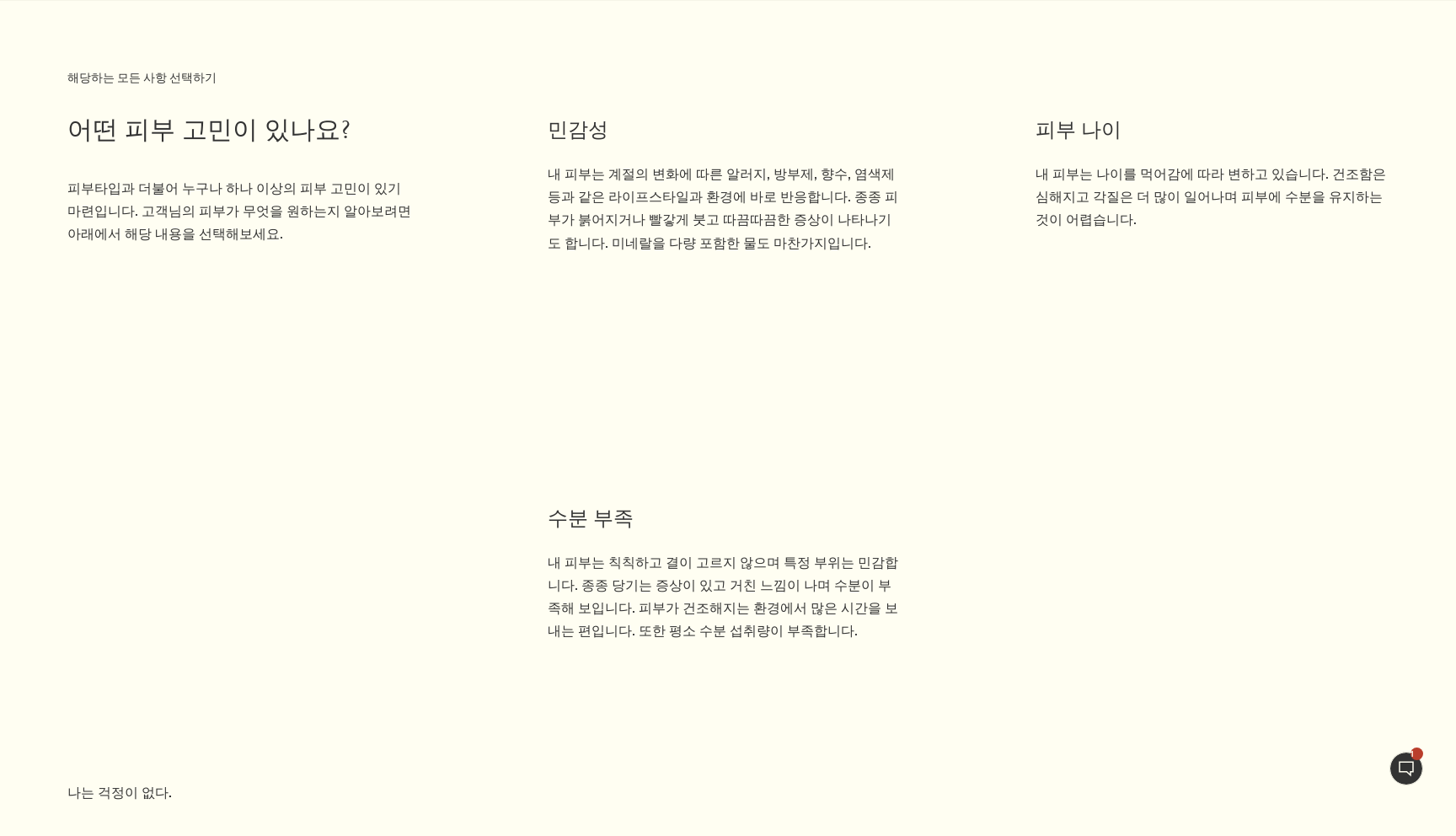
scroll to position [1743, 0]
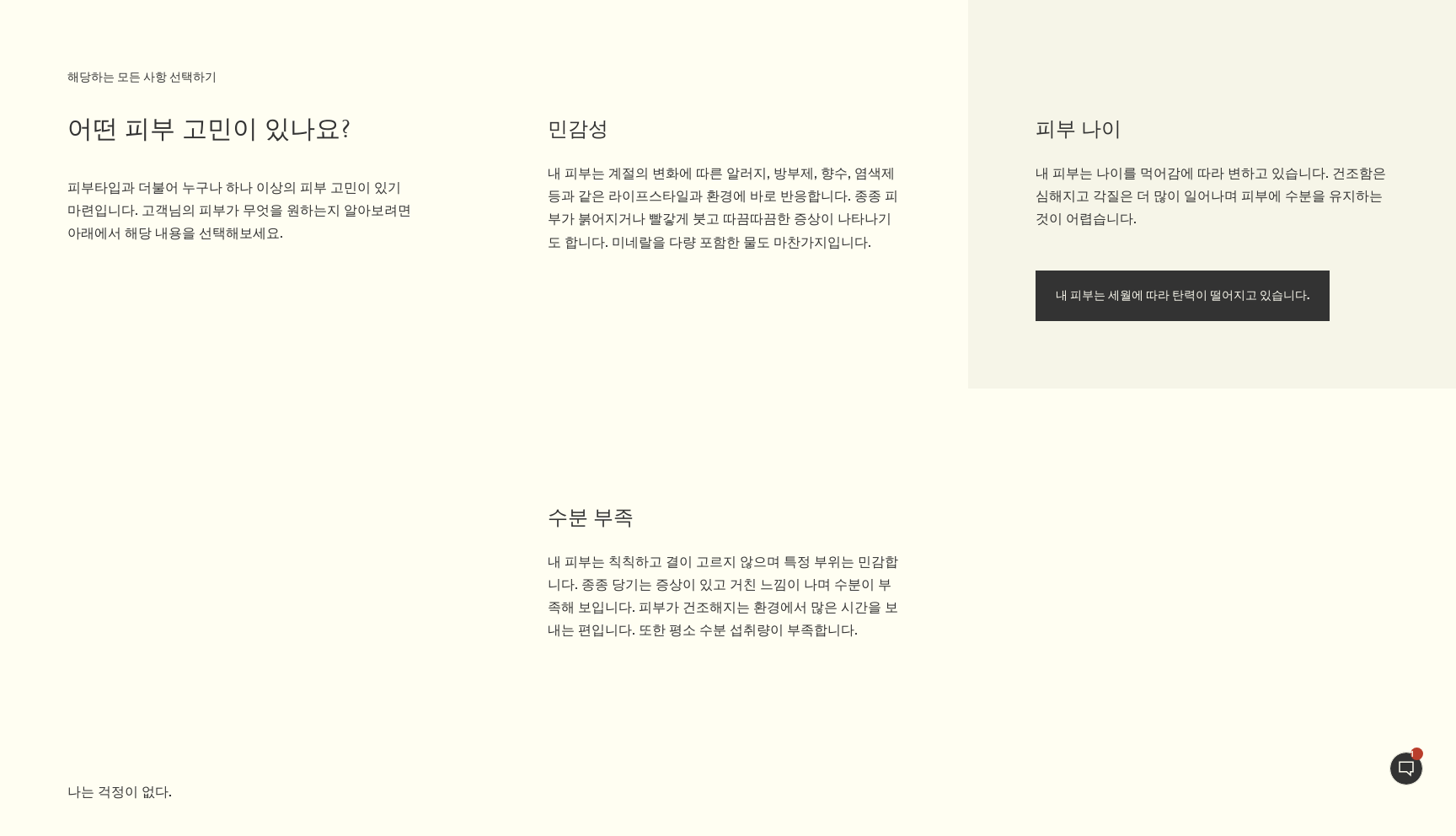
click at [1119, 295] on span "내 피부는 세월에 따라 탄력이 떨어지고 있습니다." at bounding box center [1182, 295] width 254 height 12
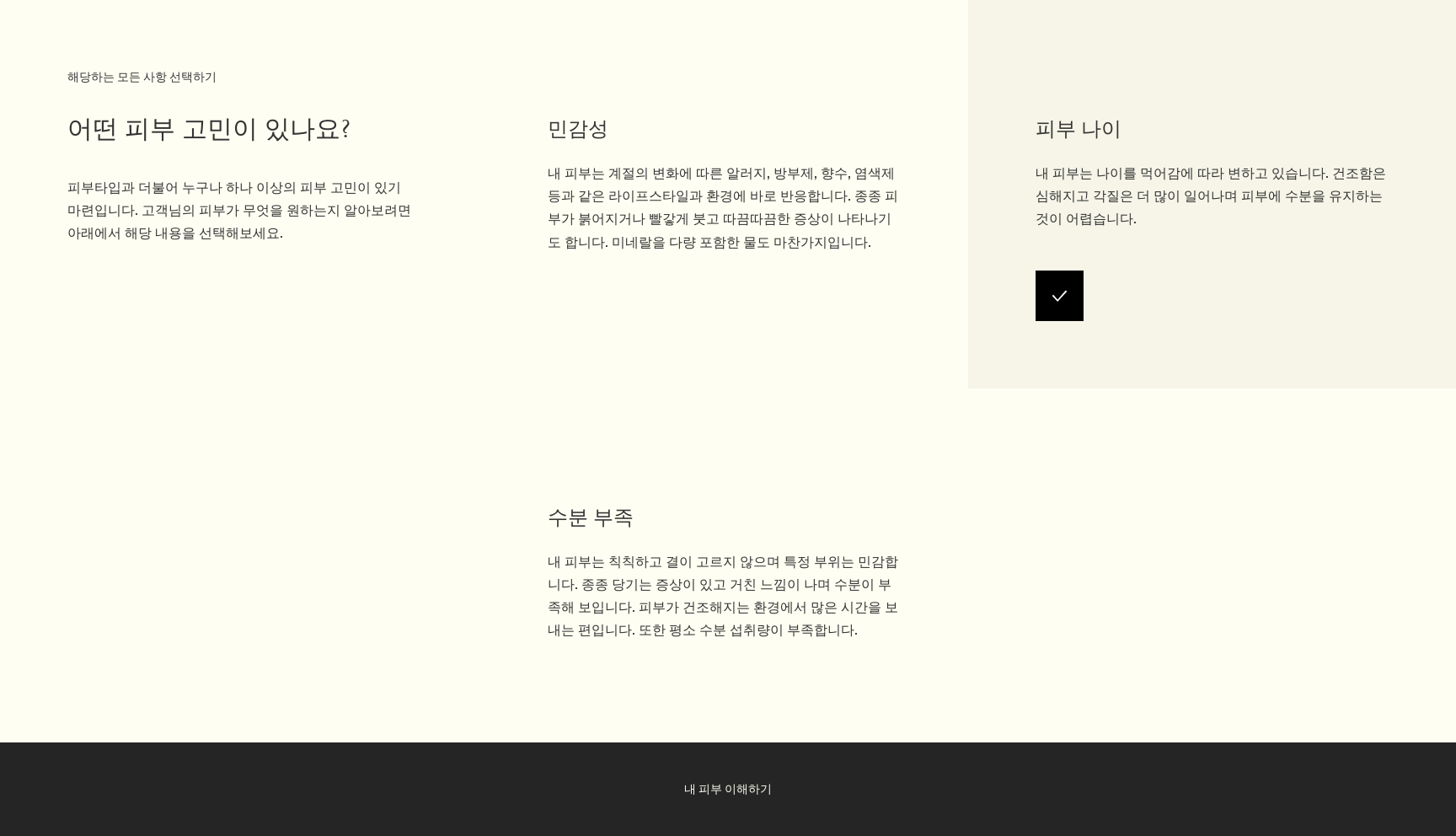
click at [752, 779] on button "내 피부 이해하기" at bounding box center [728, 789] width 1456 height 94
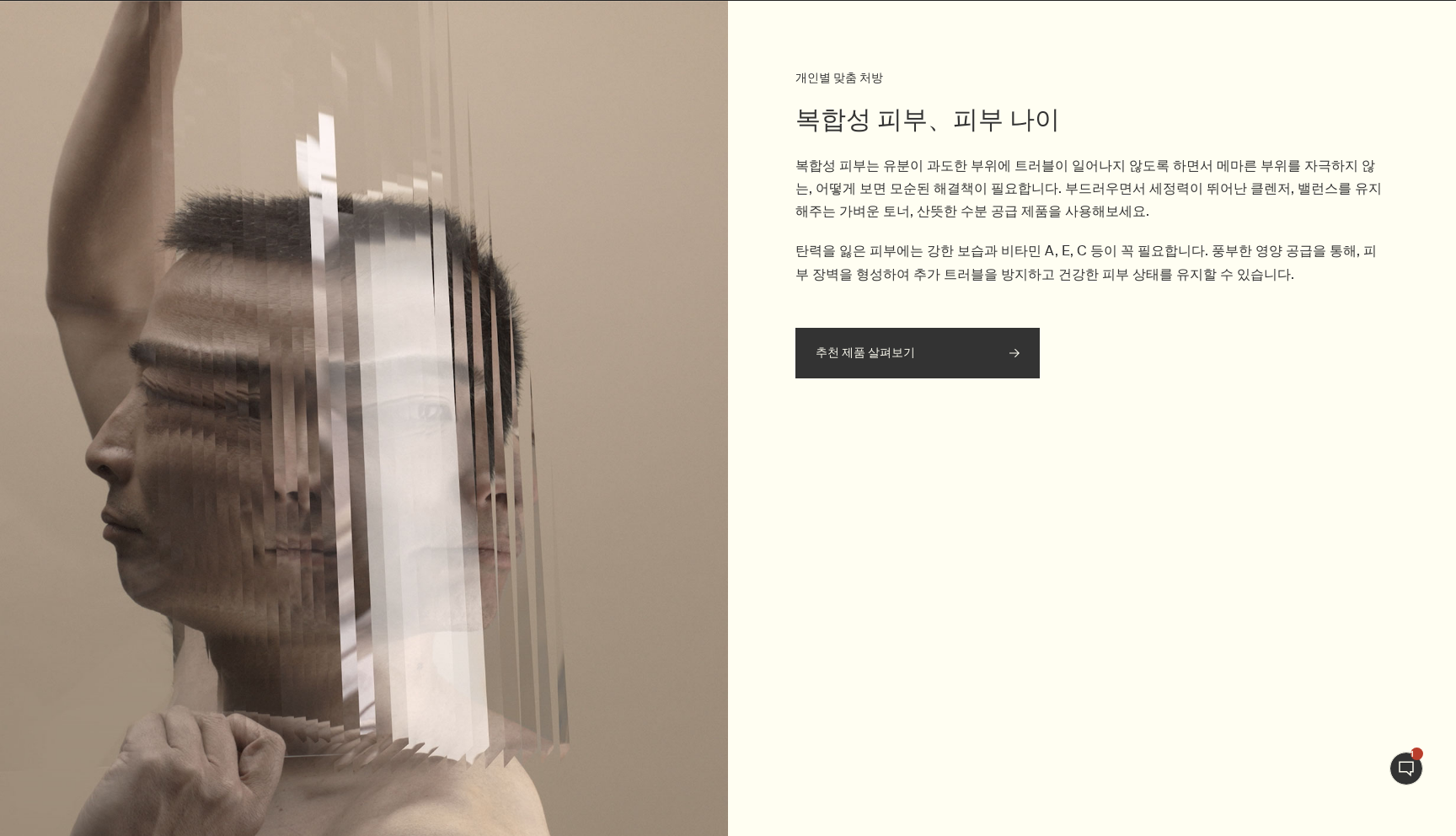
scroll to position [2671, 0]
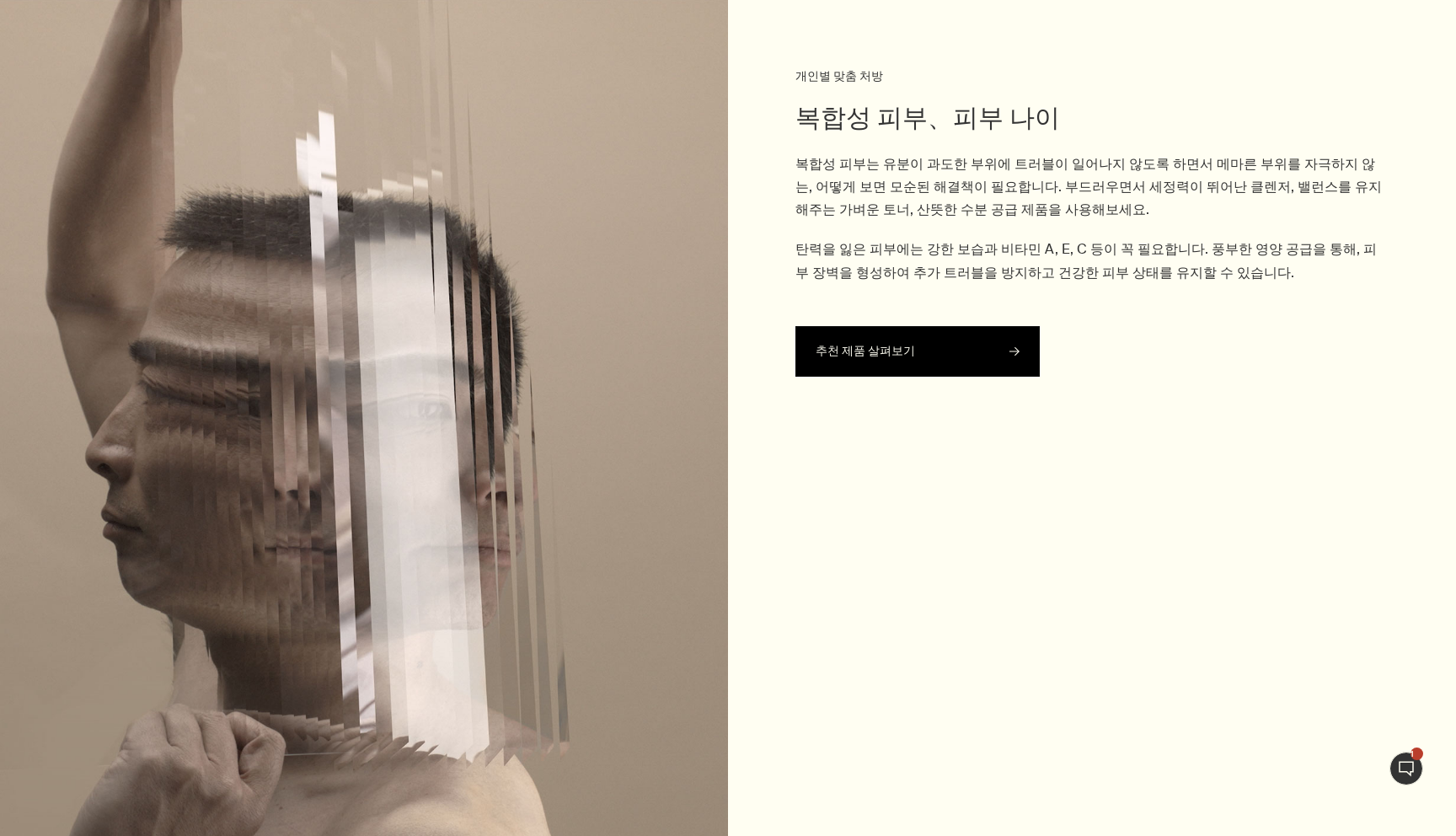
click at [936, 346] on span "추천 제품 살펴보기" at bounding box center [917, 351] width 204 height 49
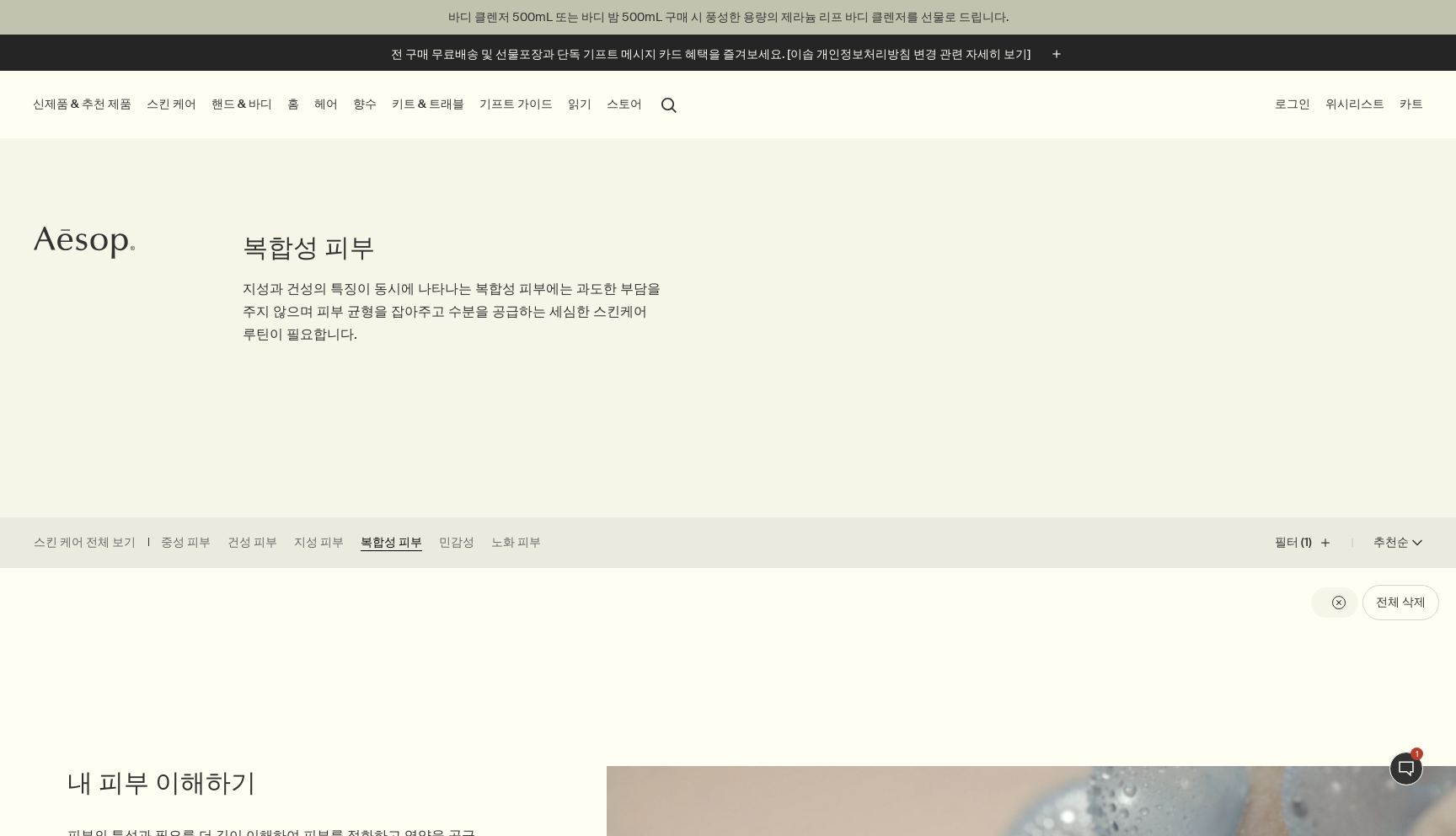
click at [360, 549] on link "복합성 피부" at bounding box center [391, 543] width 62 height 17
click at [1299, 552] on button "필터 (1) plus" at bounding box center [1314, 543] width 78 height 41
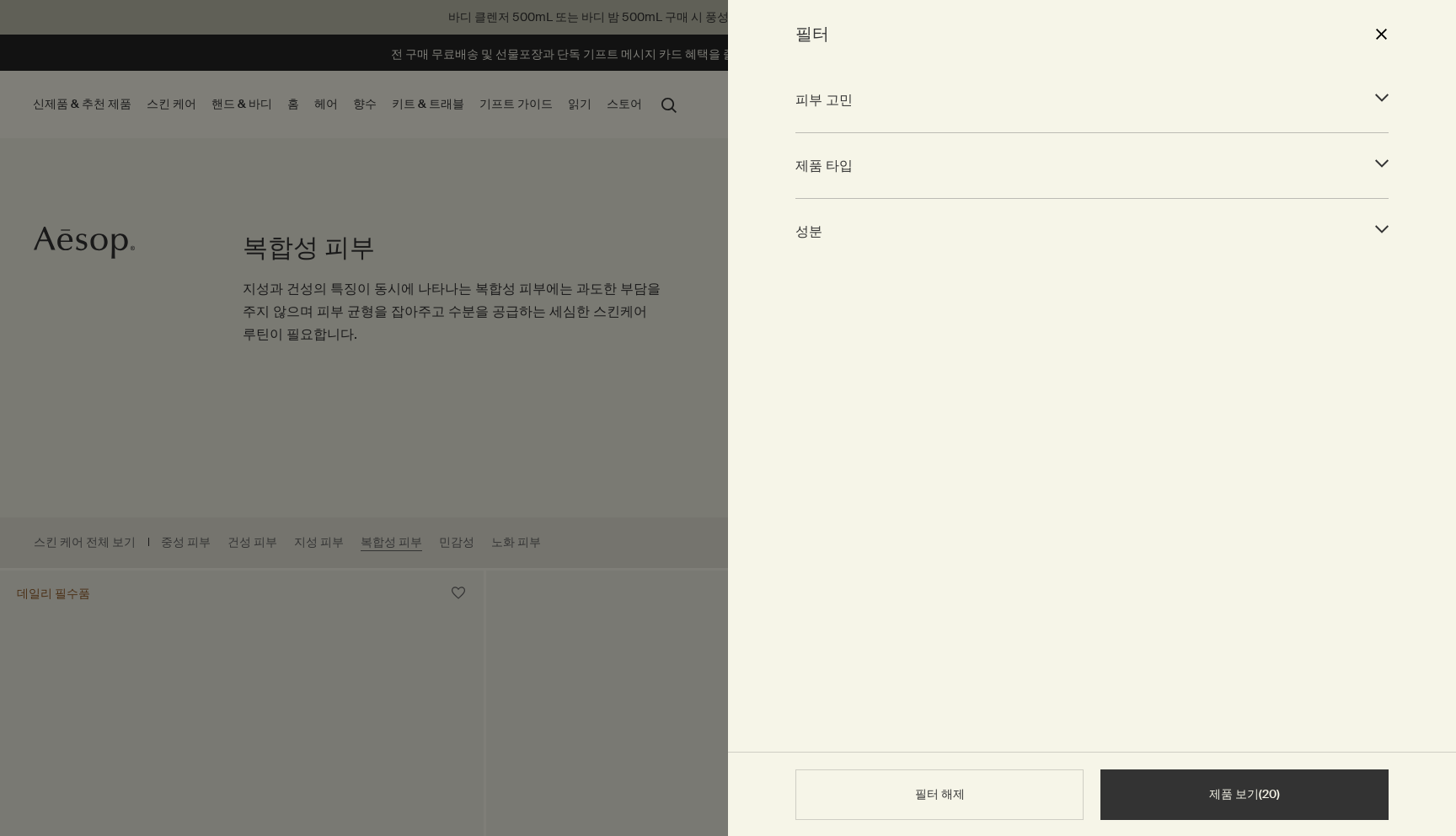
click at [894, 110] on span "피부 고민" at bounding box center [1076, 100] width 563 height 23
click at [868, 139] on label "노화 (10)" at bounding box center [950, 142] width 267 height 20
click at [808, 139] on input "노화 (10)" at bounding box center [801, 142] width 12 height 12
checkbox input "true"
click at [1284, 795] on button "제품 보기 ( 10 )" at bounding box center [1244, 794] width 288 height 50
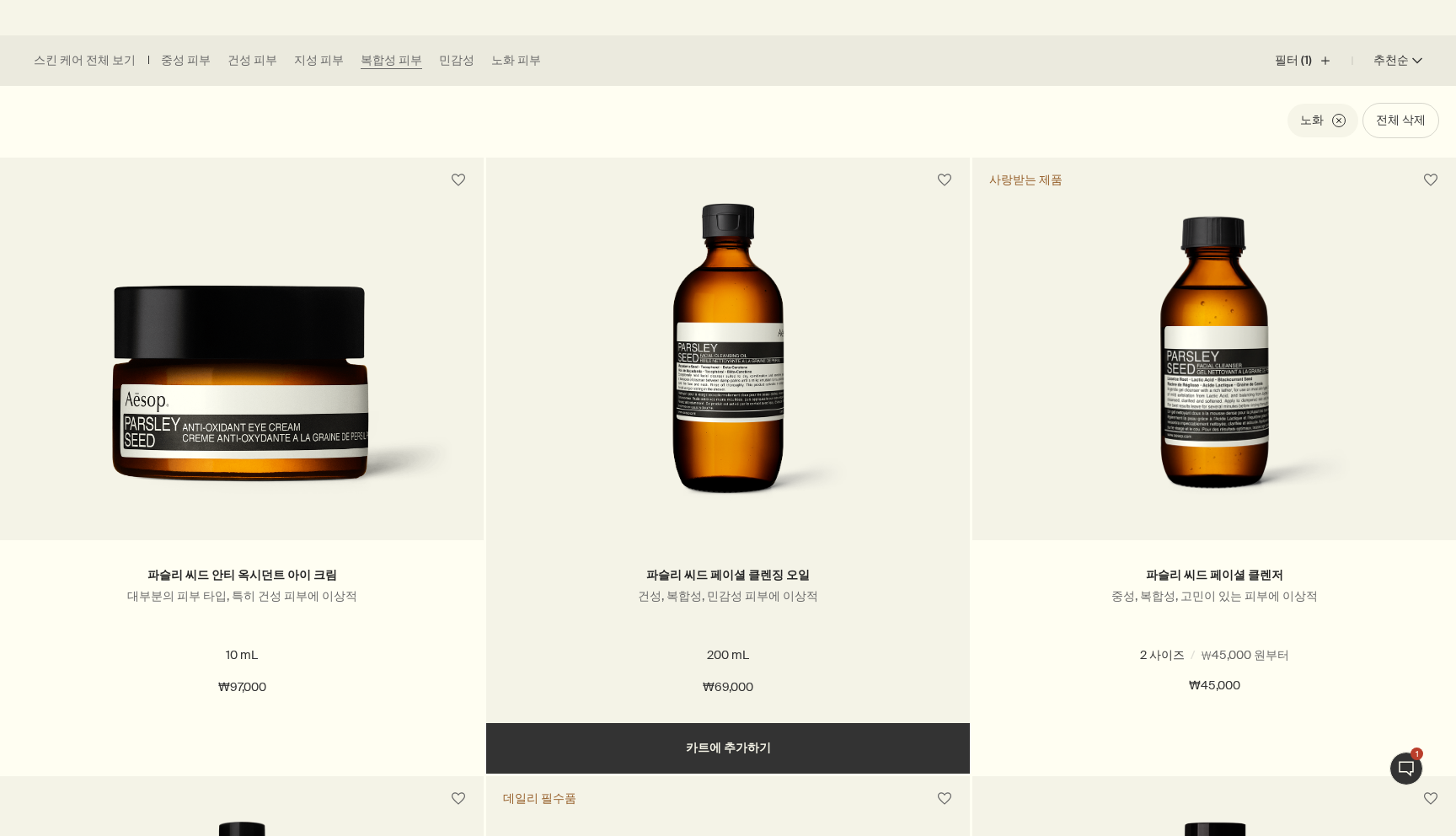
click at [745, 756] on button "추가하기 카트에 추가하기" at bounding box center [727, 748] width 483 height 50
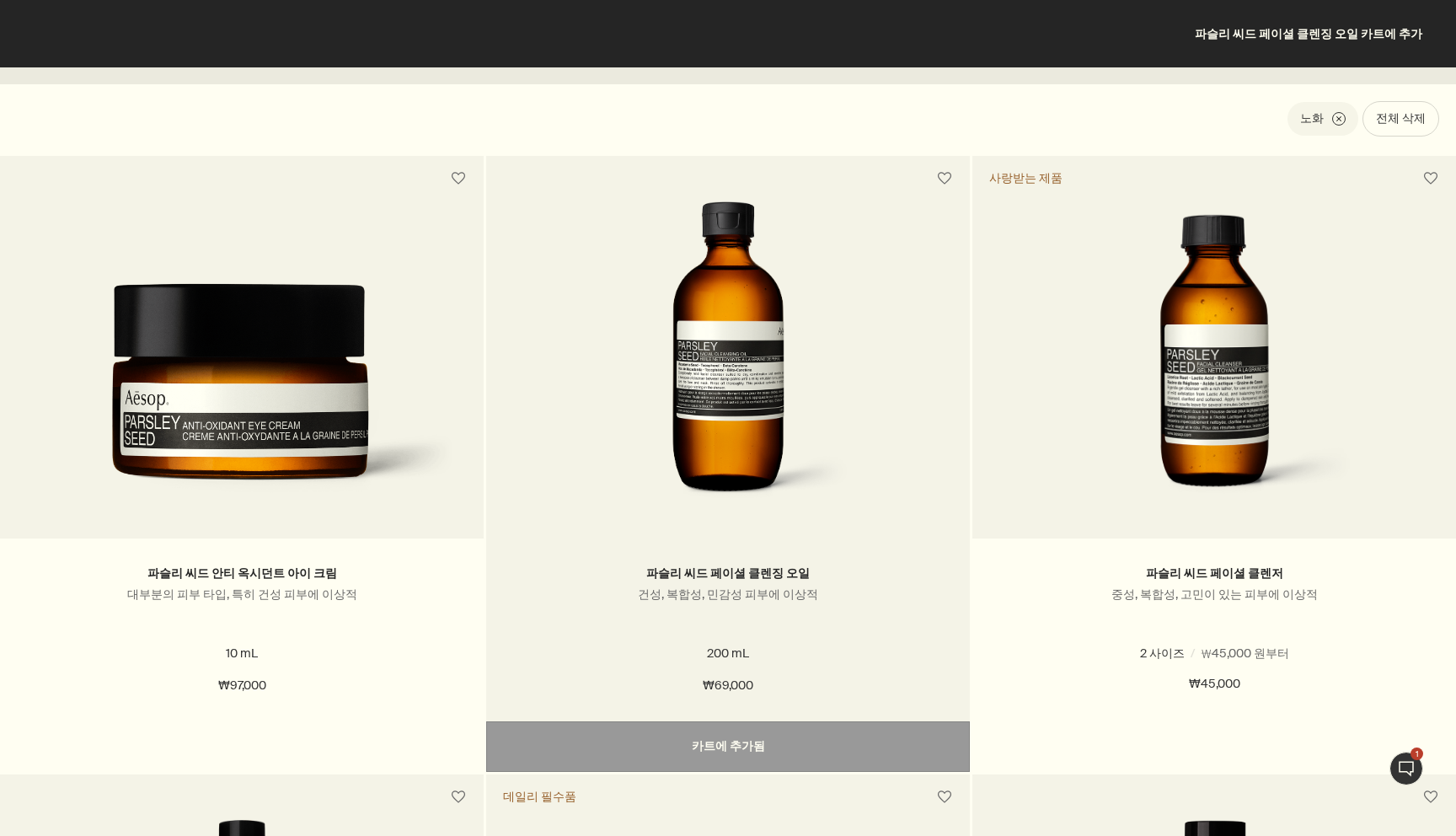
scroll to position [482, 0]
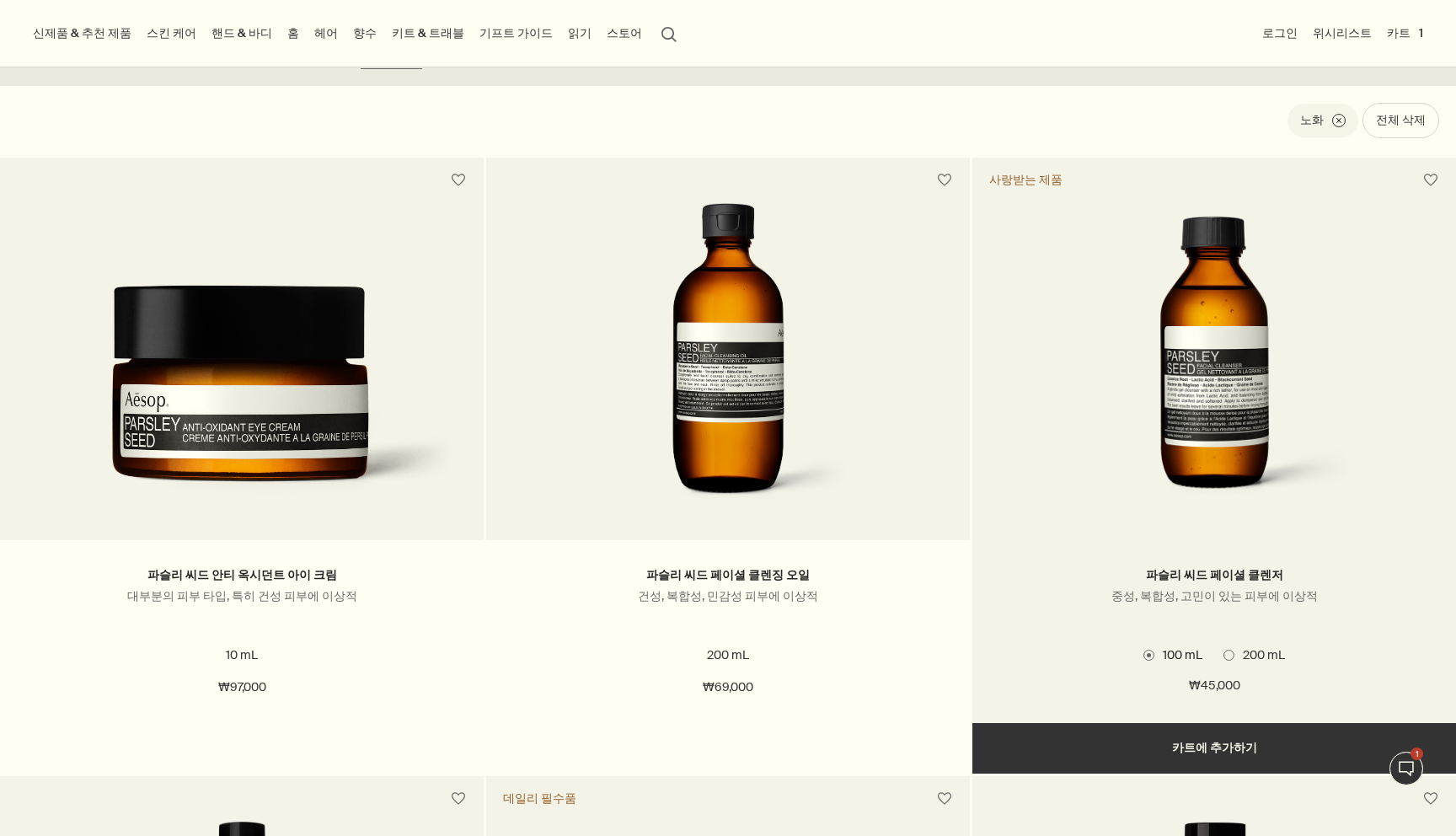
click at [1240, 746] on button "추가하기 카트에 추가하기" at bounding box center [1213, 748] width 483 height 50
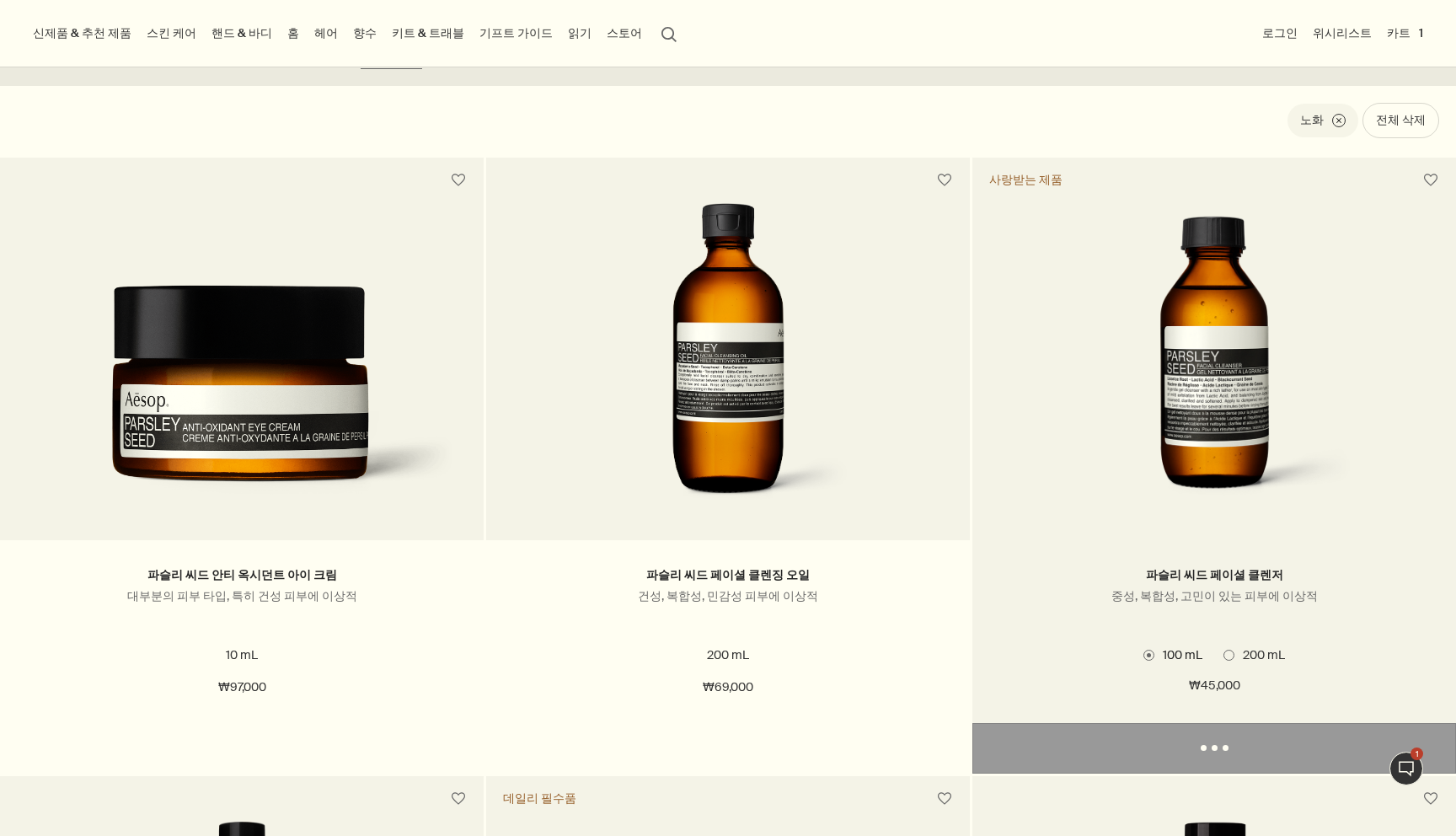
scroll to position [481, 0]
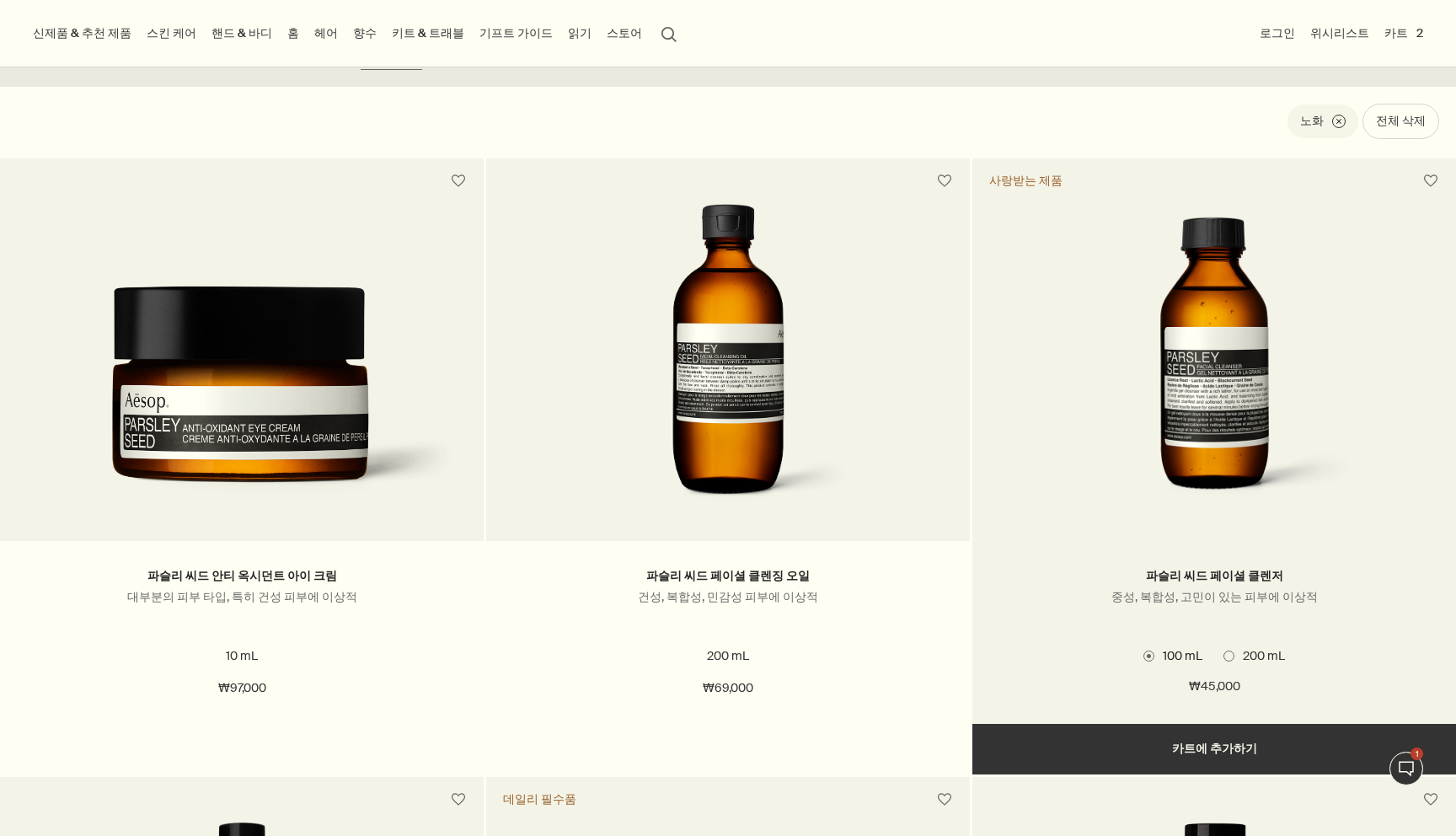
click at [1238, 659] on span "200 mL" at bounding box center [1259, 655] width 50 height 15
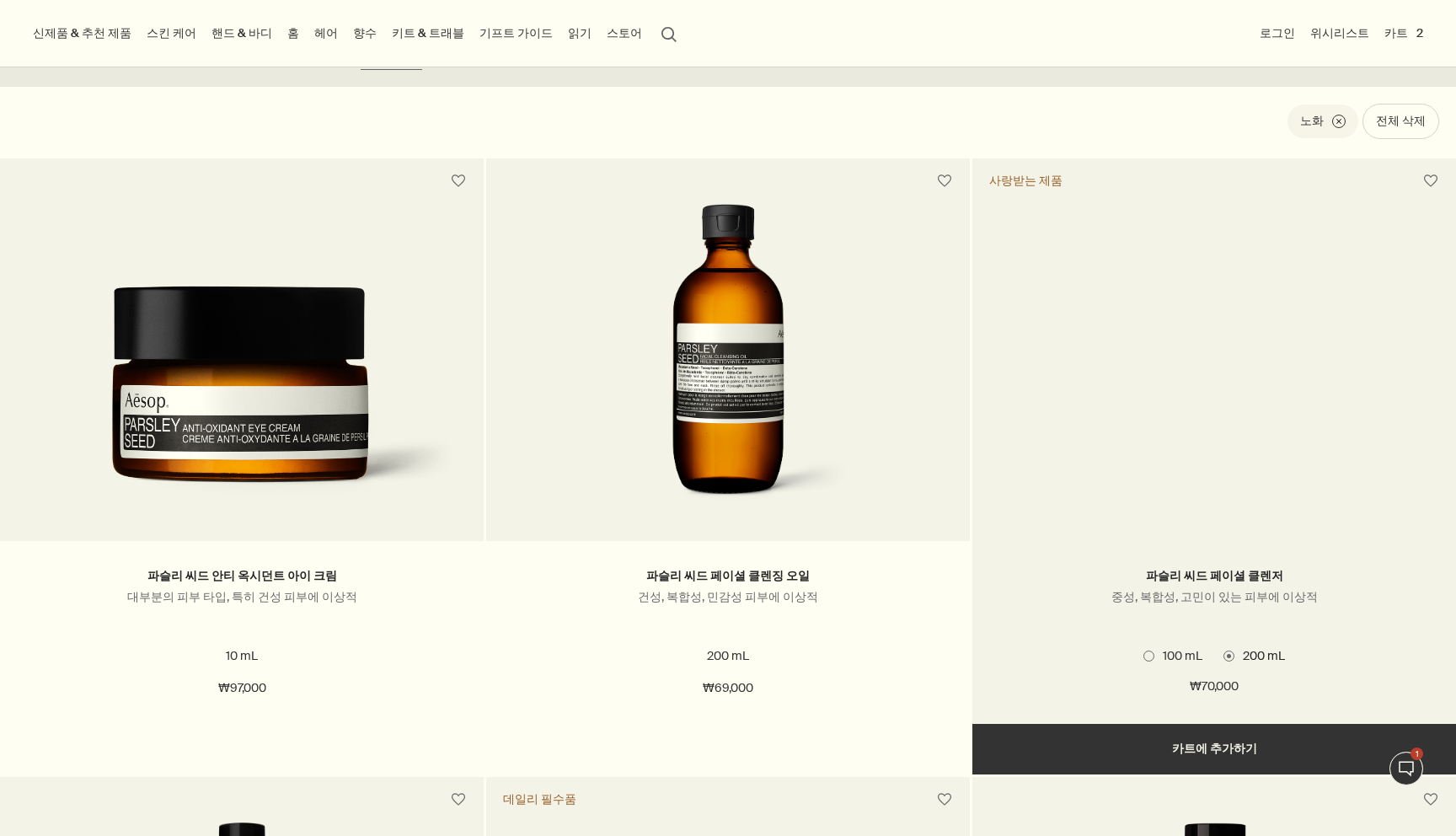
click at [1245, 758] on button "추가 카트에 추가됨 추가하기 카트에 추가하기" at bounding box center [1213, 749] width 483 height 50
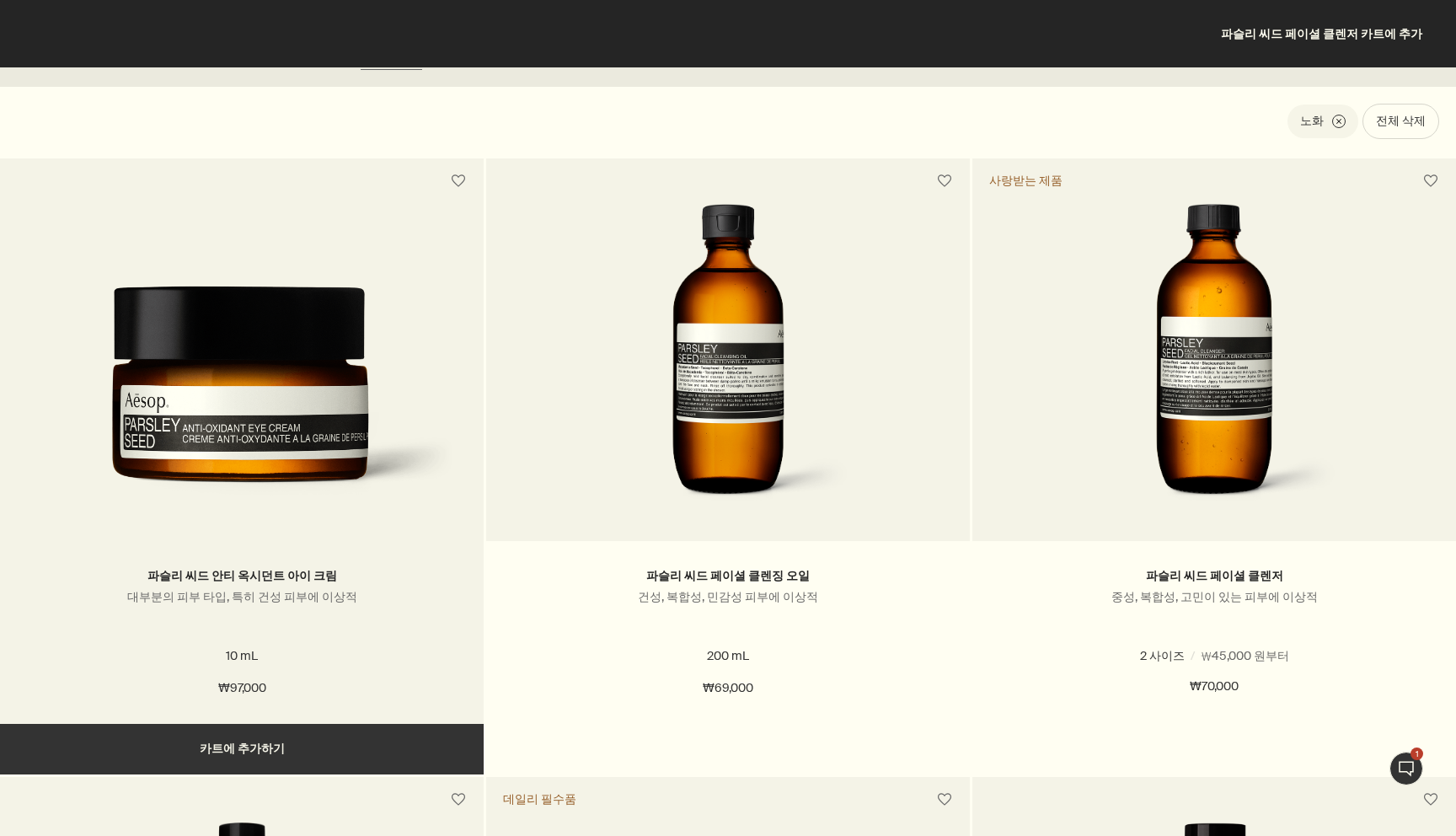
scroll to position [499, 0]
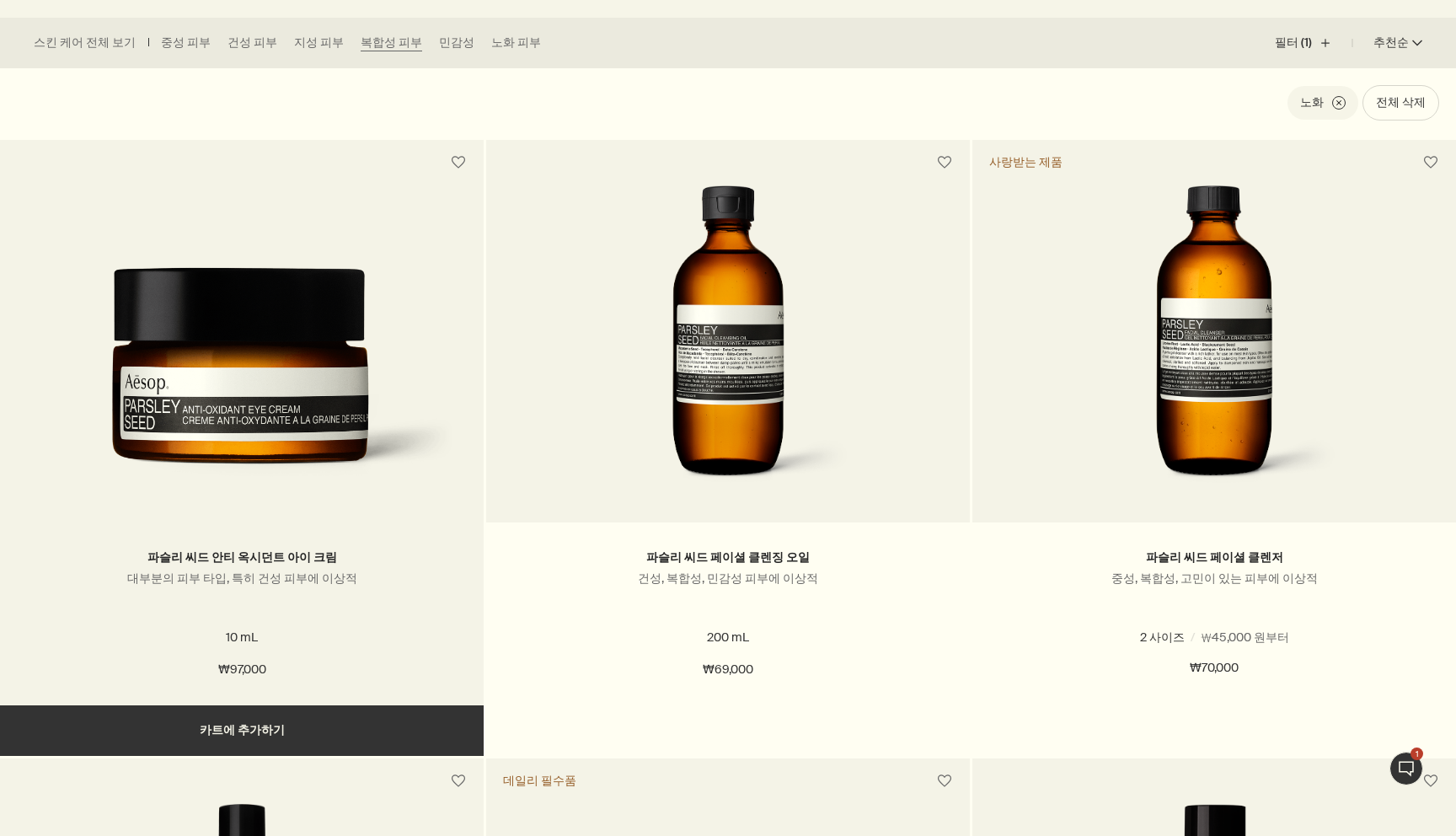
click at [224, 718] on button "추가하기 카트에 추가하기" at bounding box center [241, 730] width 483 height 50
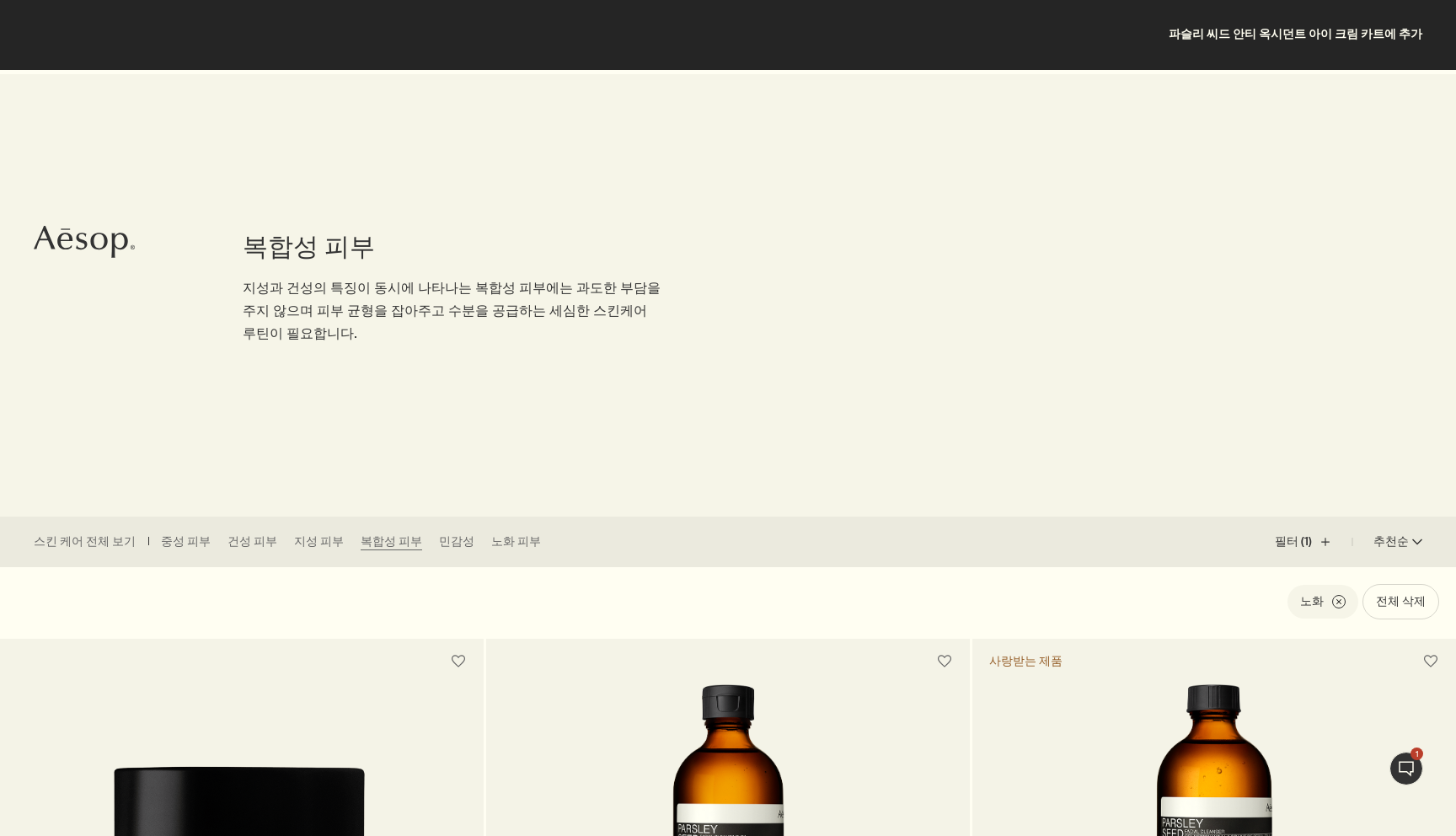
scroll to position [0, 0]
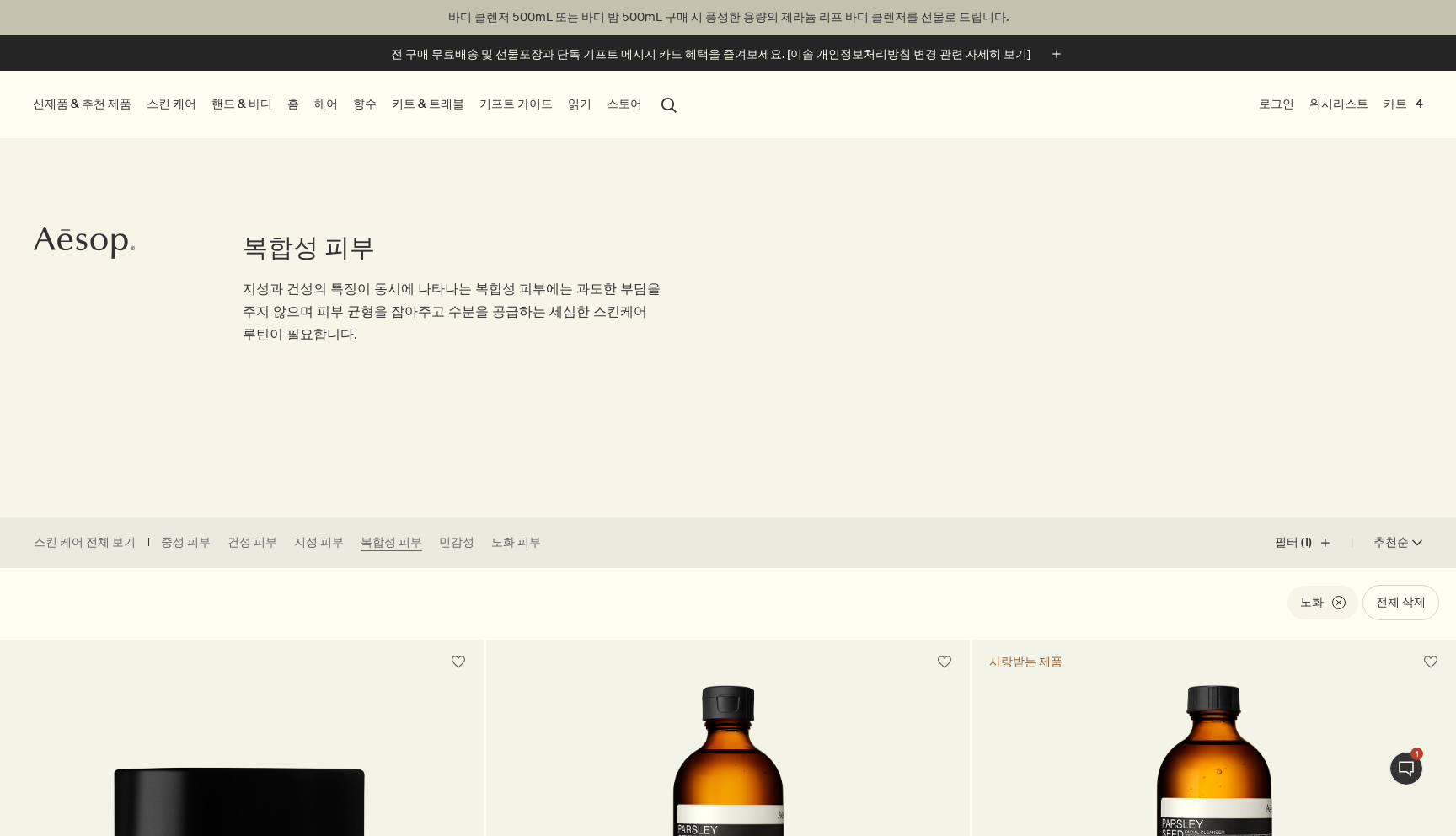
click at [565, 104] on link "읽기" at bounding box center [580, 104] width 30 height 23
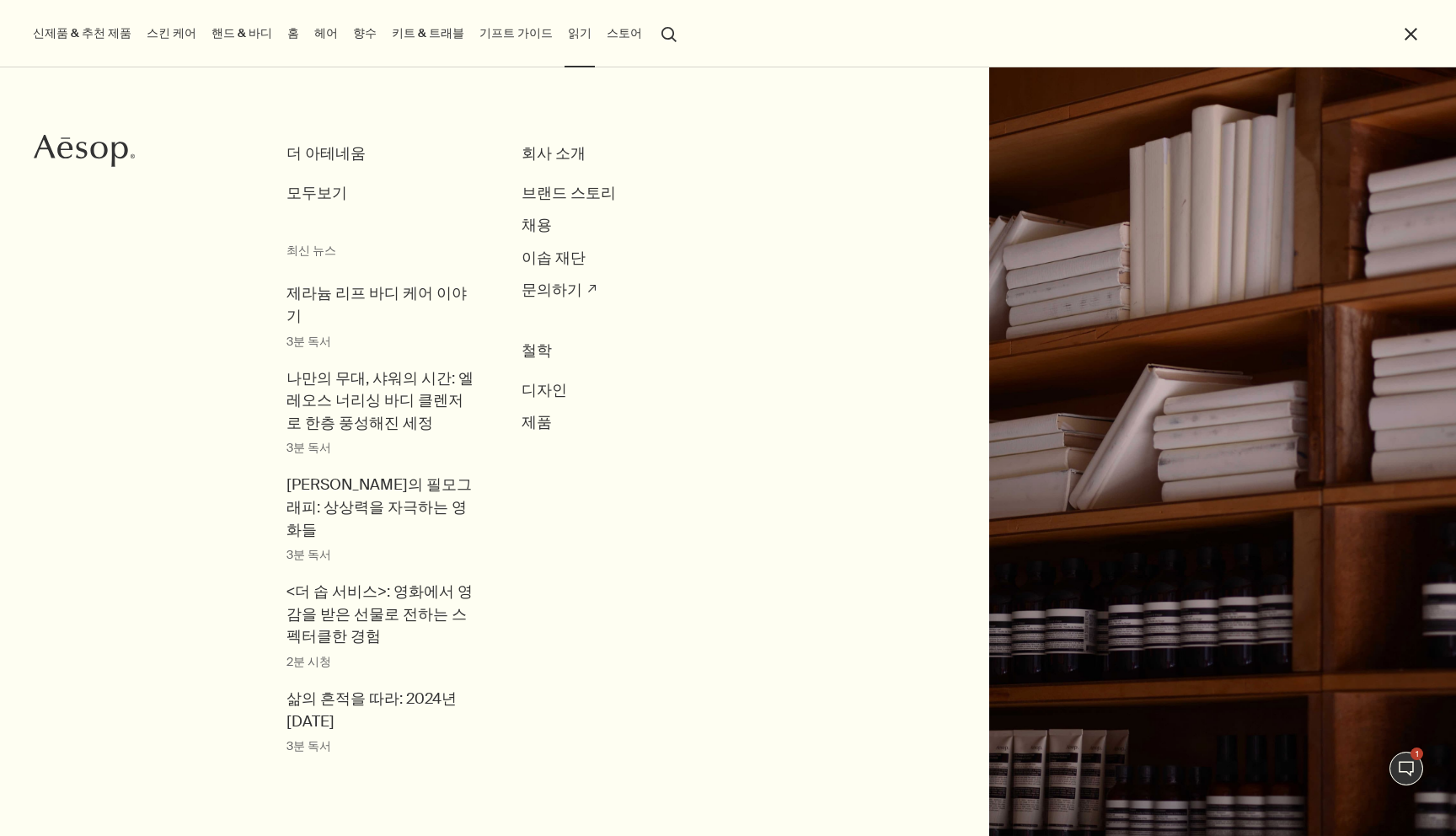
click at [603, 29] on button "스토어" at bounding box center [625, 34] width 42 height 23
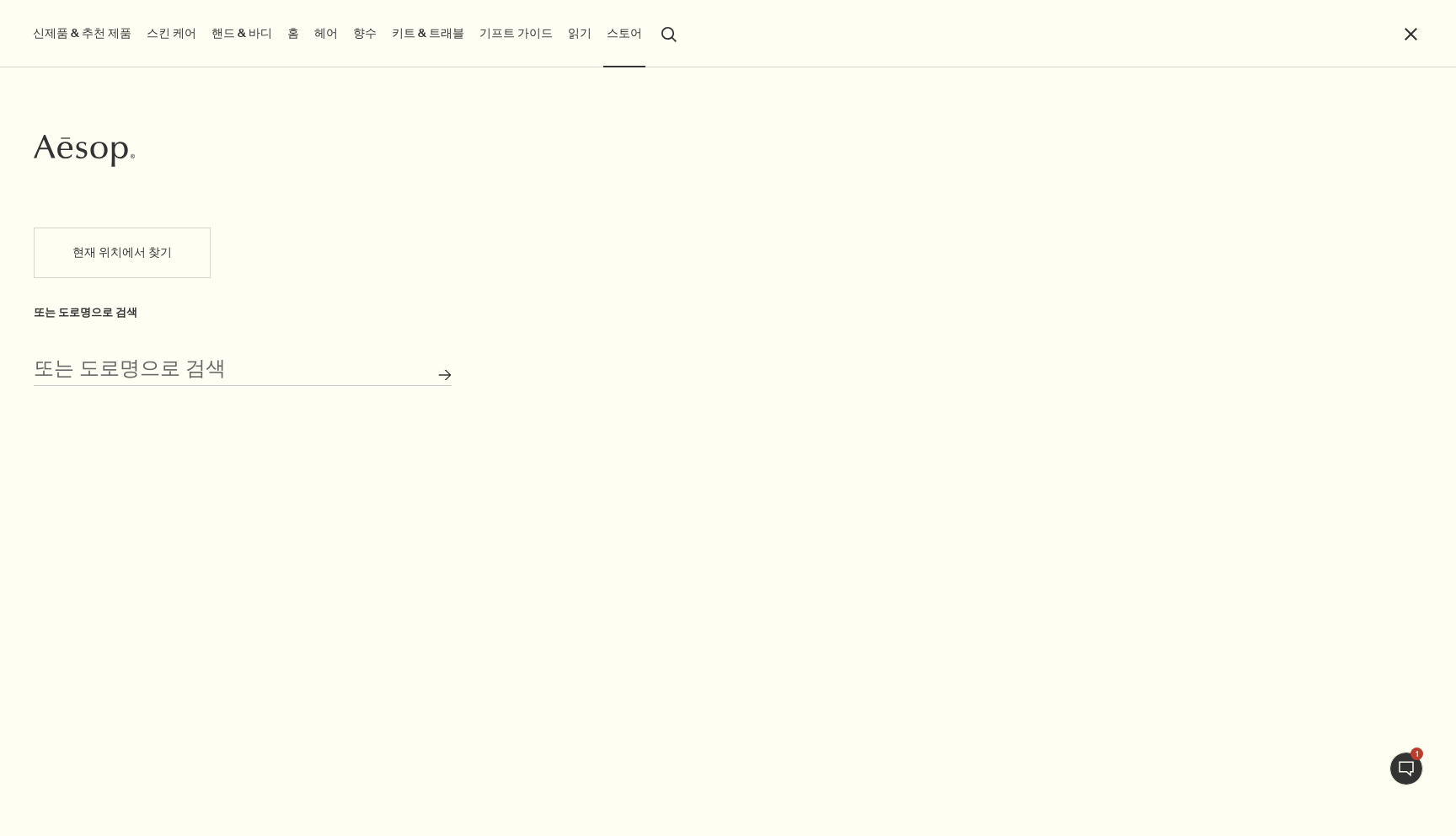
click at [112, 41] on button "신제품 & 추천 제품" at bounding box center [81, 34] width 105 height 23
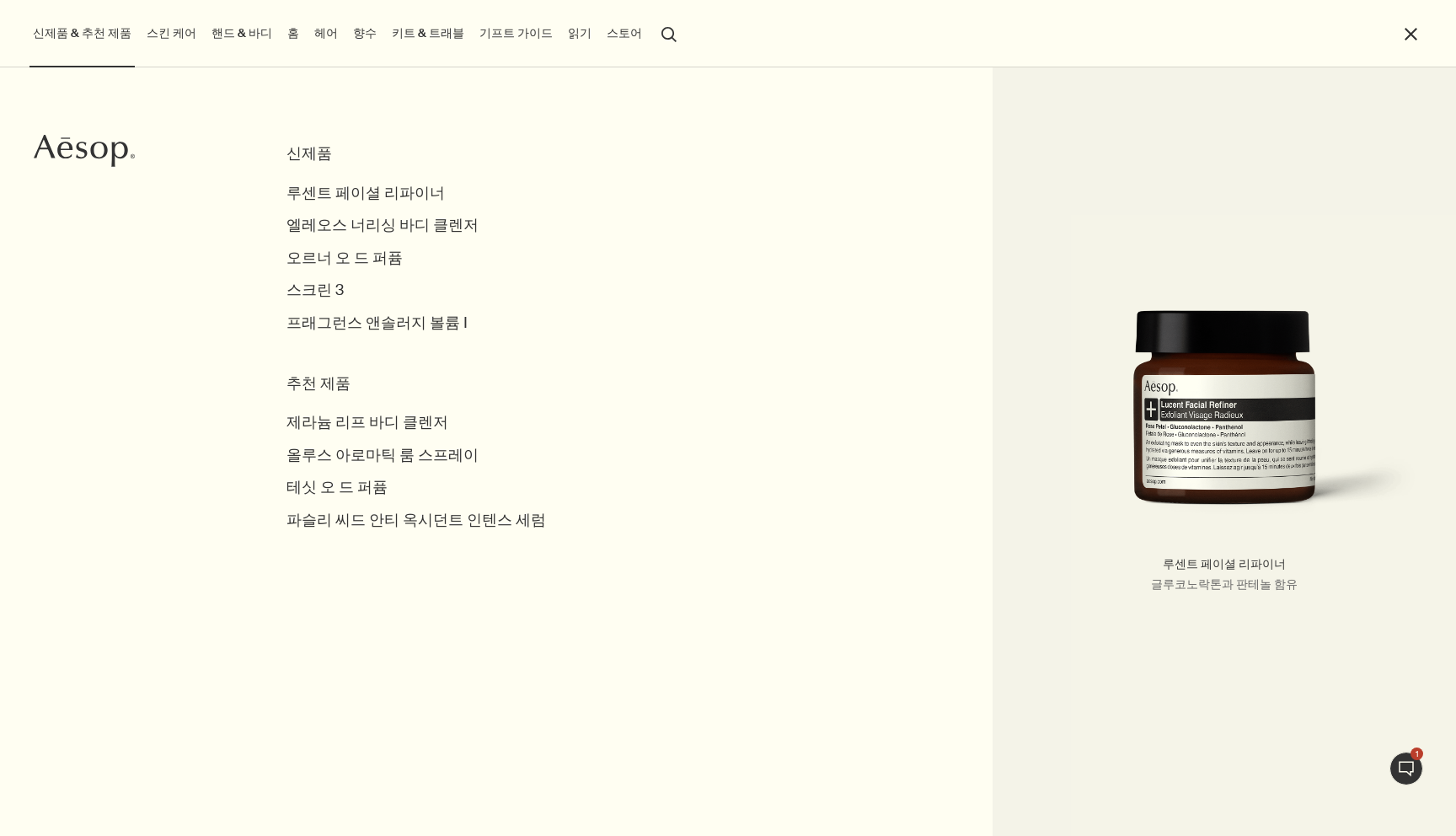
click at [301, 154] on div "신제품" at bounding box center [461, 155] width 351 height 23
click at [314, 190] on span "루센트 페이셜 리파이너" at bounding box center [365, 194] width 158 height 19
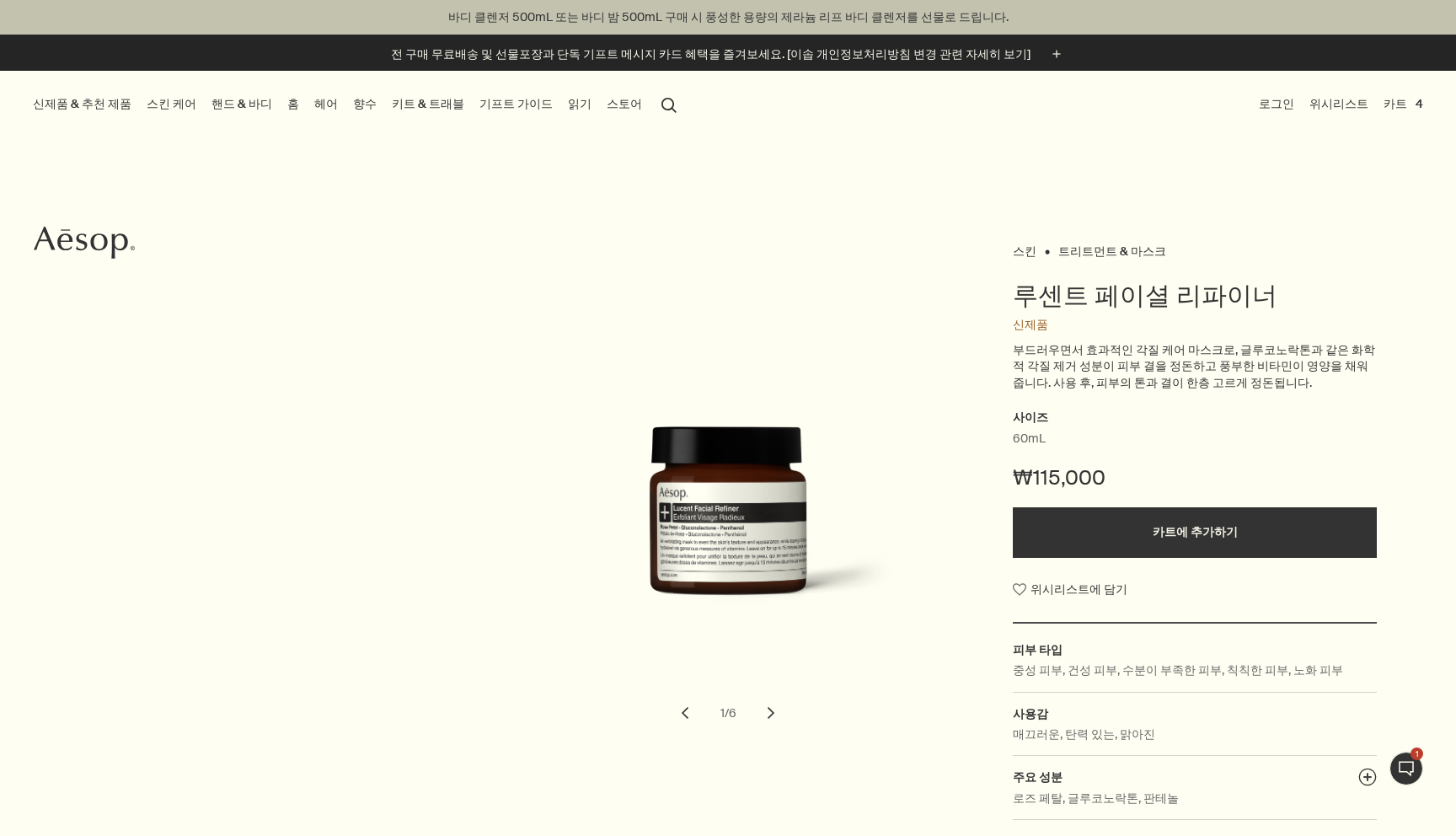
click at [103, 103] on button "신제품 & 추천 제품" at bounding box center [81, 104] width 105 height 23
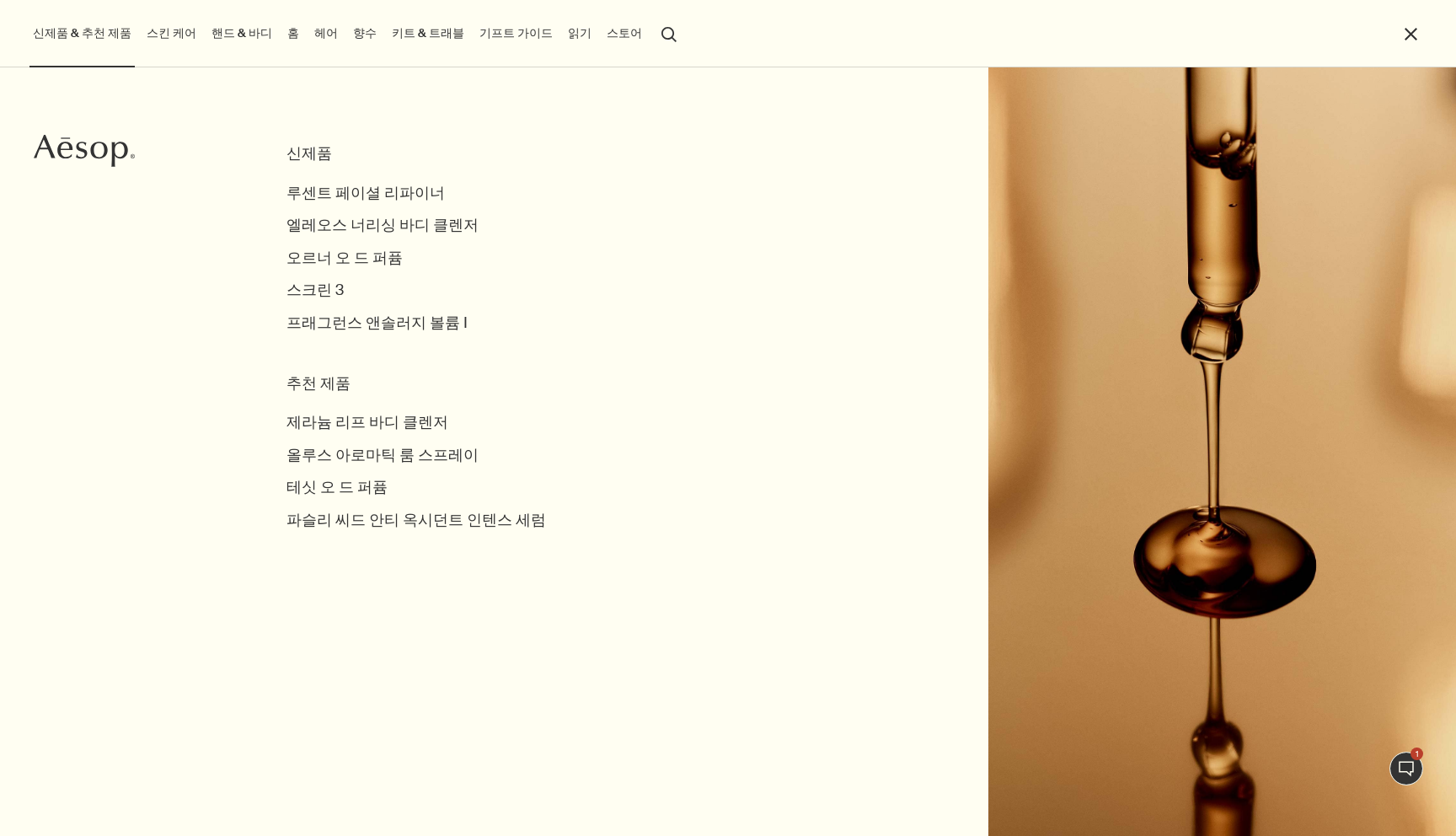
click at [146, 23] on link "스킨 케어" at bounding box center [171, 34] width 57 height 23
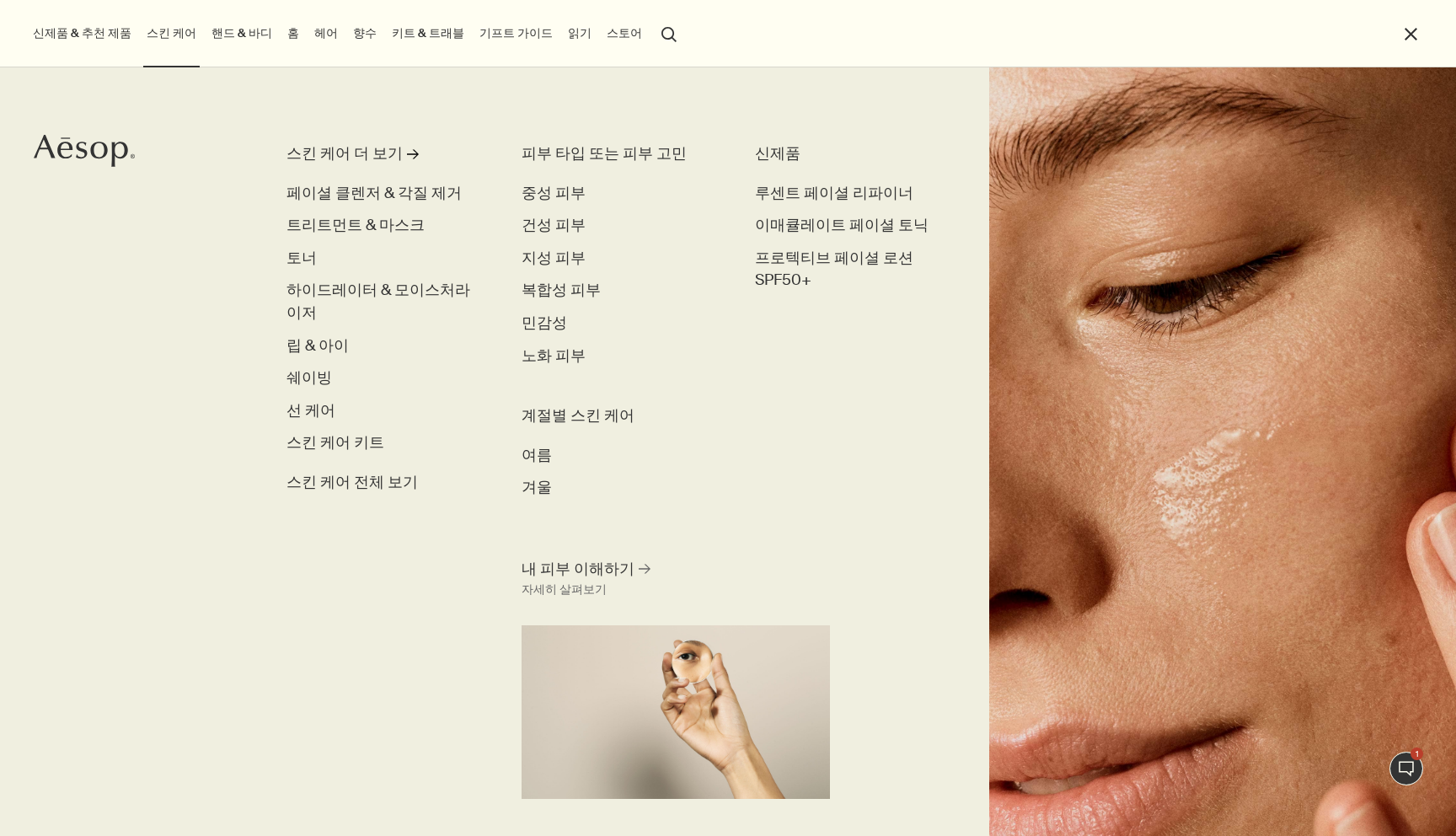
click at [246, 27] on link "핸드 & 바디" at bounding box center [242, 34] width 67 height 23
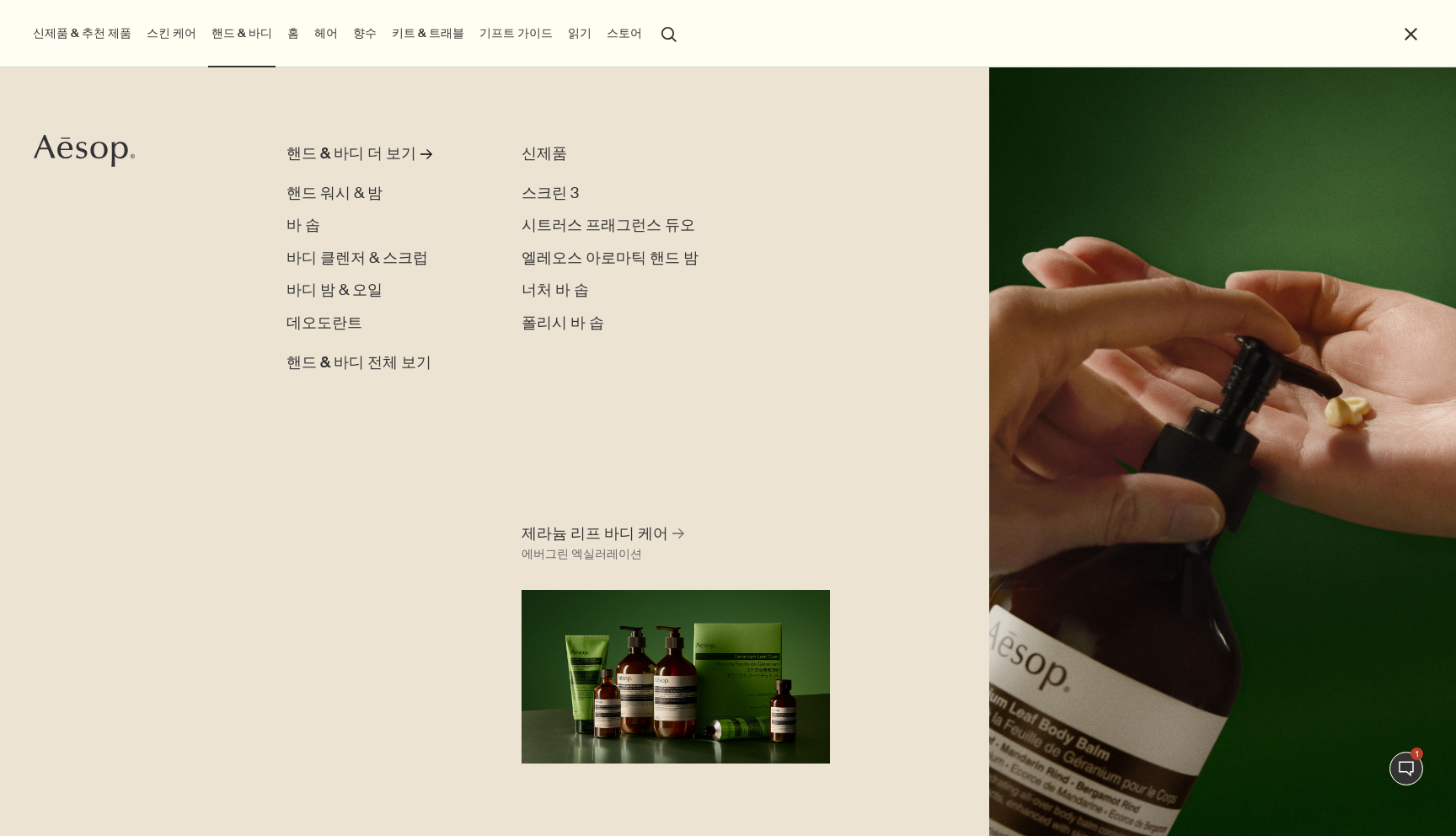
click at [311, 27] on link "헤어" at bounding box center [326, 34] width 30 height 23
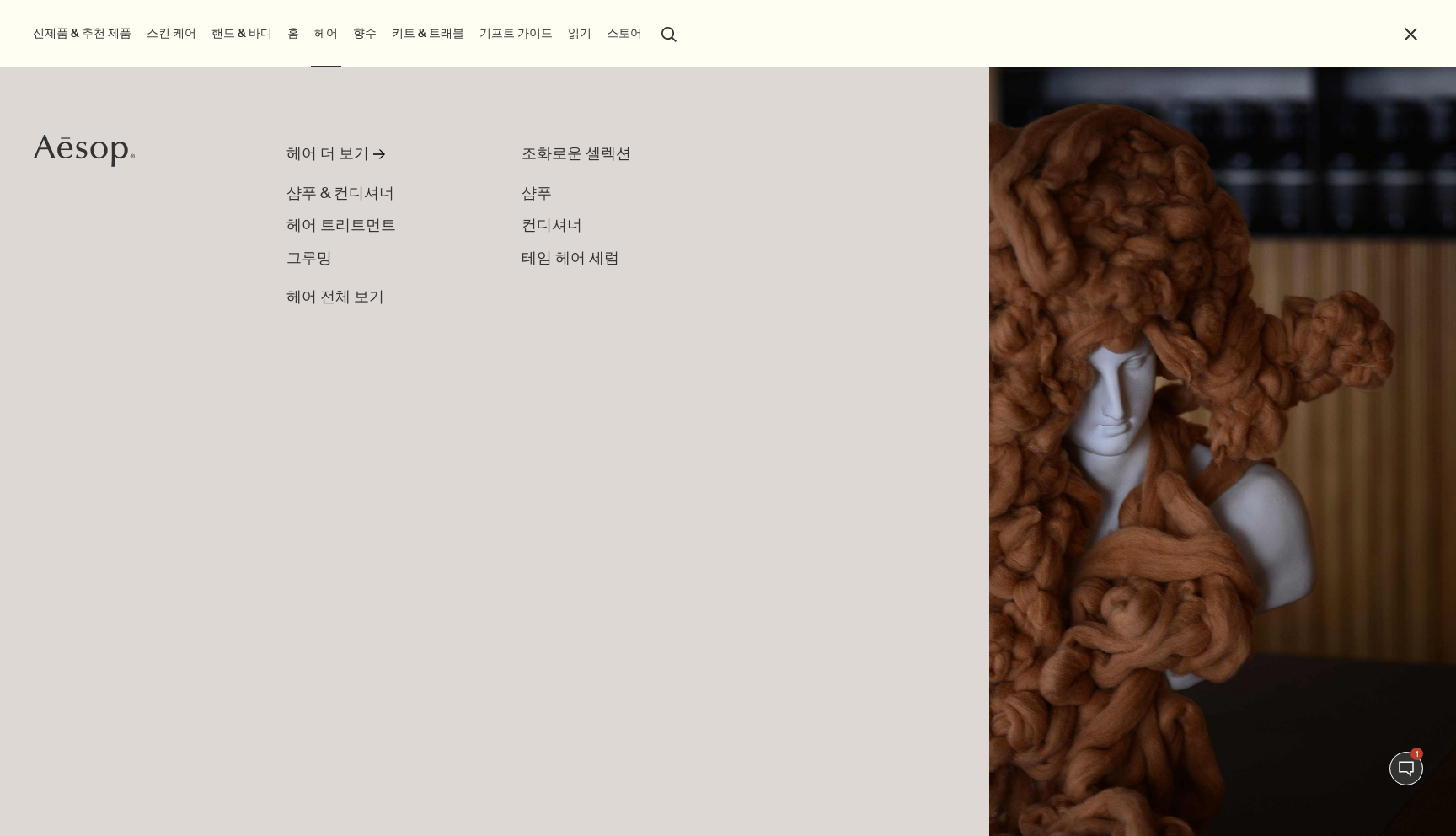
click at [350, 31] on link "향수" at bounding box center [365, 34] width 30 height 23
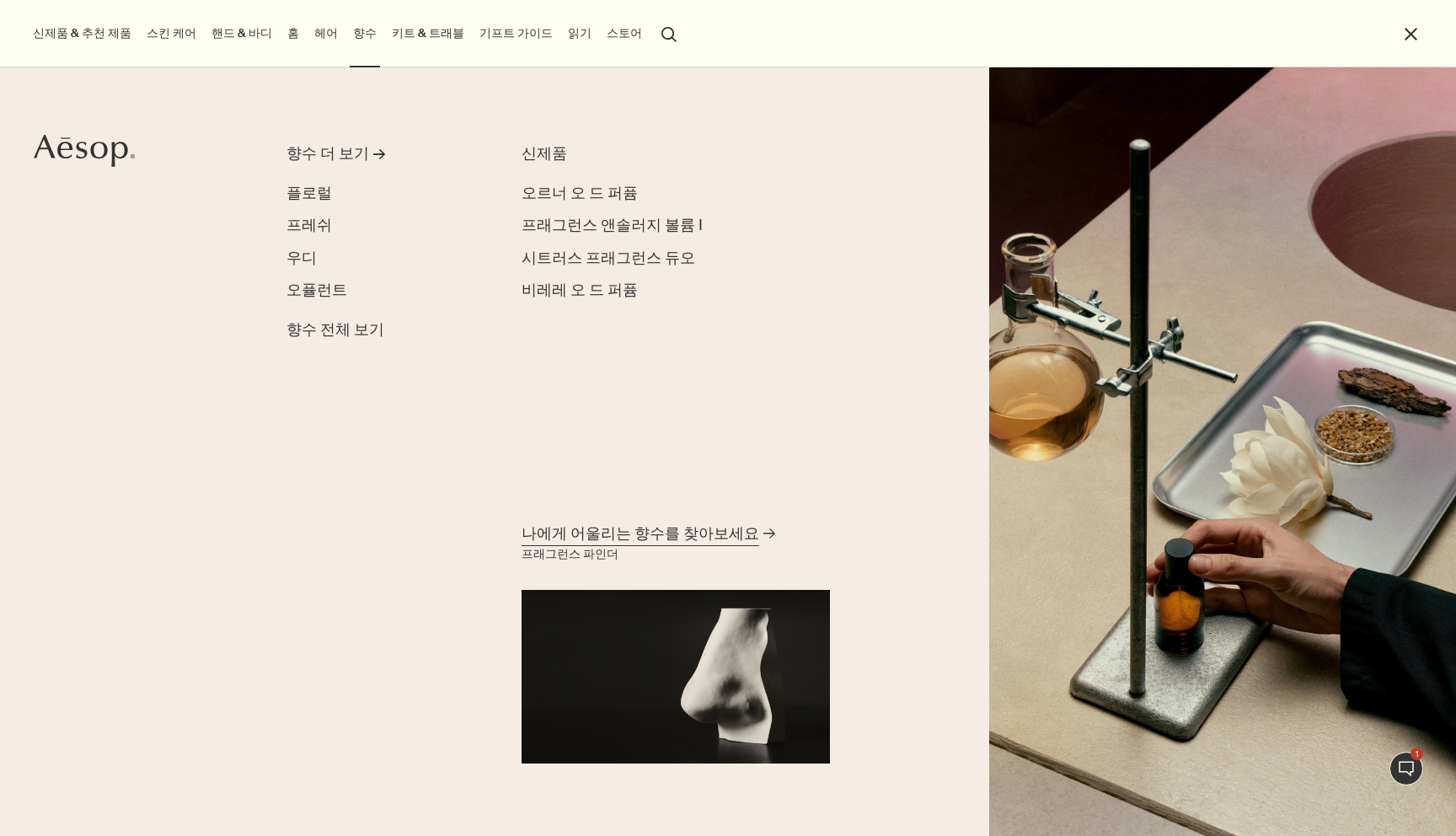
click at [659, 539] on span "나에게 어울리는 향수를 찾아보세요" at bounding box center [640, 534] width 238 height 21
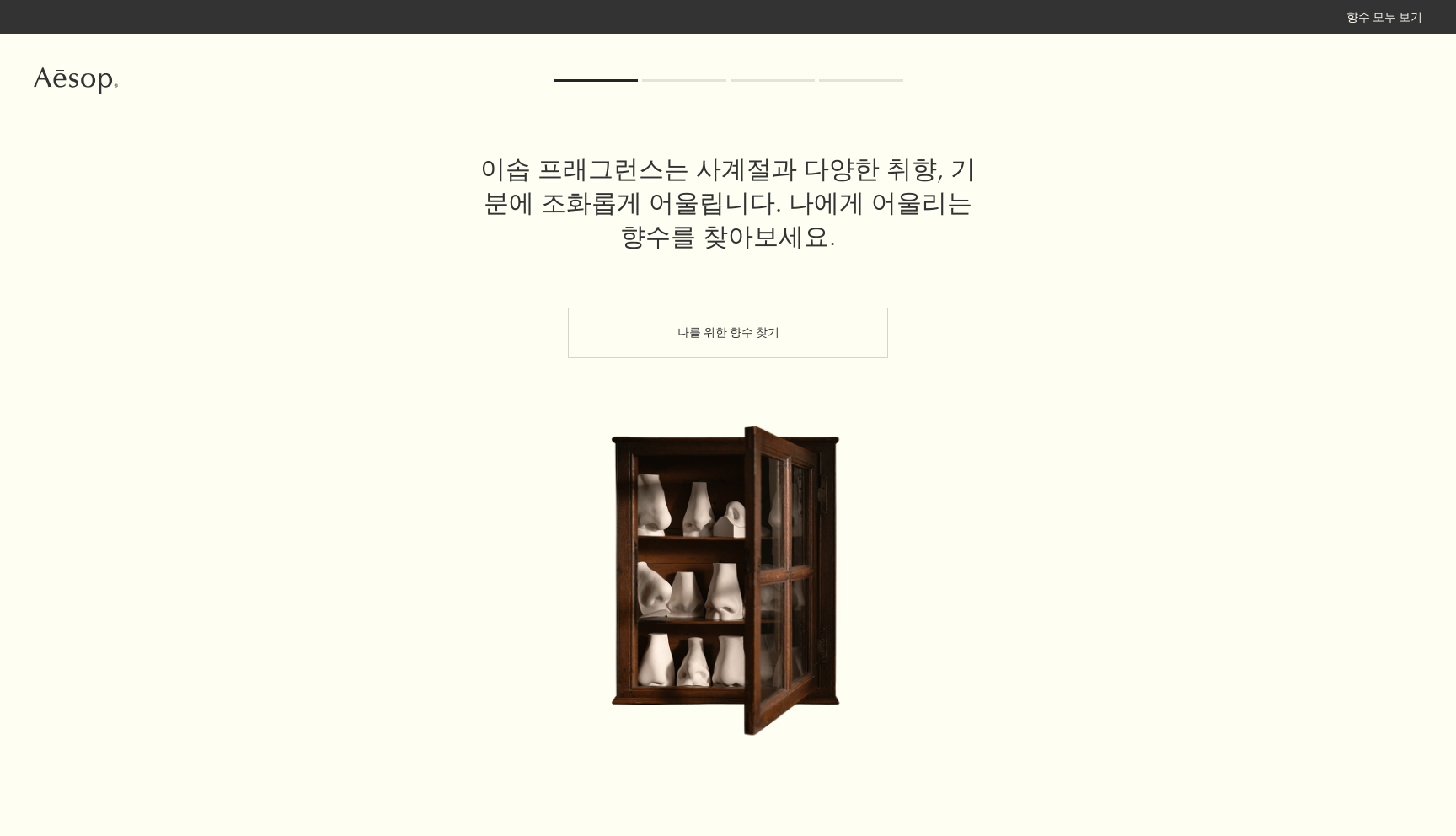
click at [1358, 384] on div "나를 위한 향수 찾기" at bounding box center [727, 366] width 1388 height 118
click at [724, 353] on button "나를 위한 향수 찾기" at bounding box center [728, 332] width 320 height 50
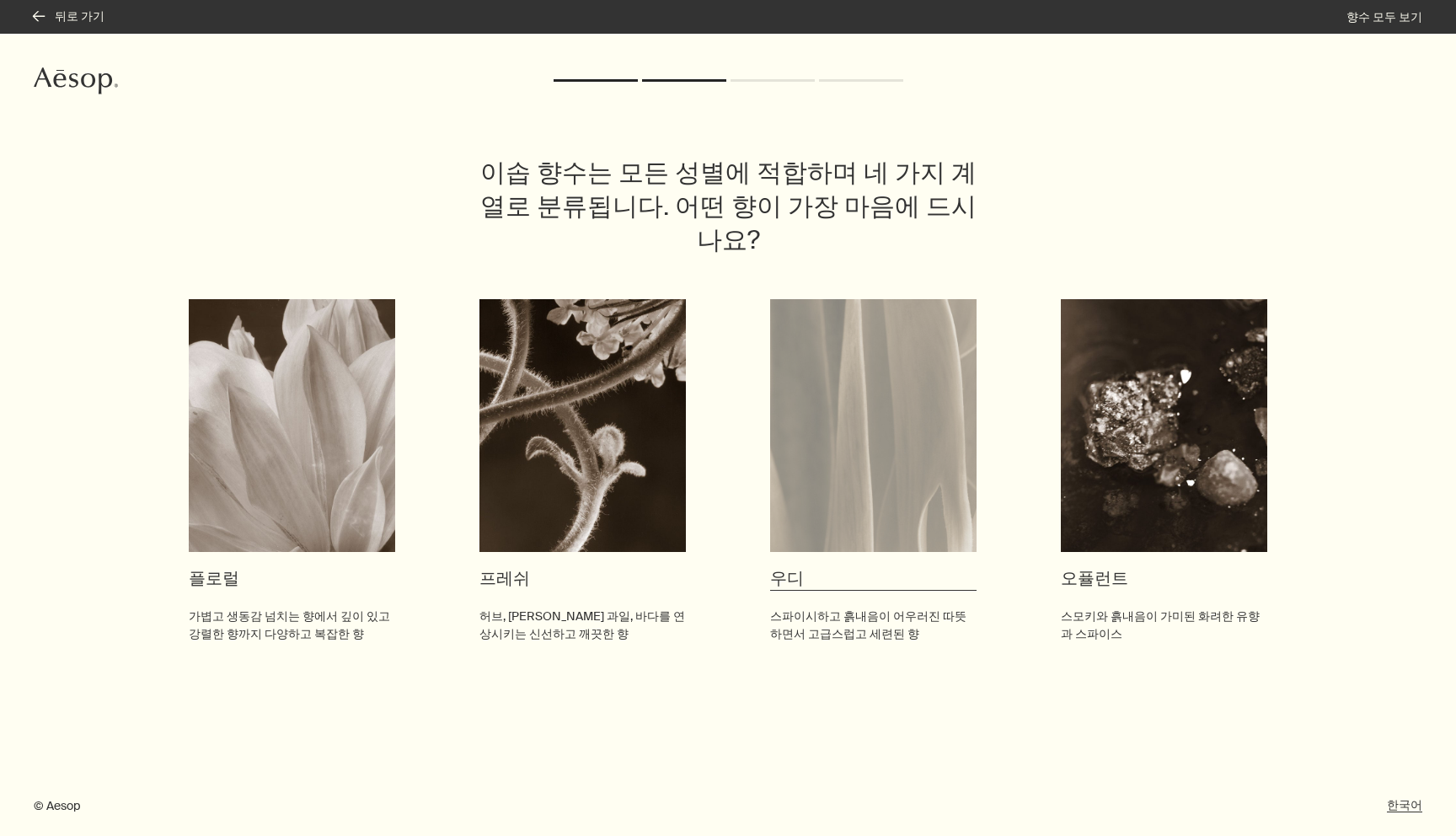
click at [833, 399] on img at bounding box center [873, 425] width 207 height 253
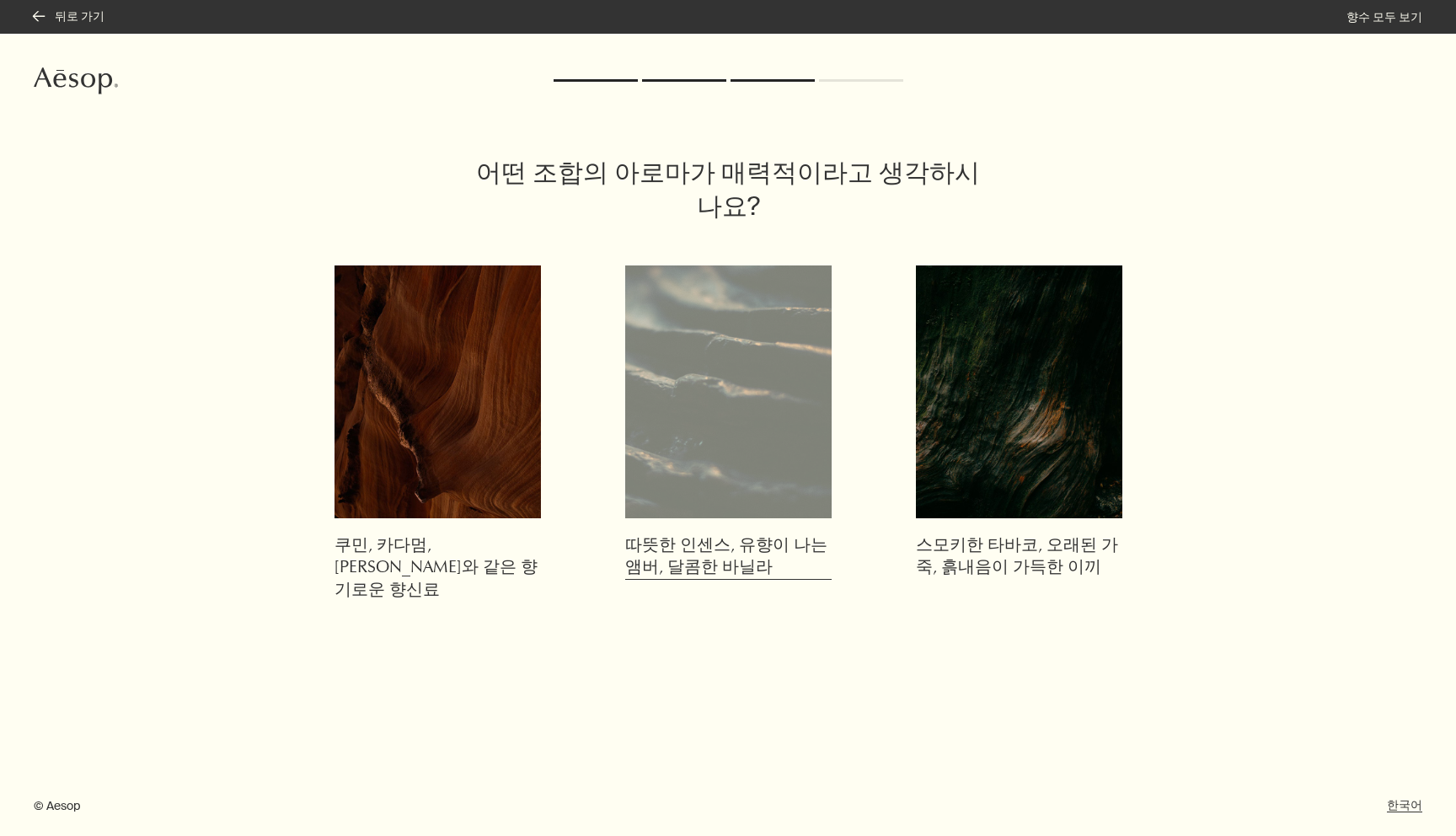
click at [747, 434] on img at bounding box center [728, 391] width 207 height 253
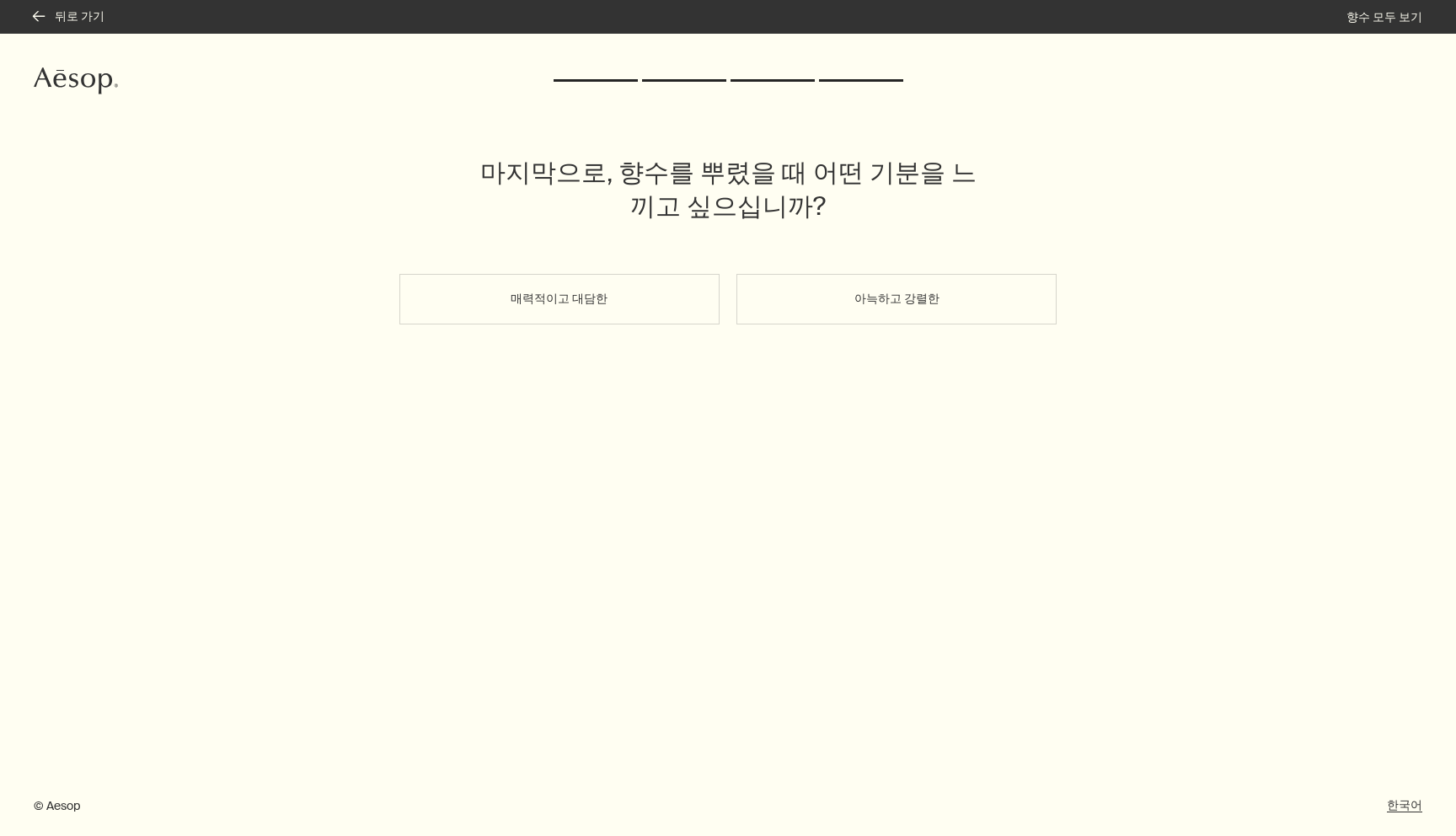
click at [599, 299] on button "매력적이고 대담한" at bounding box center [559, 299] width 320 height 50
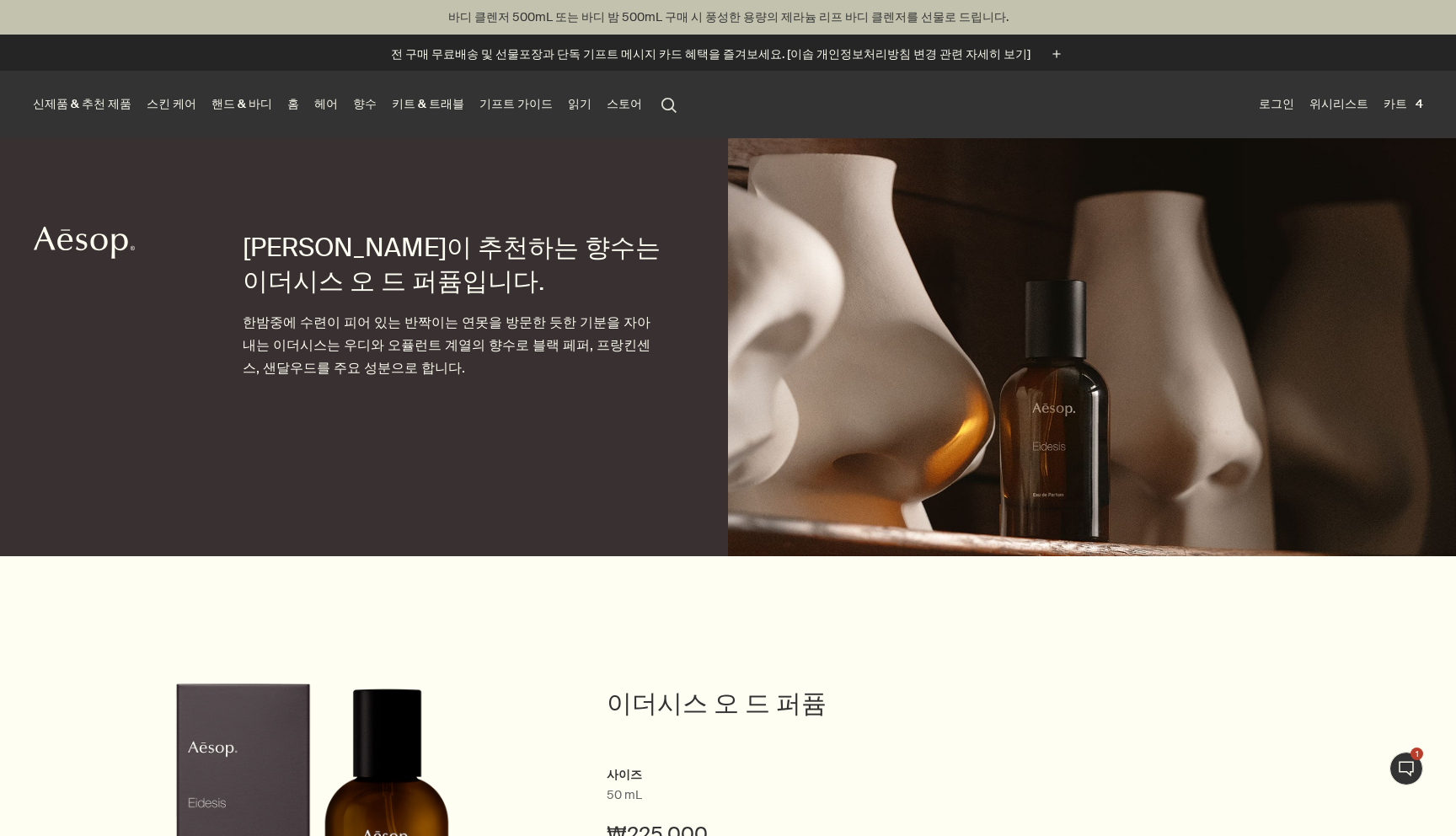
click at [350, 107] on link "향수" at bounding box center [365, 104] width 30 height 23
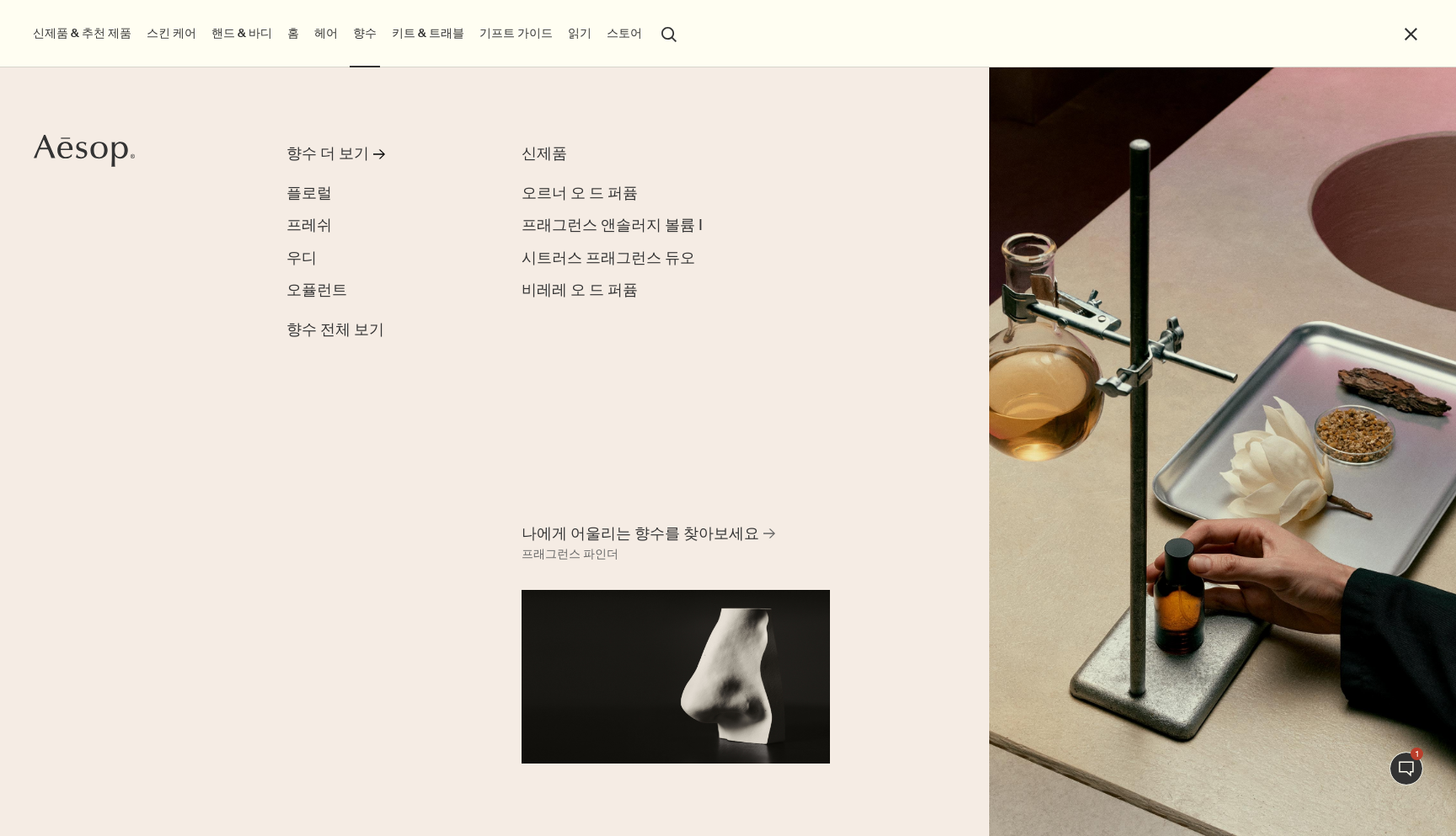
click at [390, 29] on link "키트 & 트래블" at bounding box center [428, 34] width 80 height 23
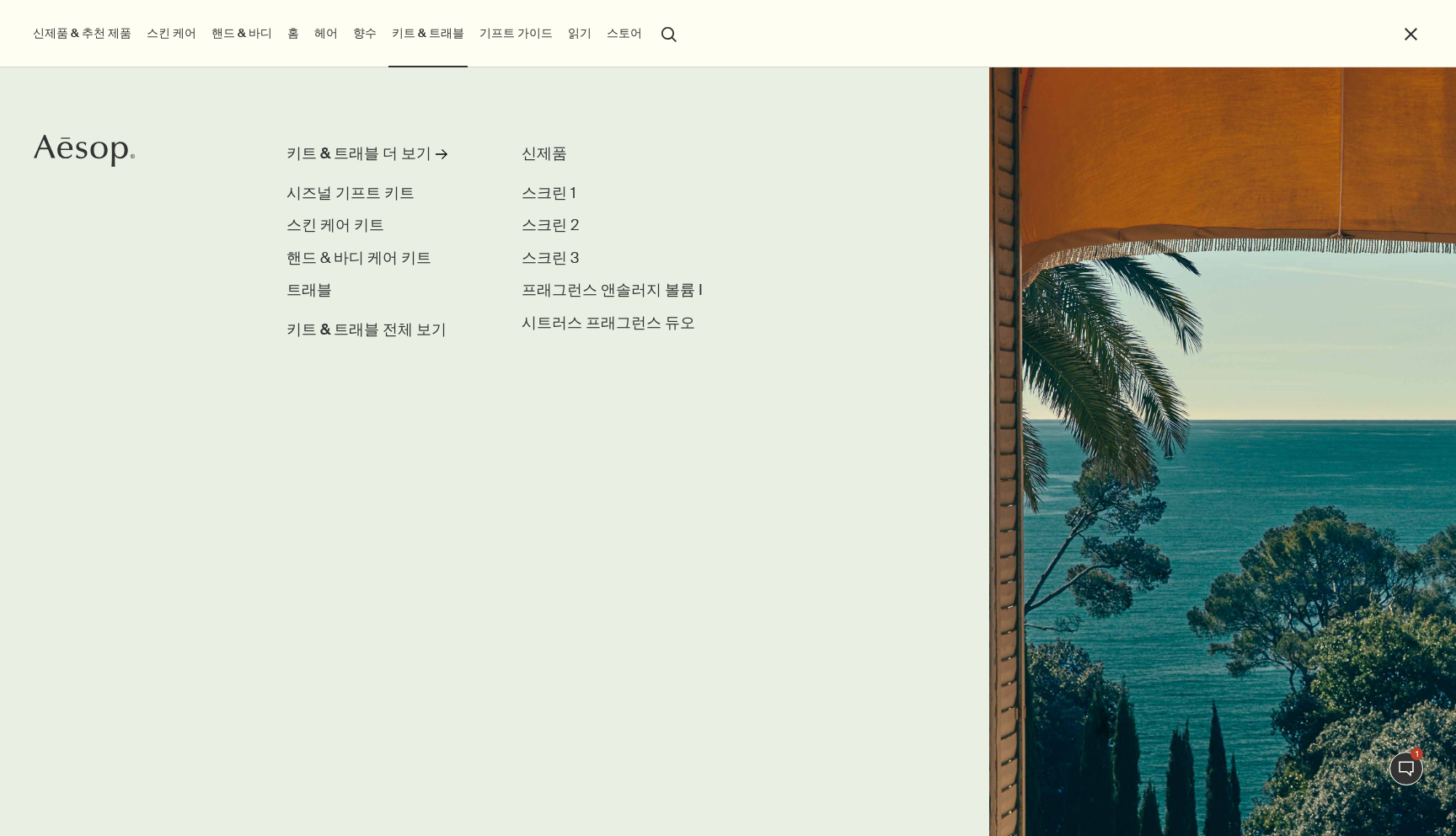
click at [489, 31] on link "기프트 가이드" at bounding box center [516, 34] width 80 height 23
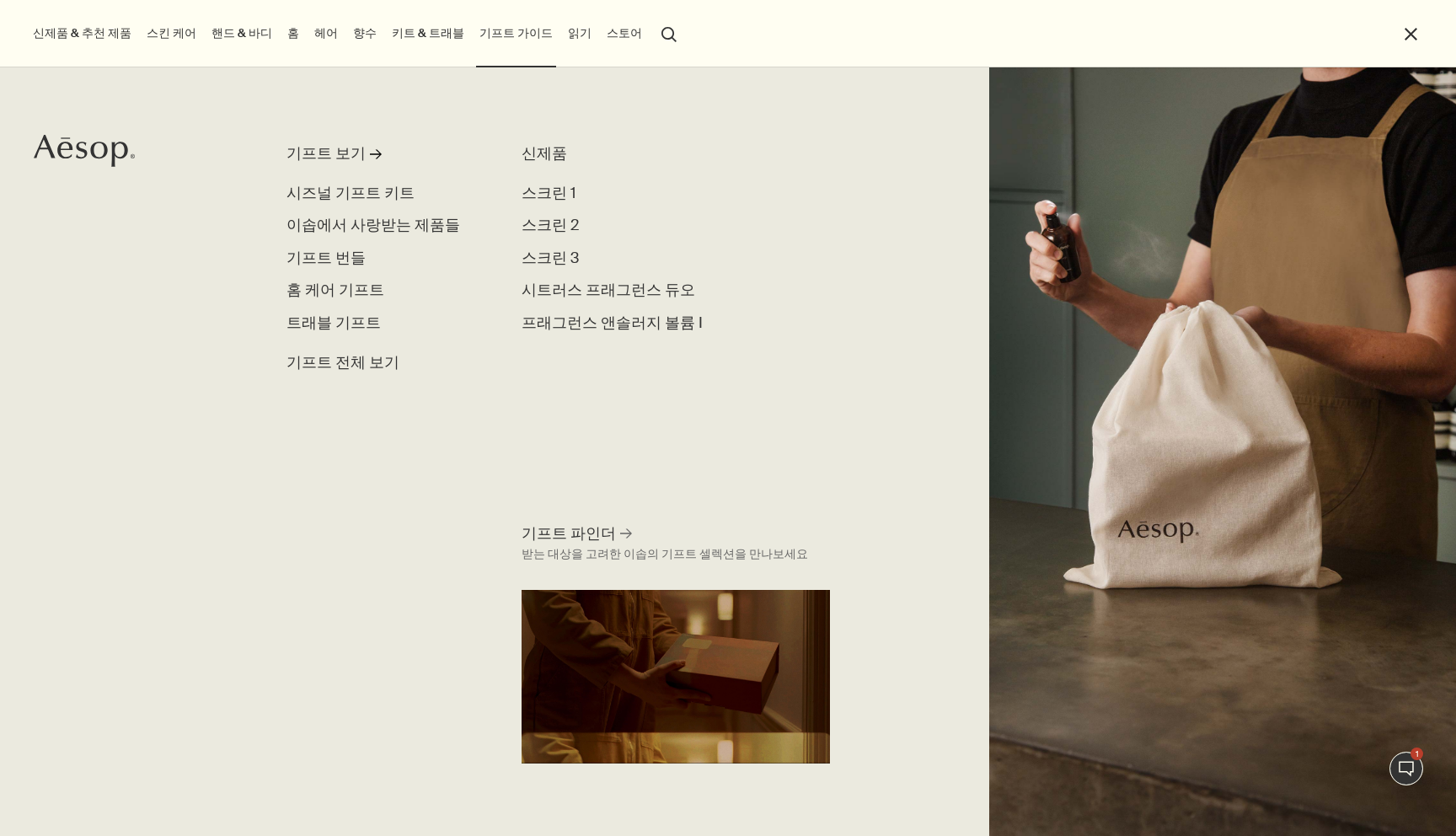
click at [311, 32] on link "헤어" at bounding box center [326, 34] width 30 height 23
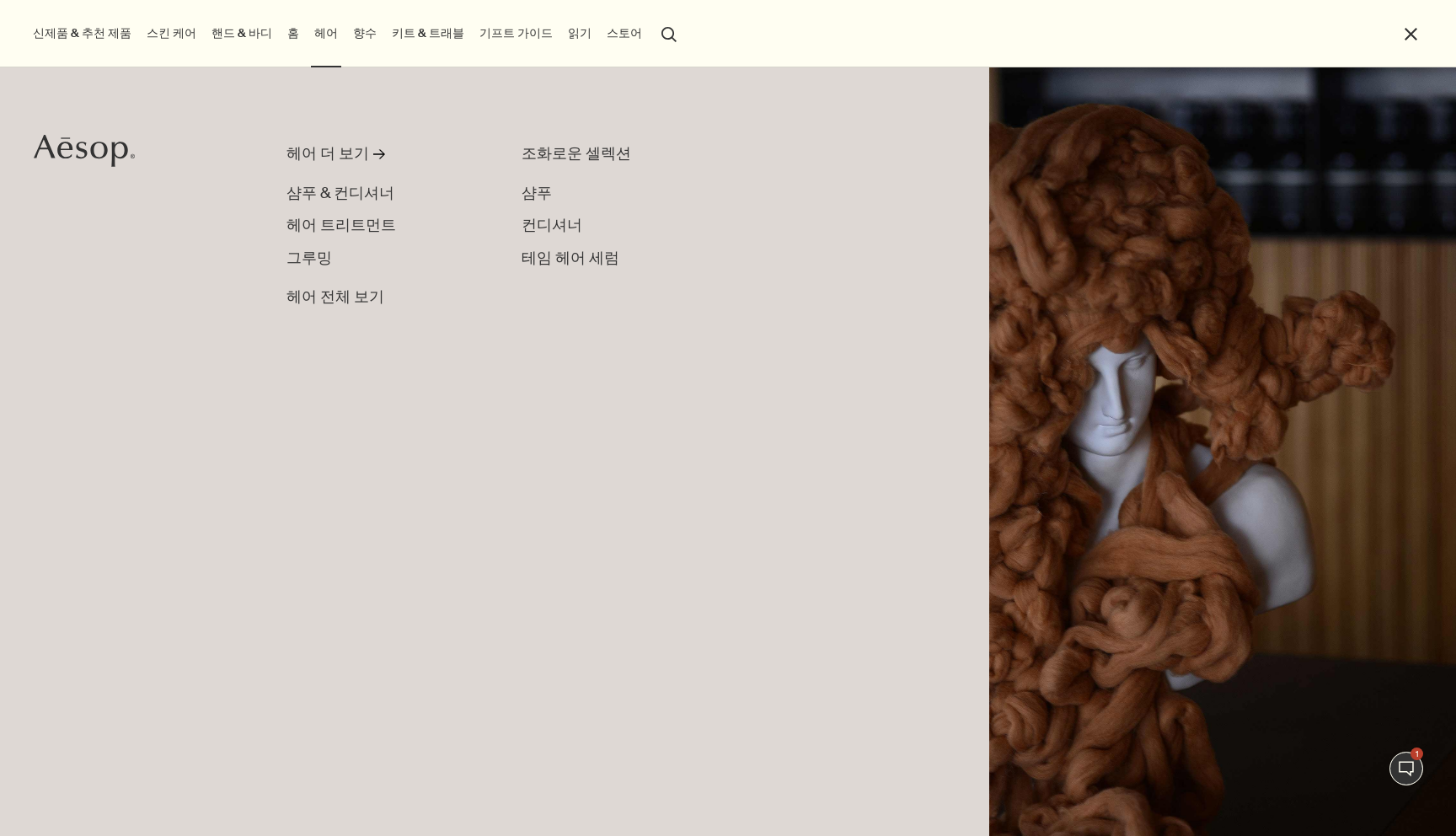
click at [284, 30] on link "홈" at bounding box center [292, 34] width 19 height 23
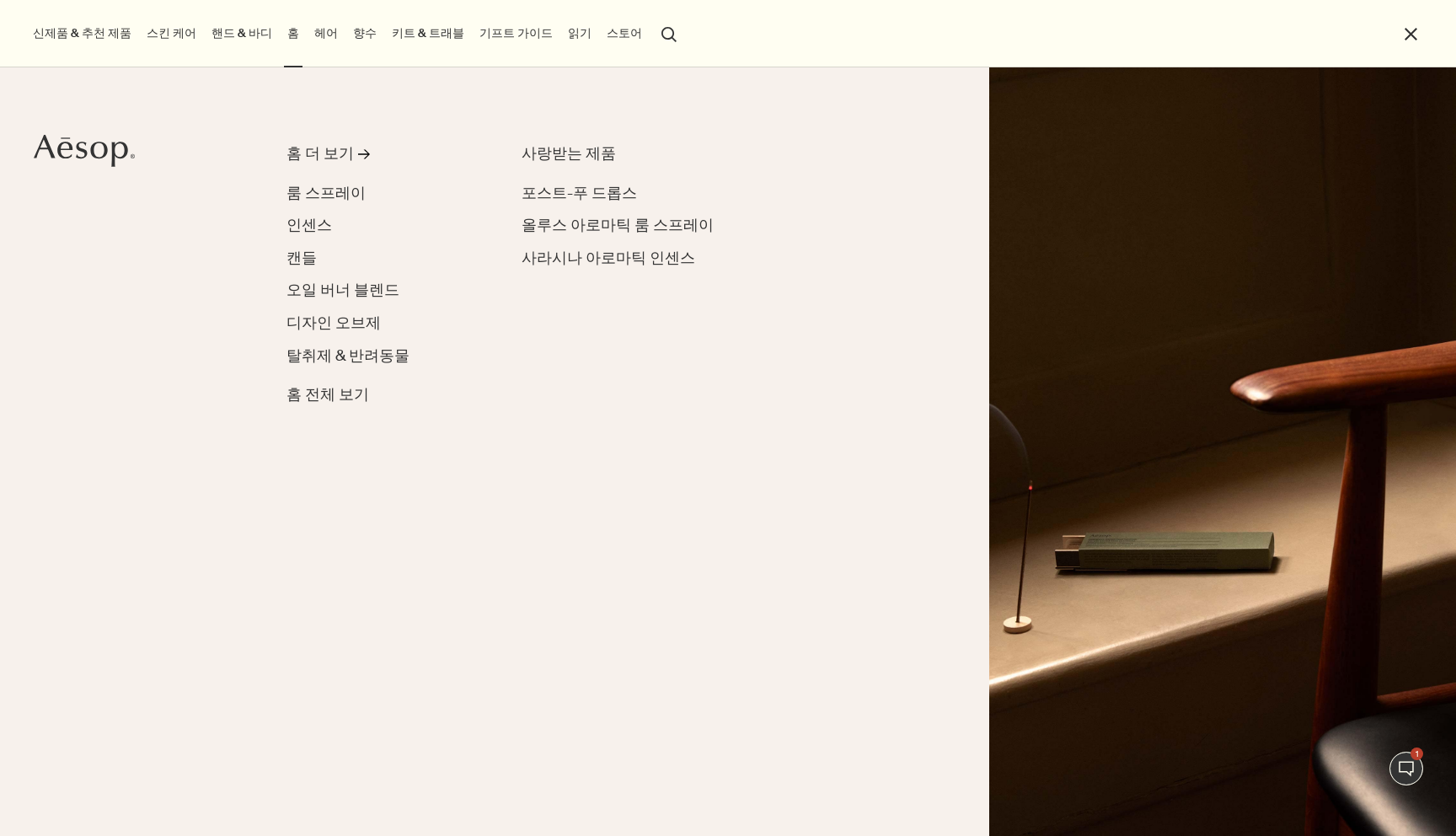
click at [233, 33] on link "핸드 & 바디" at bounding box center [242, 34] width 67 height 23
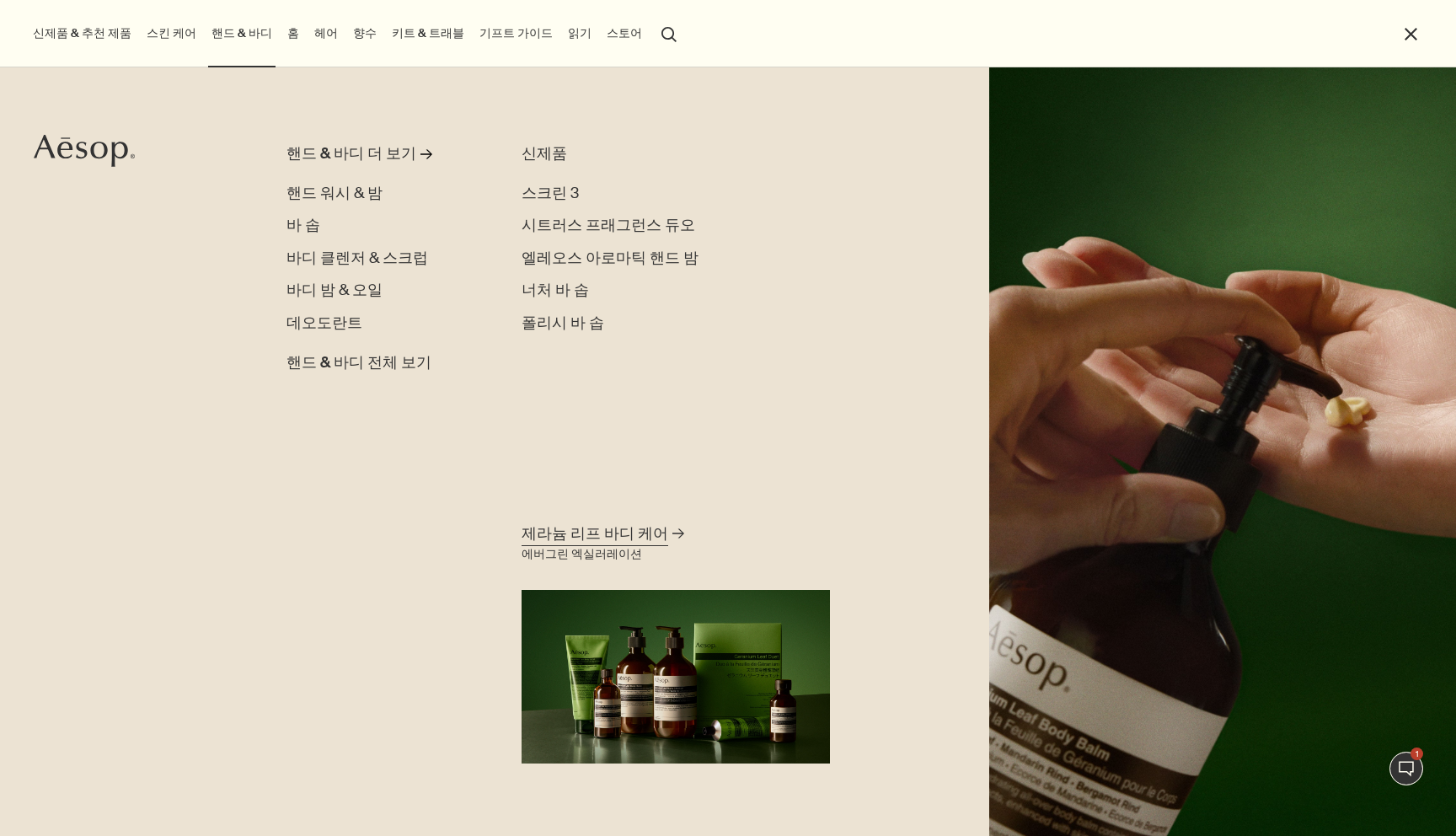
click at [625, 559] on div "에버그린 엑실러레이션" at bounding box center [581, 554] width 120 height 20
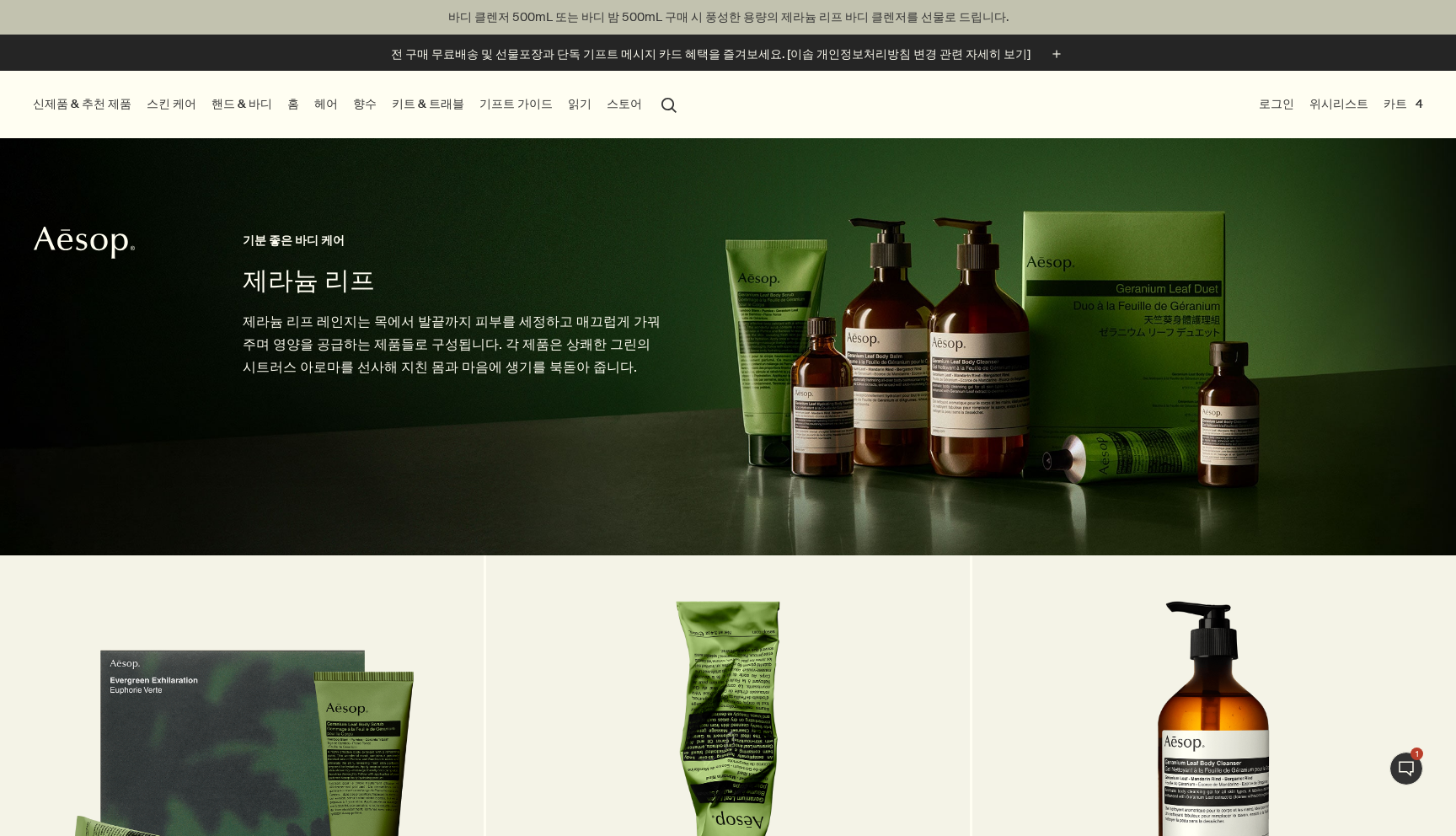
click at [284, 87] on li "홈 홈 더 보기 rightArrow 룸 스프레이 인센스 캔들 오일 버너 블렌드 디자인 오브제 탈취제 & 반려동물 홈 전체 보기 사랑받는 제품 …" at bounding box center [292, 104] width 19 height 67
click at [350, 100] on link "향수" at bounding box center [365, 104] width 30 height 23
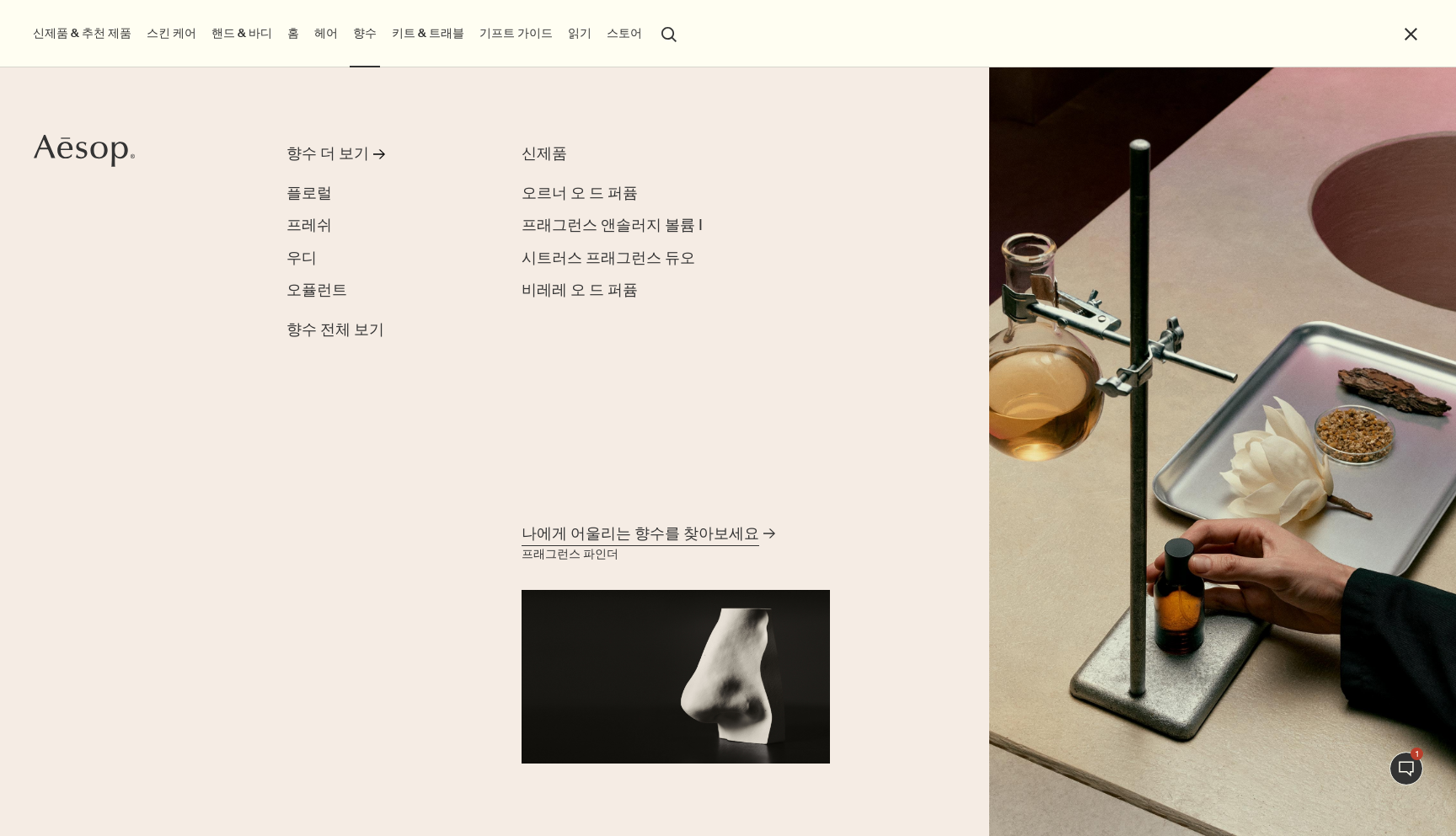
click at [733, 592] on link "나에게 어울리는 향수를 찾아보세요 rightArrow 프래그런스 파인더" at bounding box center [675, 641] width 317 height 245
click at [684, 536] on span "나에게 어울리는 향수를 찾아보세요" at bounding box center [640, 534] width 238 height 21
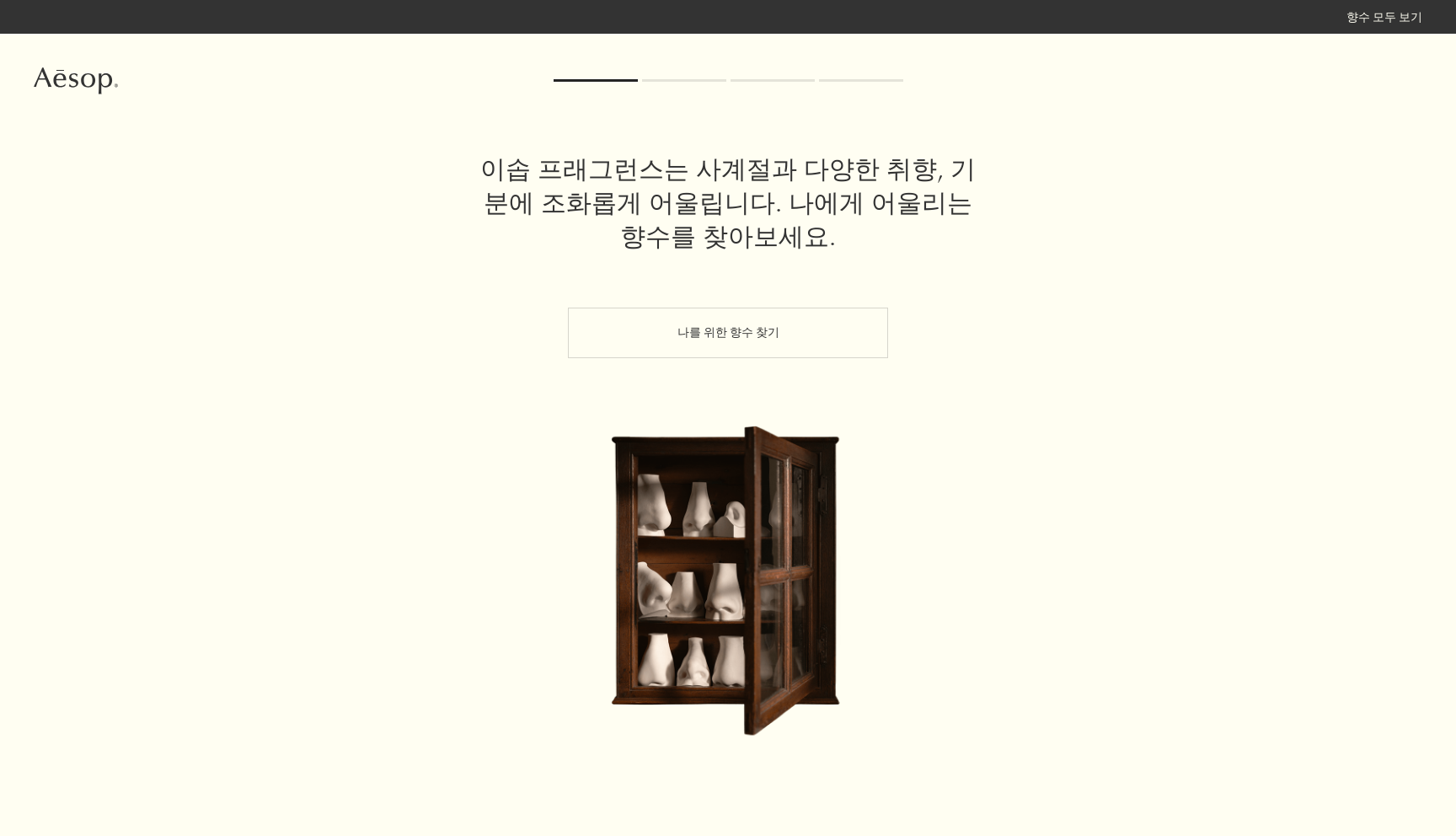
click at [1035, 398] on div "나를 위한 향수 찾기" at bounding box center [727, 366] width 1388 height 118
click at [795, 337] on button "나를 위한 향수 찾기" at bounding box center [728, 332] width 320 height 50
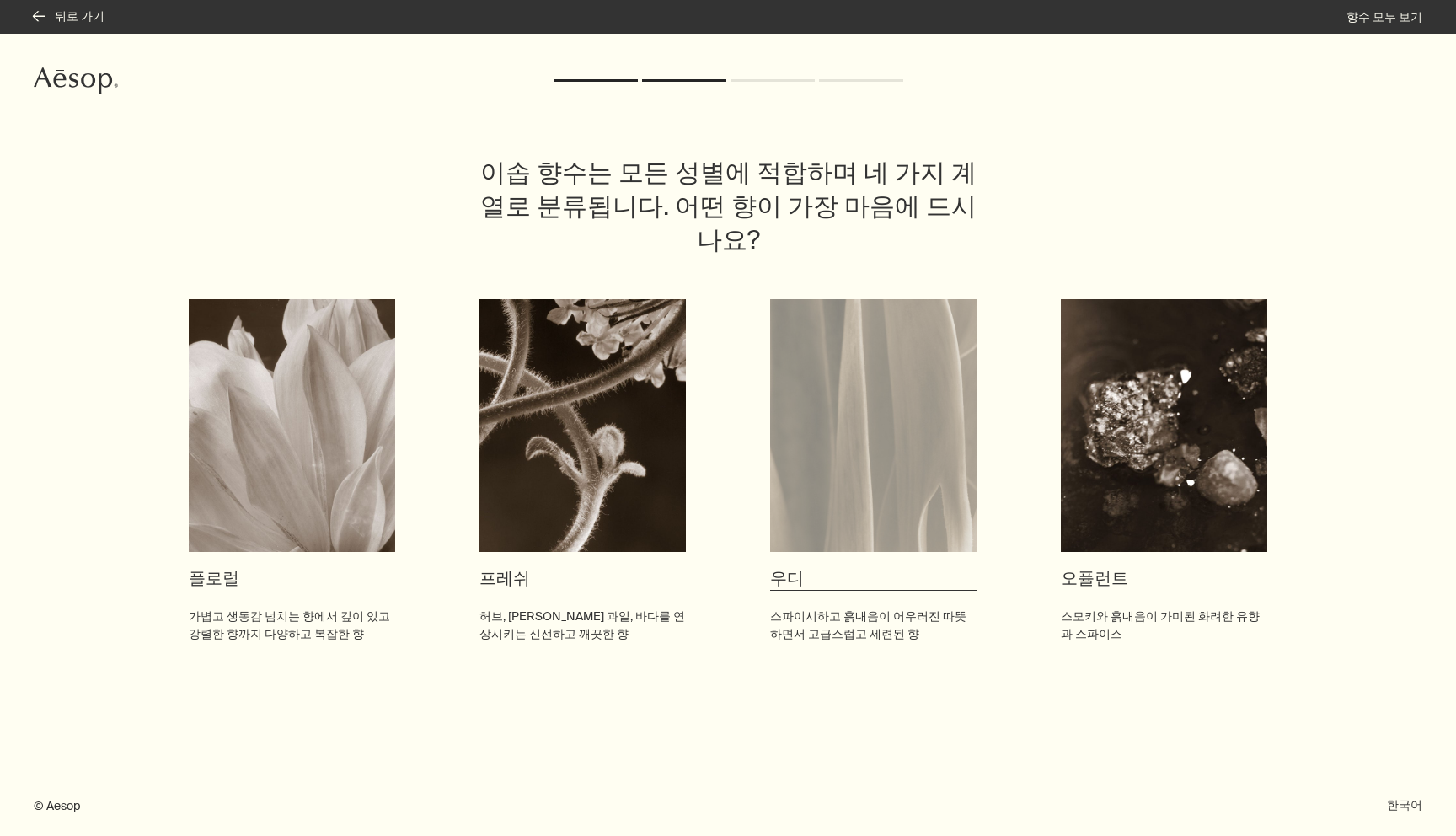
click at [826, 427] on img at bounding box center [873, 425] width 207 height 253
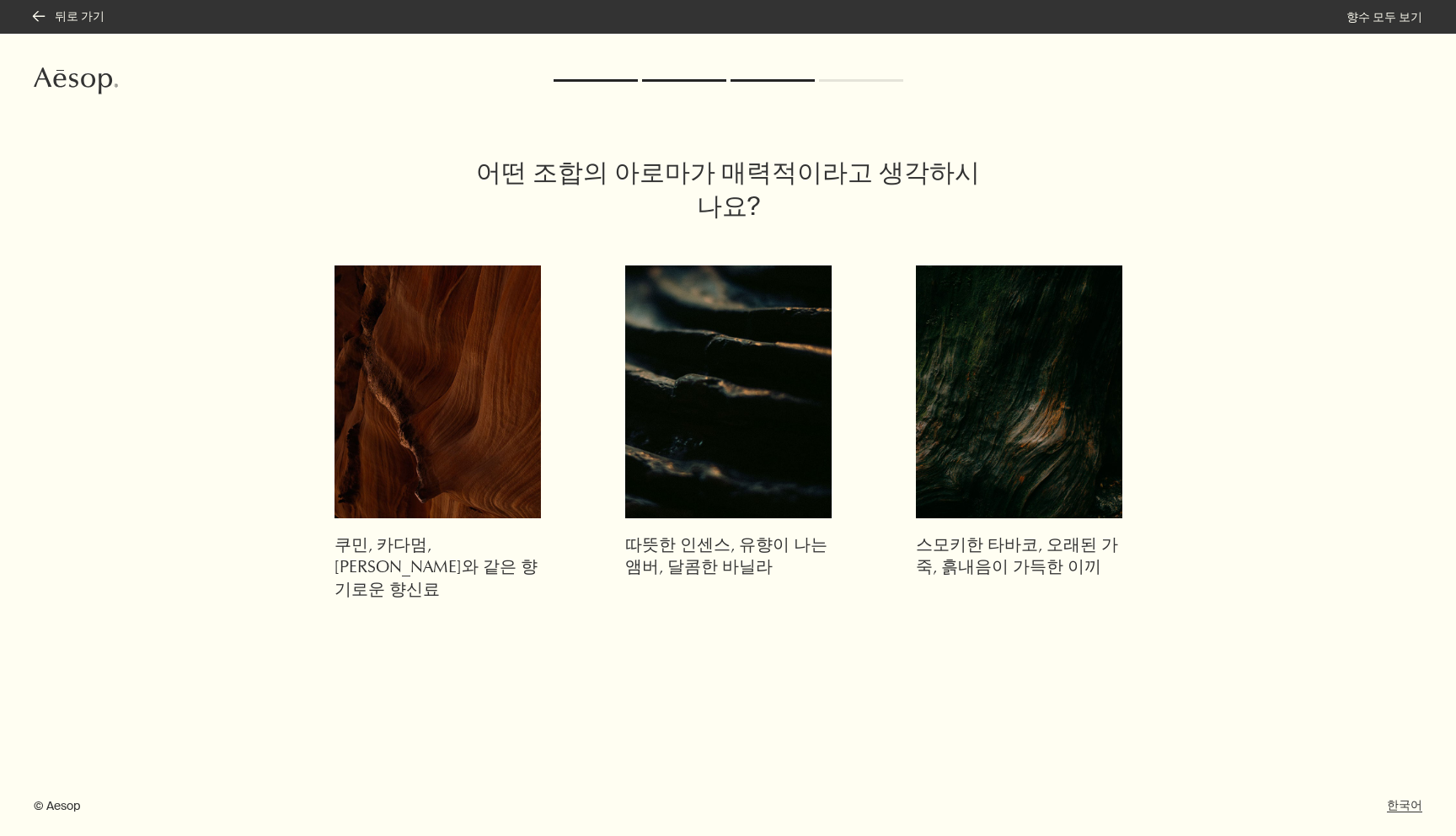
drag, startPoint x: 699, startPoint y: 85, endPoint x: 719, endPoint y: 77, distance: 21.5
click at [701, 82] on div "어떤 조합의 아로마가 매력적이라고 생각하시나요? 쿠민, 카다멈, 페퍼와 같은 향기로운 향신료 따뜻한 인센스, 유향이 나는 앰버, 달콤한 바닐라…" at bounding box center [728, 435] width 1456 height 802
click at [719, 77] on div "어떤 조합의 아로마가 매력적이라고 생각하시나요? 쿠민, 카다멈, 페퍼와 같은 향기로운 향신료 따뜻한 인센스, 유향이 나는 앰버, 달콤한 바닐라…" at bounding box center [728, 435] width 1456 height 802
click at [69, 16] on button "rightArrow 뒤로 가기" at bounding box center [69, 17] width 71 height 17
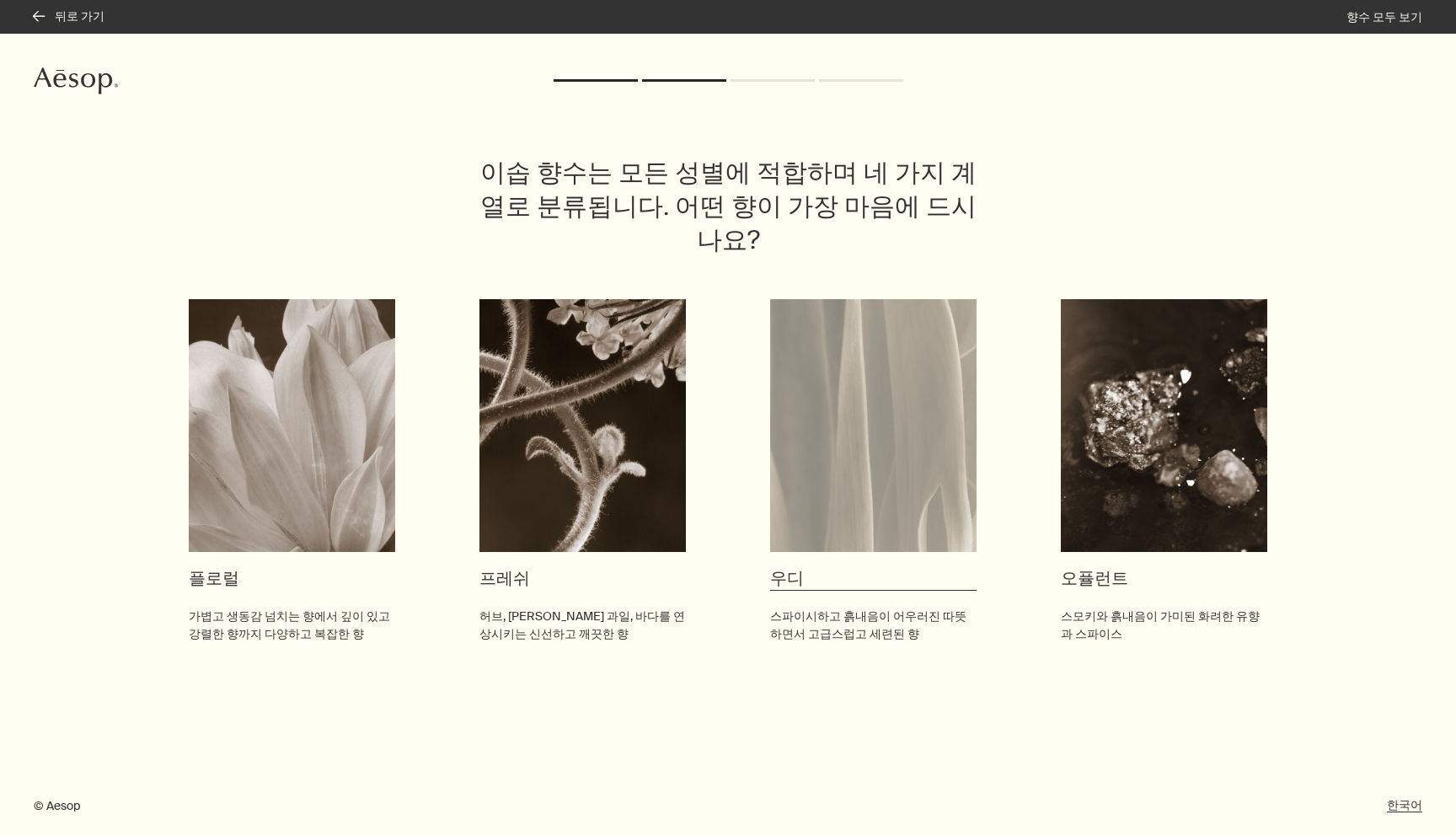
click at [861, 299] on img at bounding box center [873, 425] width 207 height 253
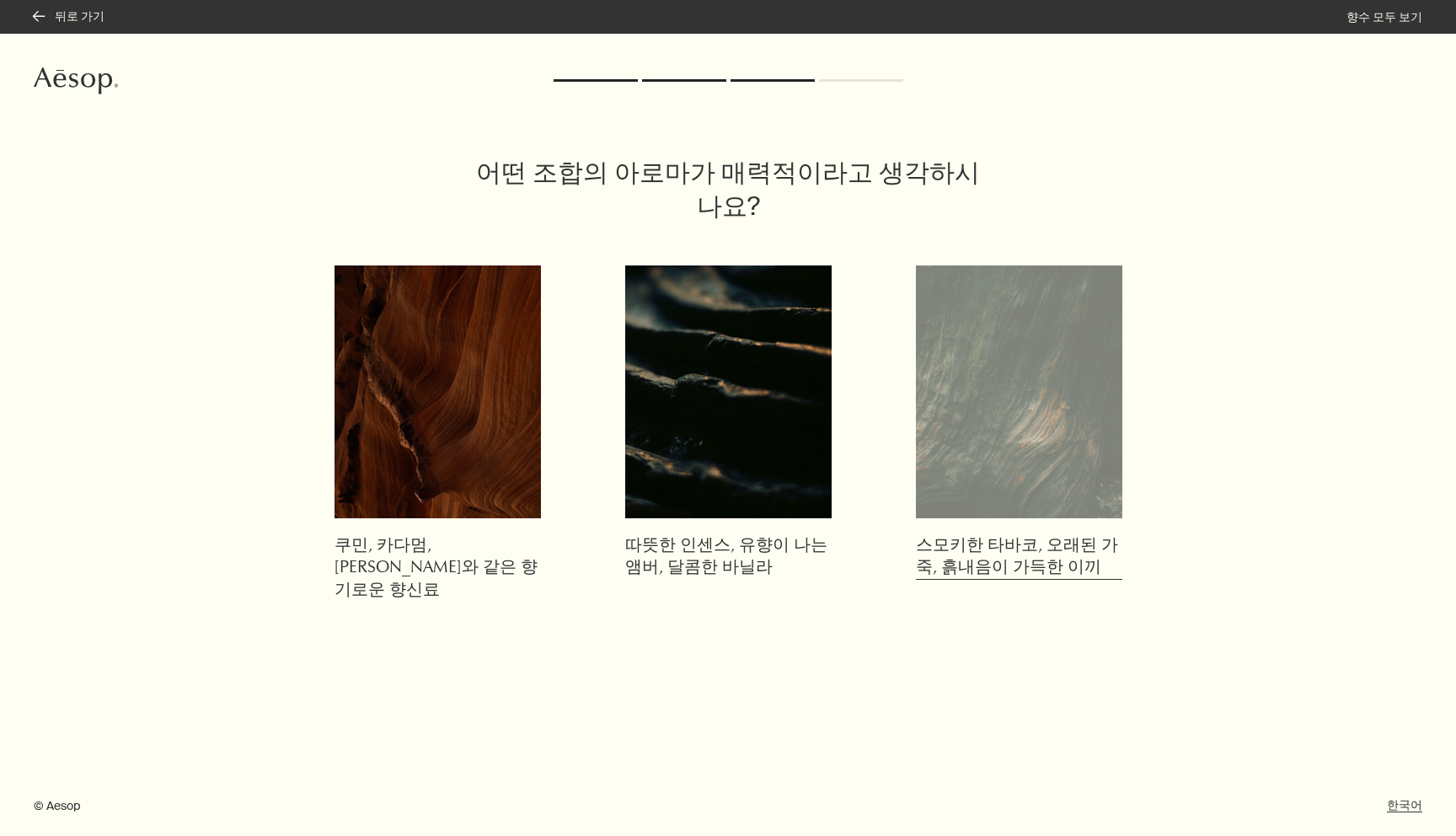
click at [975, 363] on img at bounding box center [1019, 391] width 207 height 253
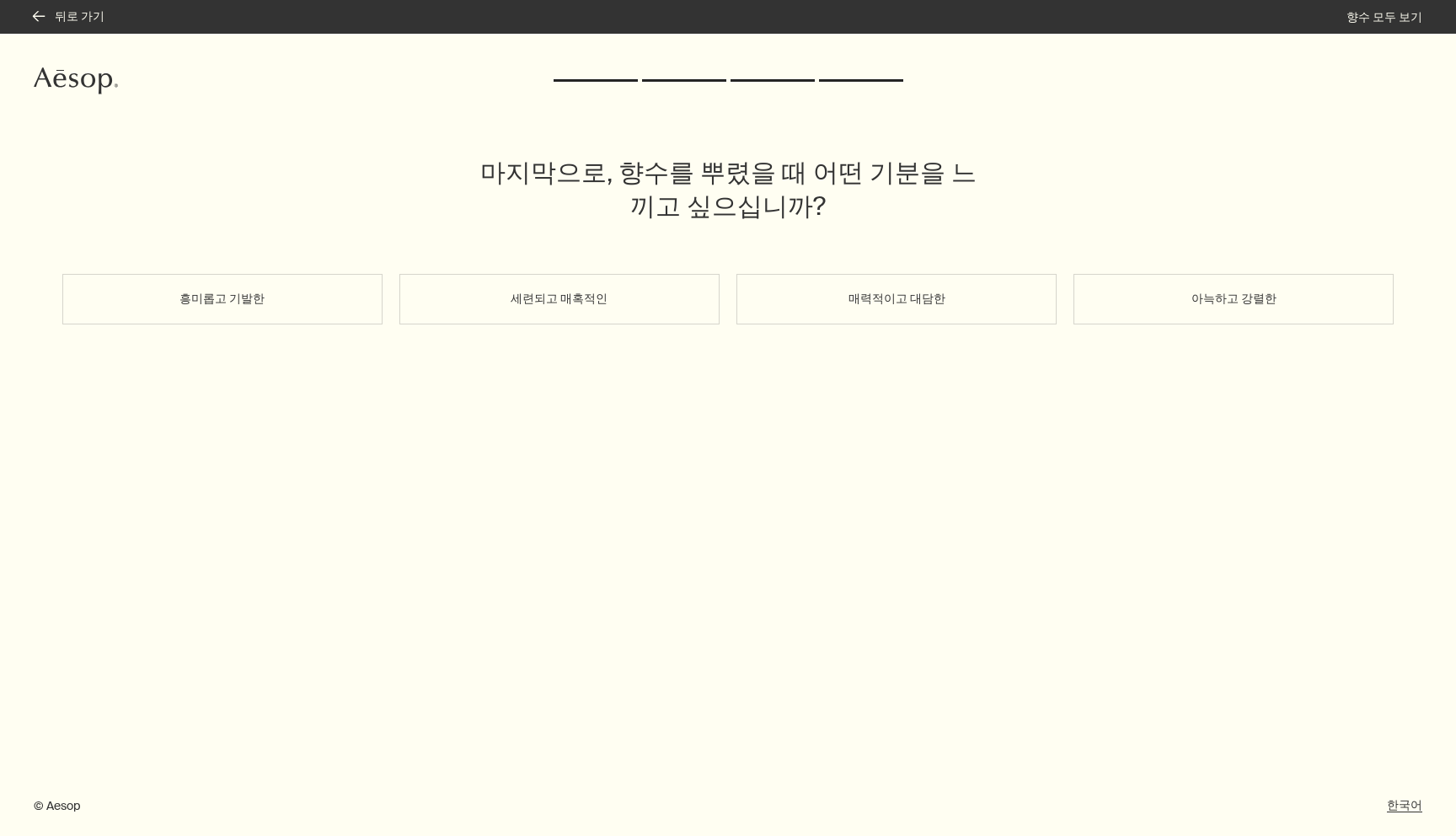
click at [964, 255] on div "마지막으로, 향수를 뿌렸을 때 어떤 기분을 느끼고 싶으십니까? 흥미롭고 기발한 세련되고 매혹적인 매력적이고 대담한 아늑하고 강렬한" at bounding box center [728, 435] width 1456 height 802
click at [951, 276] on button "매력적이고 대담한" at bounding box center [896, 299] width 320 height 50
